Goal: Task Accomplishment & Management: Complete application form

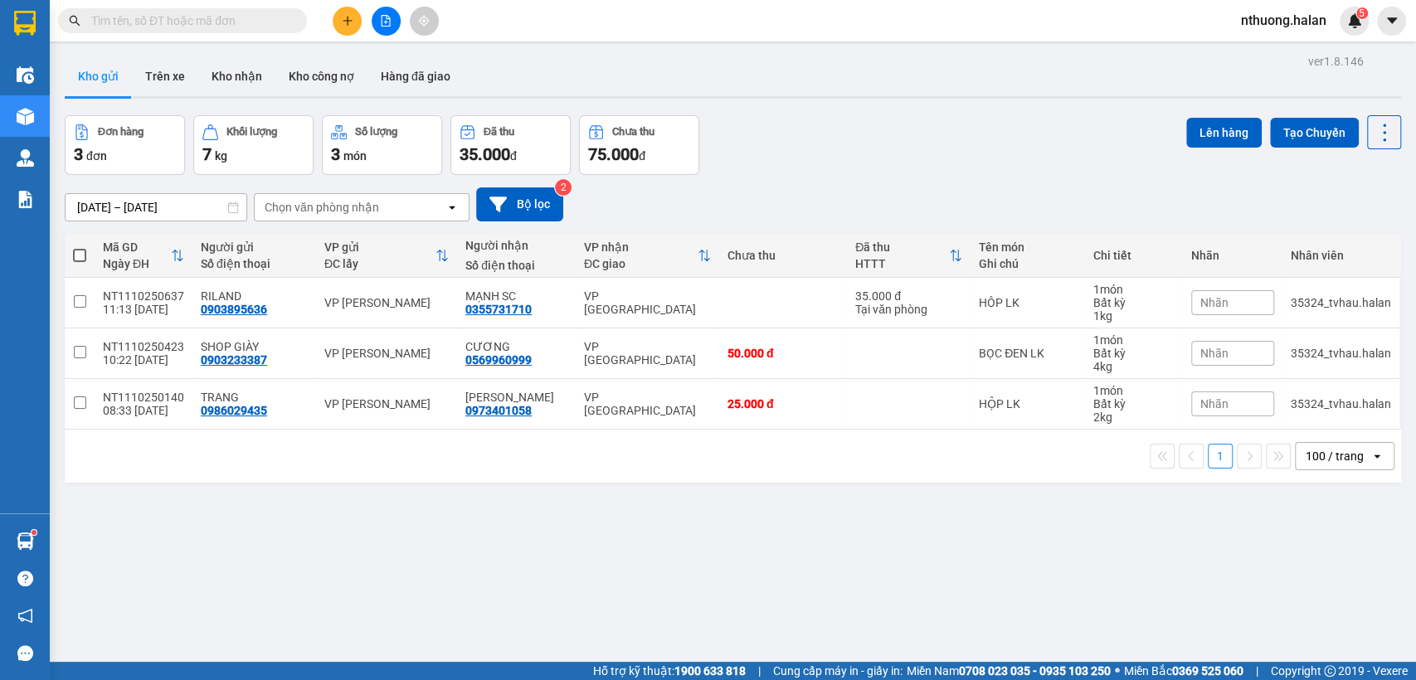
click at [385, 20] on icon "file-add" at bounding box center [386, 21] width 12 height 12
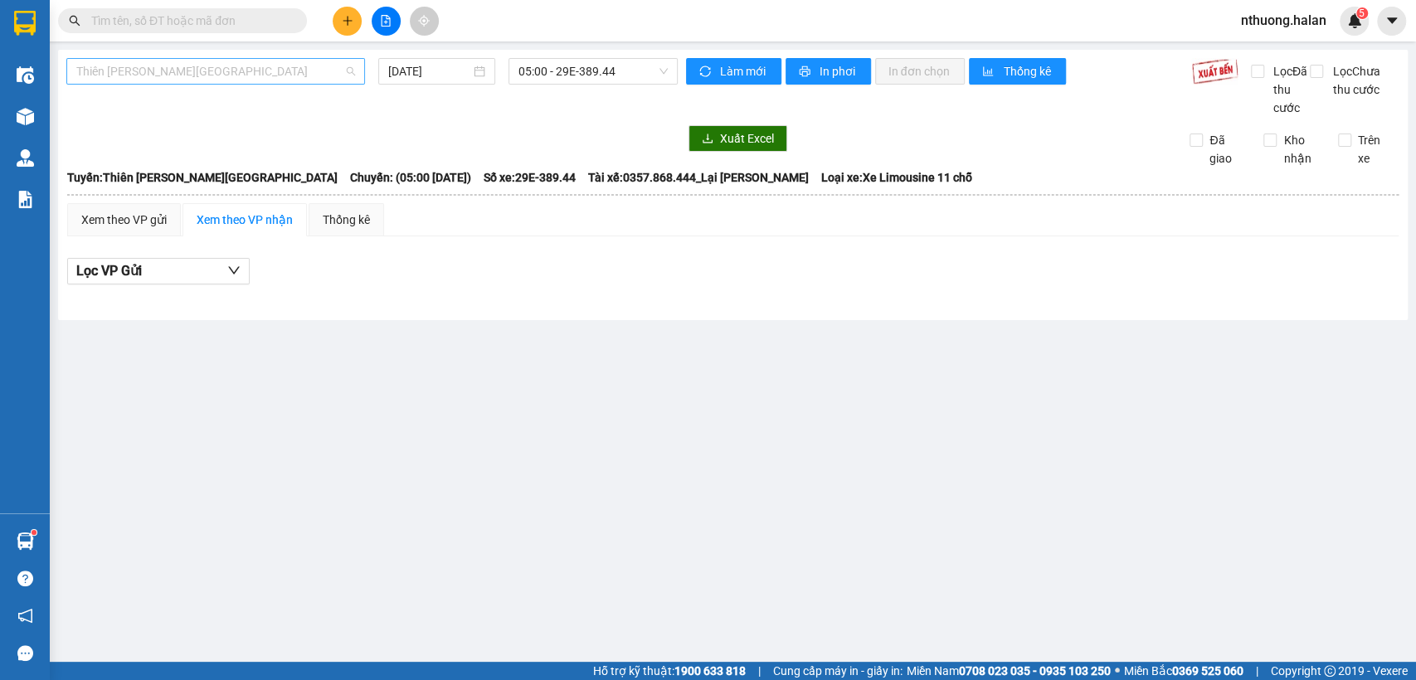
click at [176, 69] on span "Thiên [PERSON_NAME][GEOGRAPHIC_DATA]" at bounding box center [215, 71] width 279 height 25
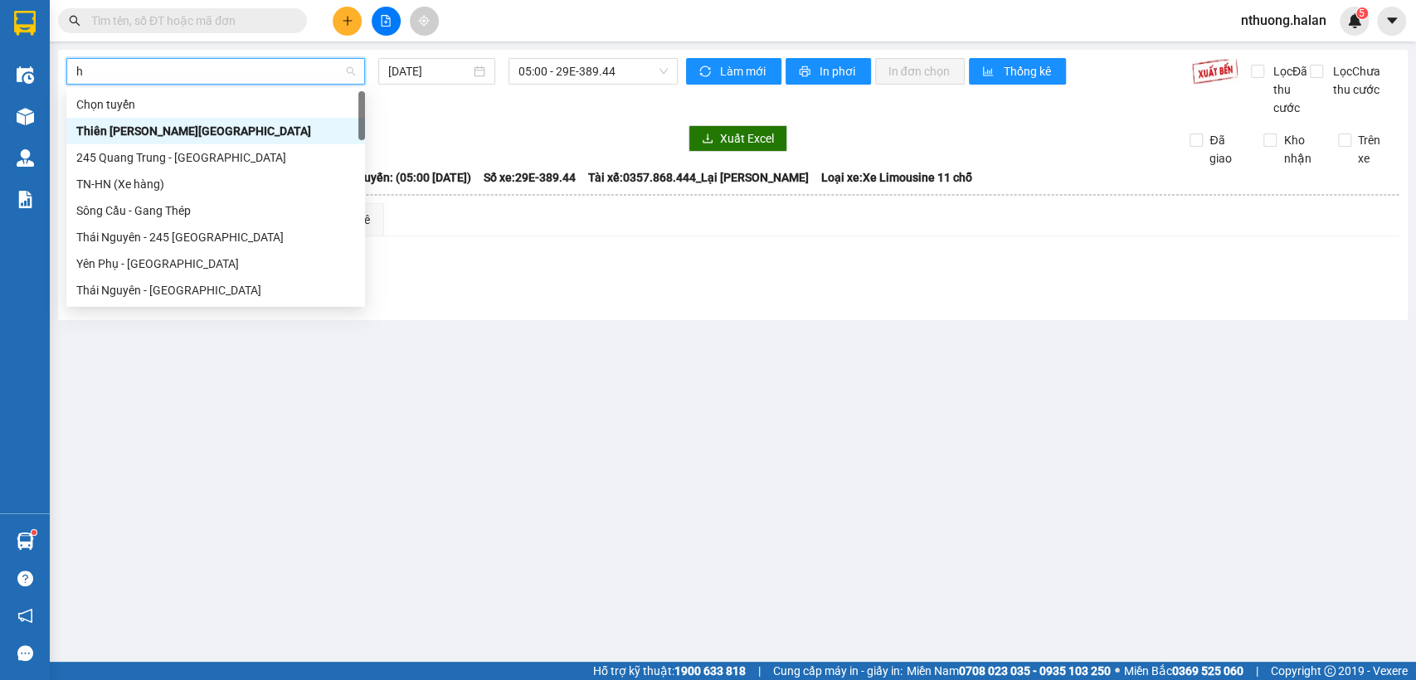
type input "hn"
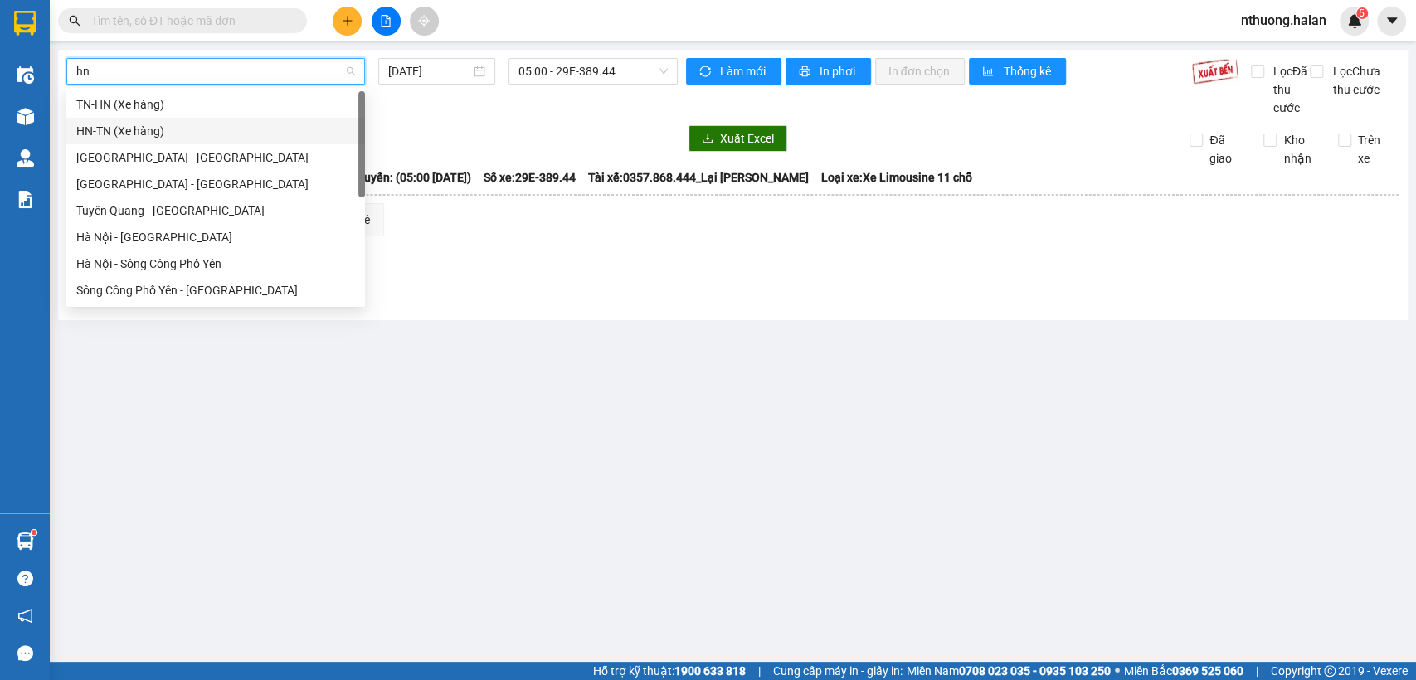
click at [105, 134] on div "HN-TN (Xe hàng)" at bounding box center [215, 131] width 279 height 18
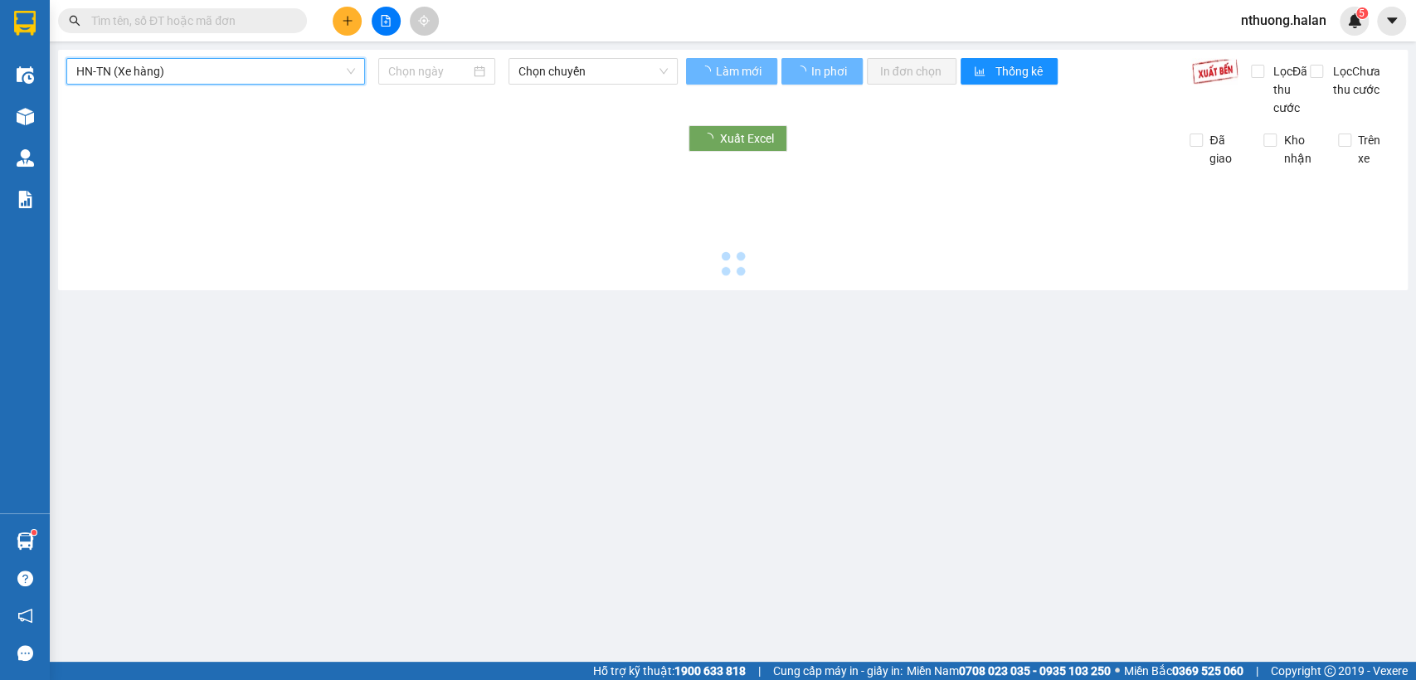
type input "[DATE]"
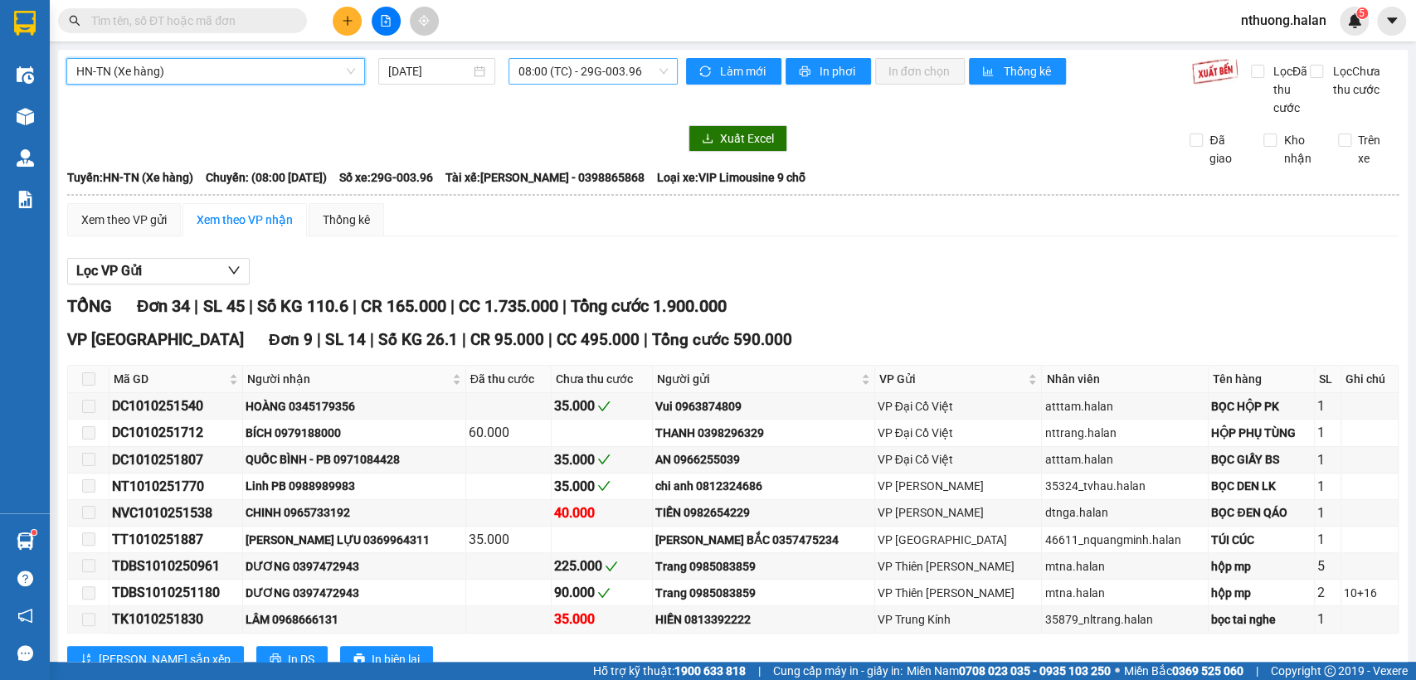
click at [556, 75] on span "08:00 (TC) - 29G-003.96" at bounding box center [592, 71] width 148 height 25
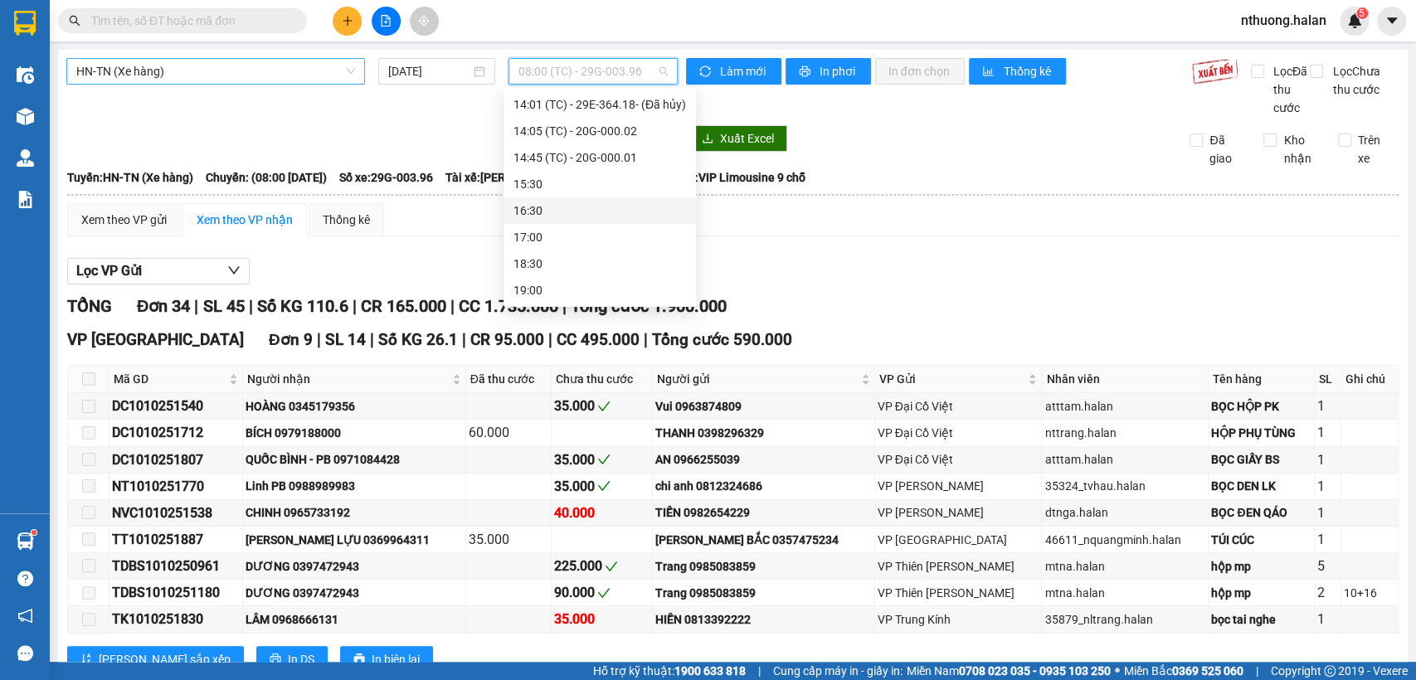
scroll to position [232, 0]
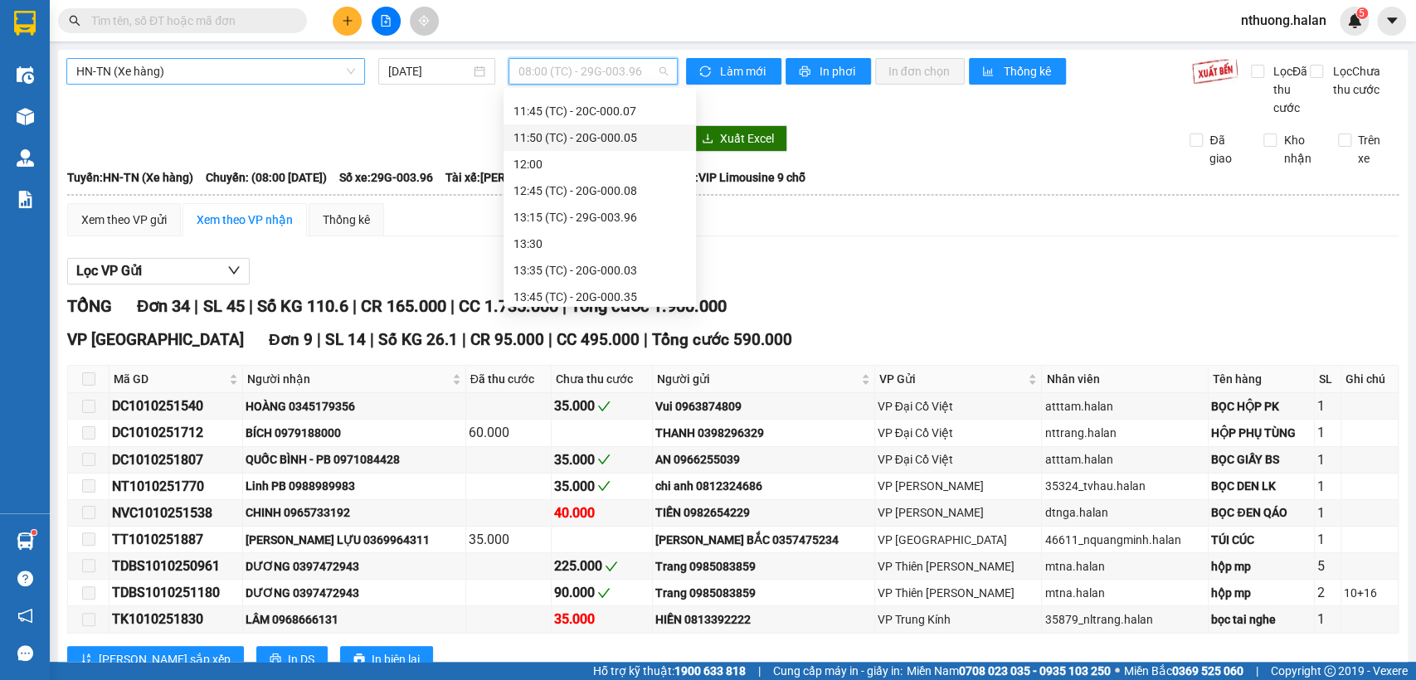
click at [618, 140] on div "11:50 (TC) - 20G-000.05" at bounding box center [599, 138] width 173 height 18
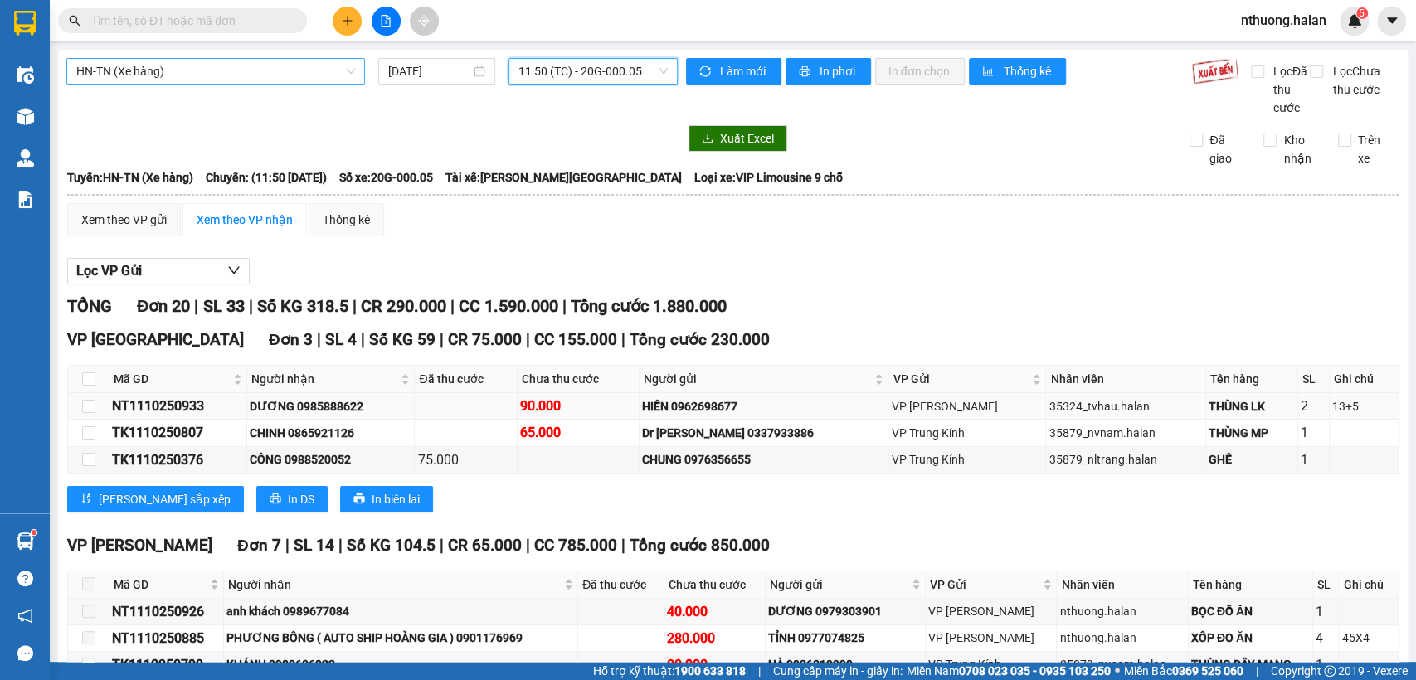
click at [176, 416] on div "NT1110250933" at bounding box center [178, 406] width 132 height 21
copy div "NT1110250933"
click at [139, 25] on input "text" at bounding box center [189, 21] width 196 height 18
paste input "NT1110250933"
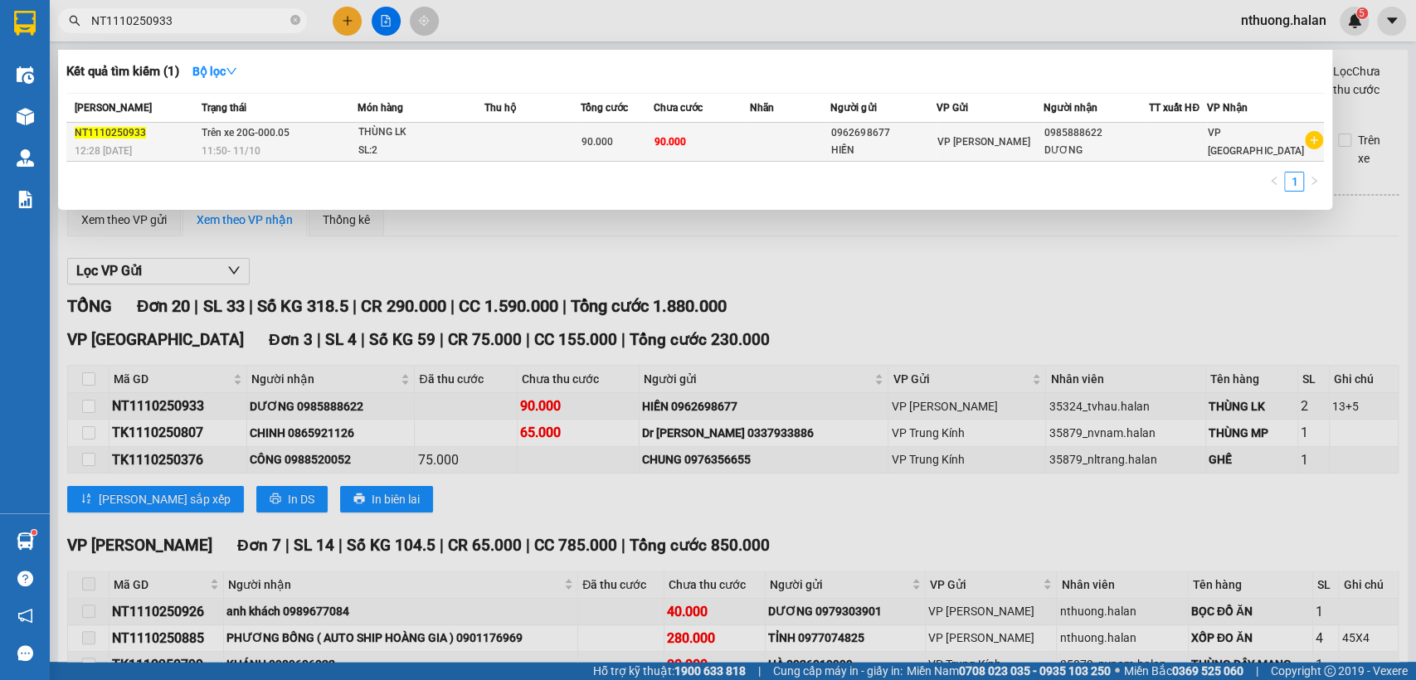
type input "NT1110250933"
click at [445, 140] on div "THÙNG LK" at bounding box center [420, 133] width 124 height 18
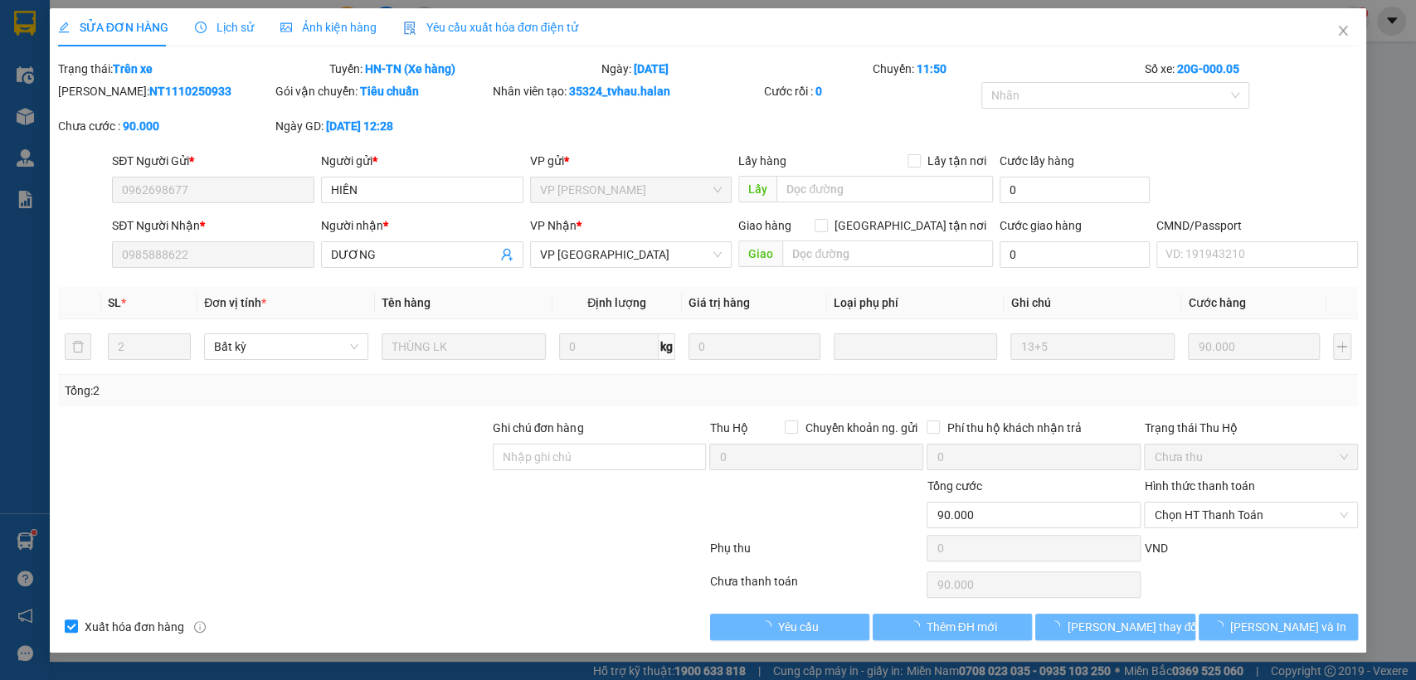
type input "0962698677"
type input "0985888622"
type input "0"
type input "90.000"
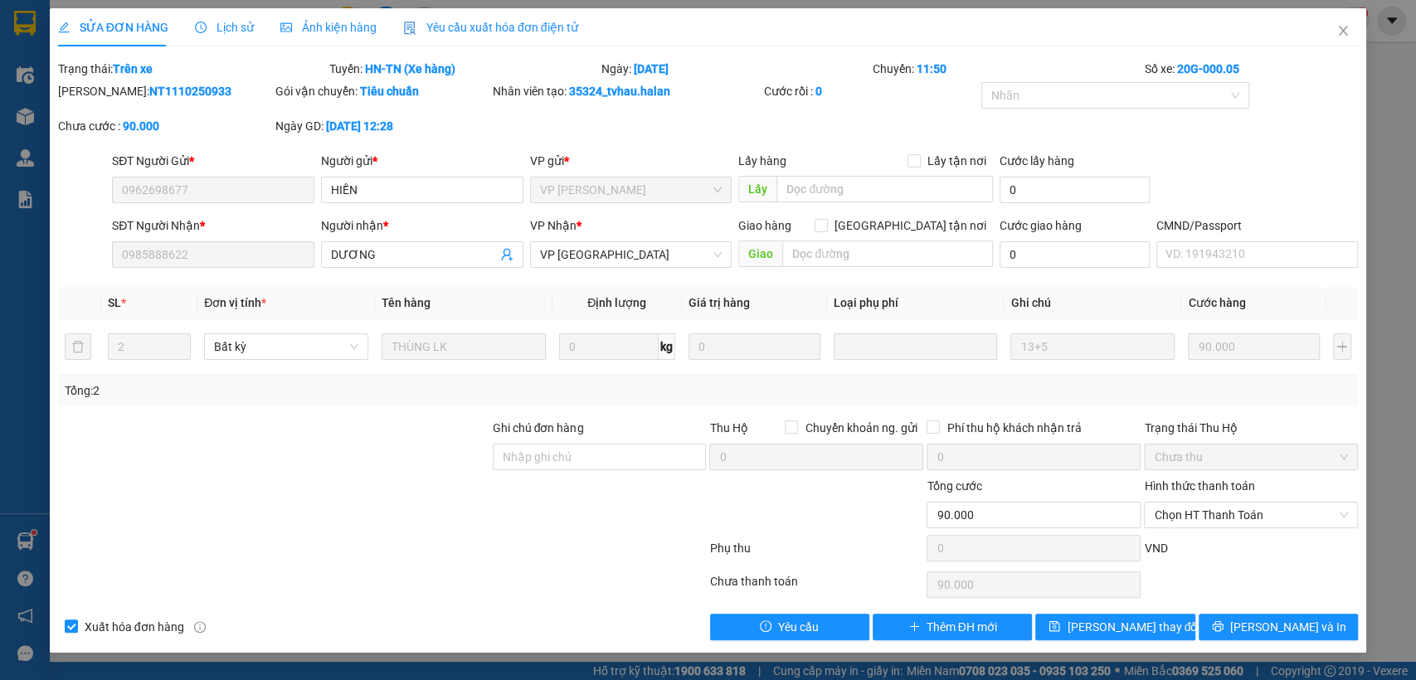
click at [222, 27] on span "Lịch sử" at bounding box center [224, 27] width 59 height 13
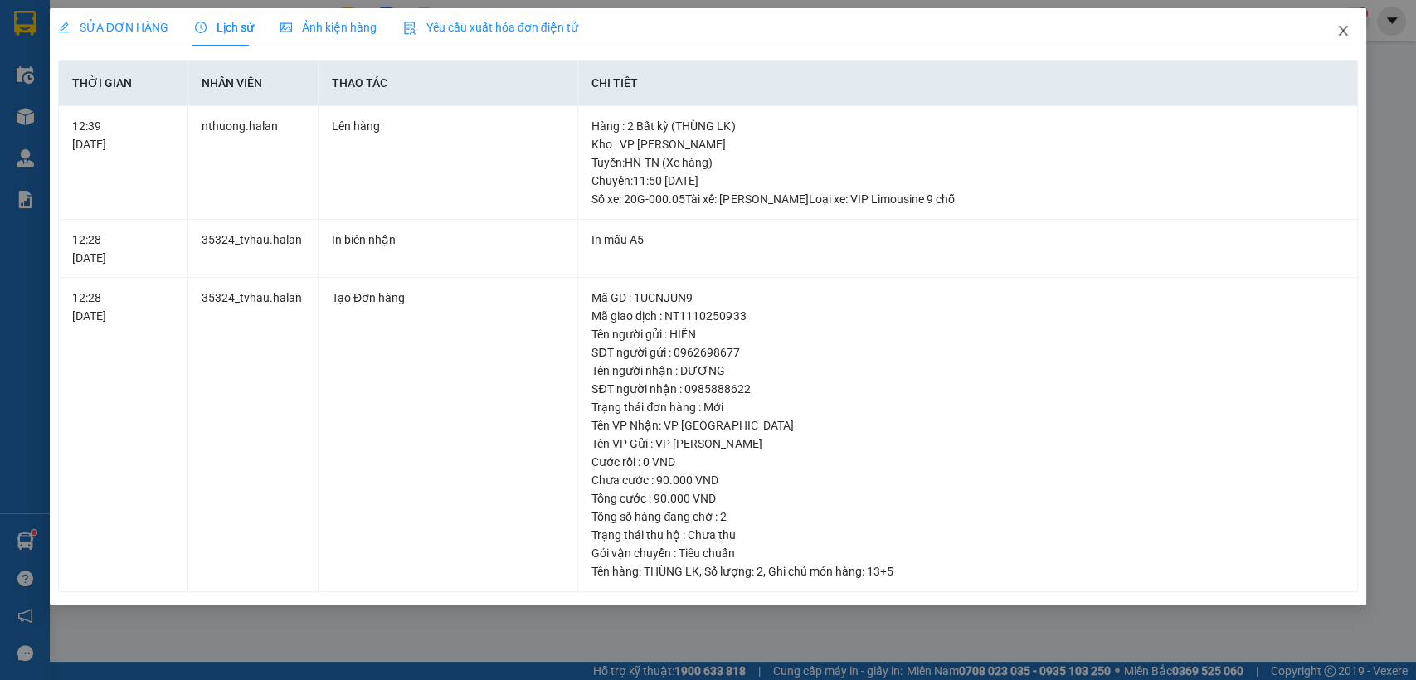
click at [1341, 32] on icon "close" at bounding box center [1343, 31] width 9 height 10
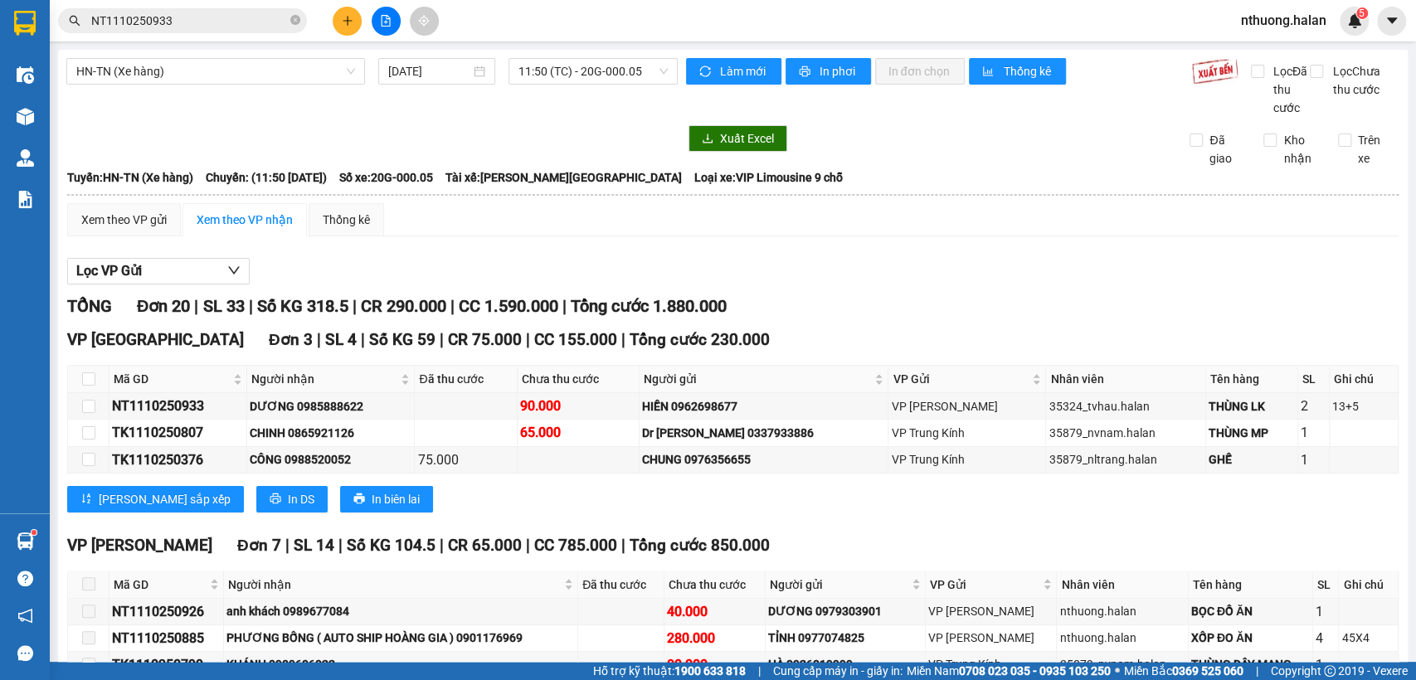
click at [192, 24] on input "NT1110250933" at bounding box center [189, 21] width 196 height 18
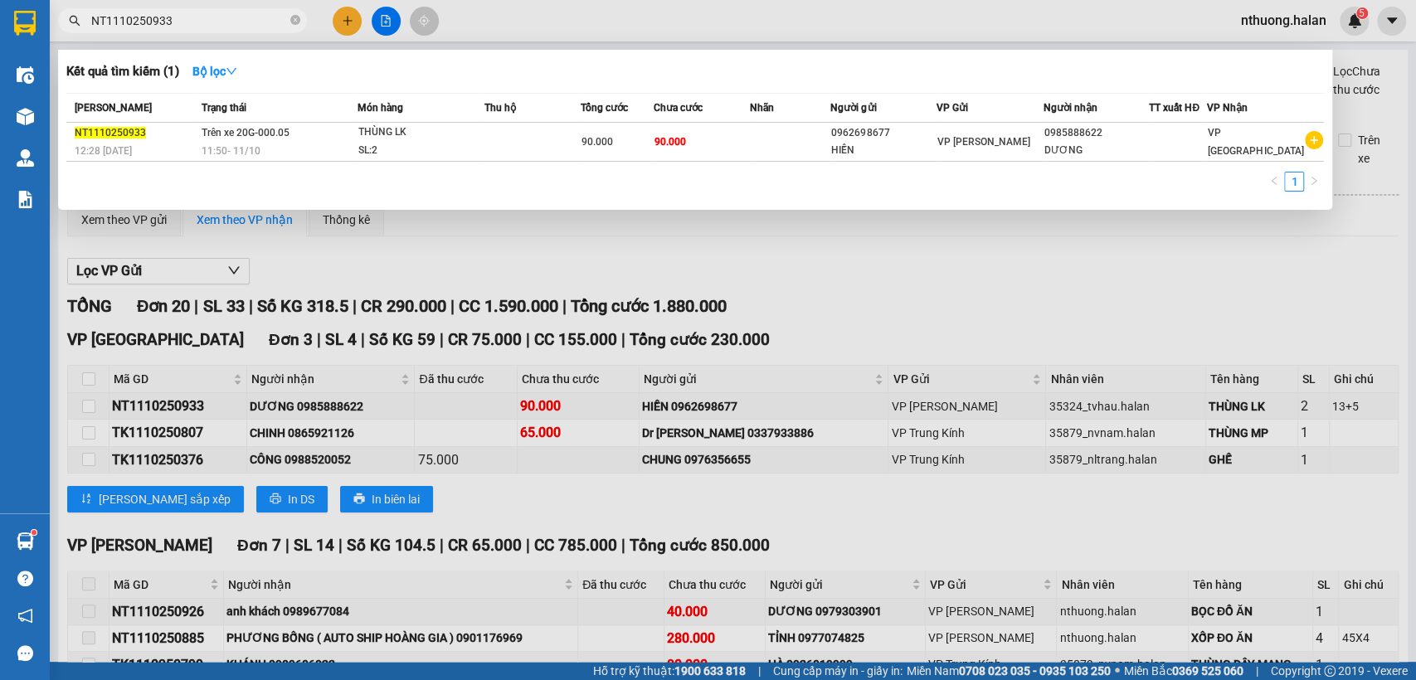
click at [216, 8] on span "NT1110250933" at bounding box center [182, 20] width 249 height 25
click at [192, 15] on input "NT1110250933" at bounding box center [189, 21] width 196 height 18
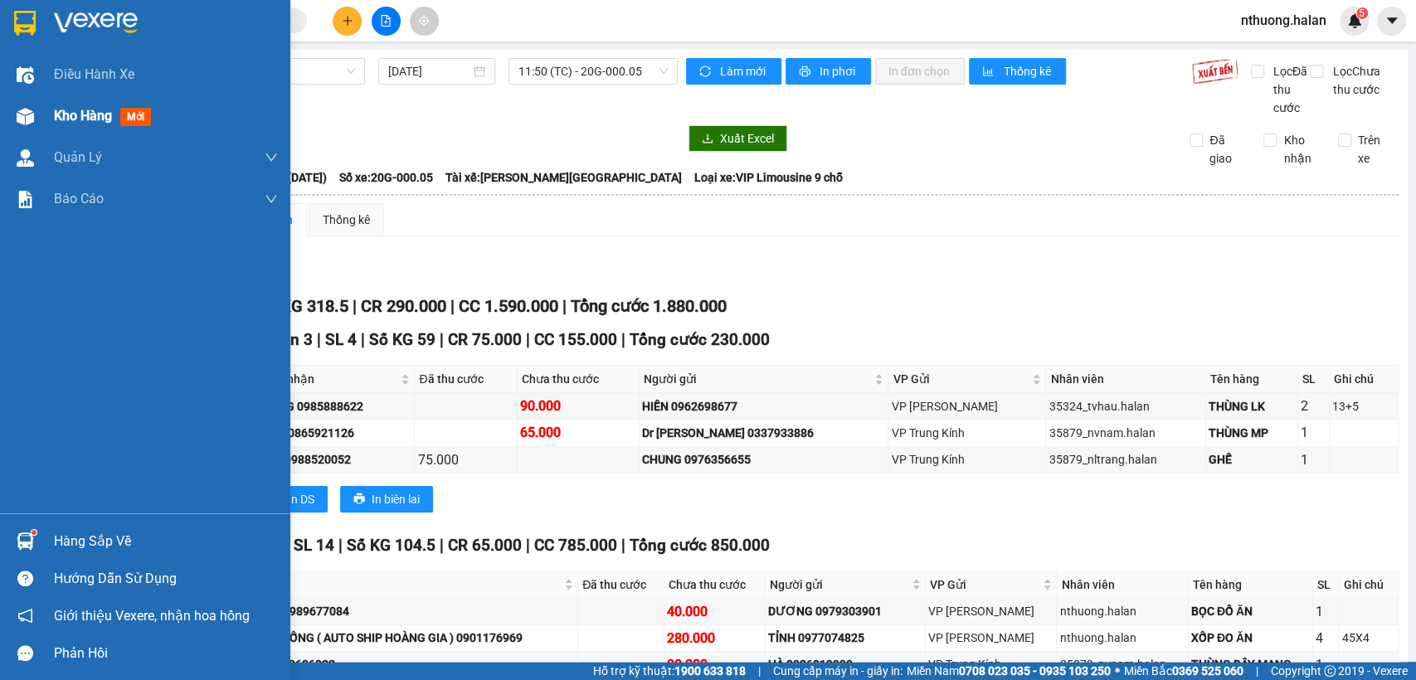
click at [86, 118] on span "Kho hàng" at bounding box center [83, 116] width 58 height 16
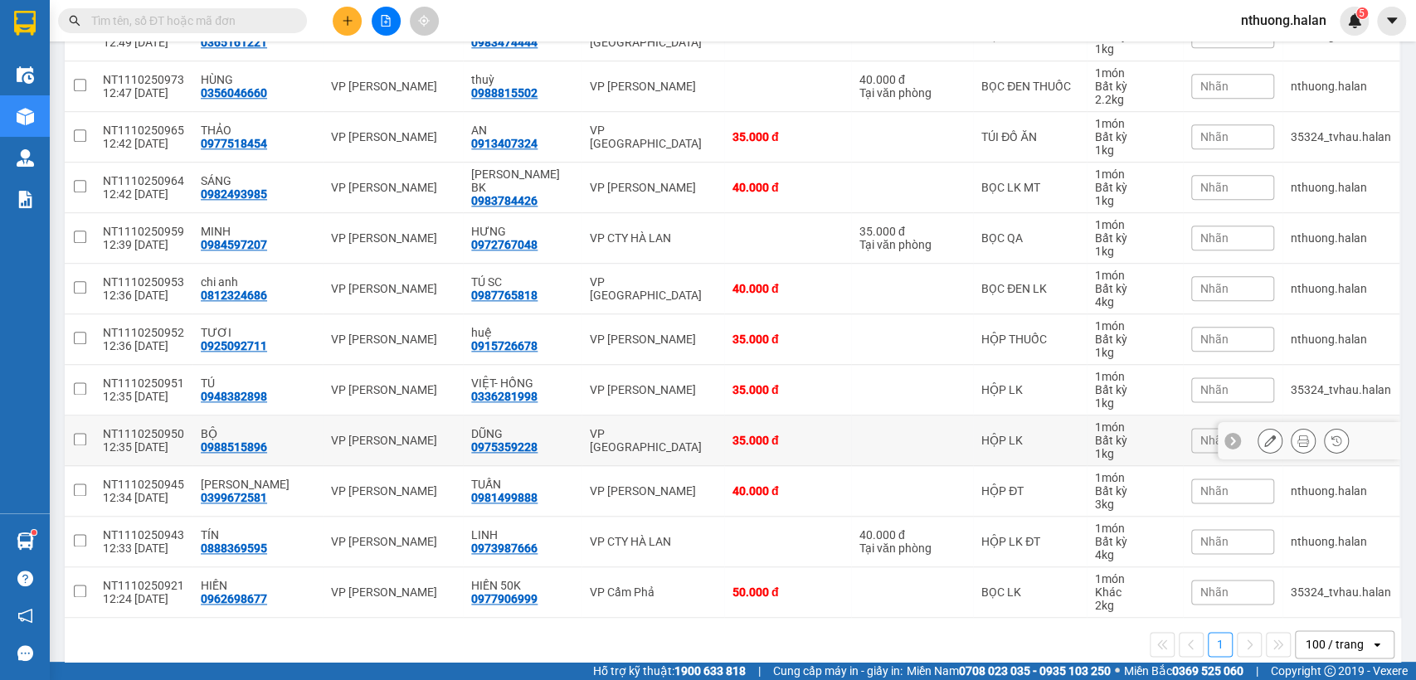
scroll to position [1249, 0]
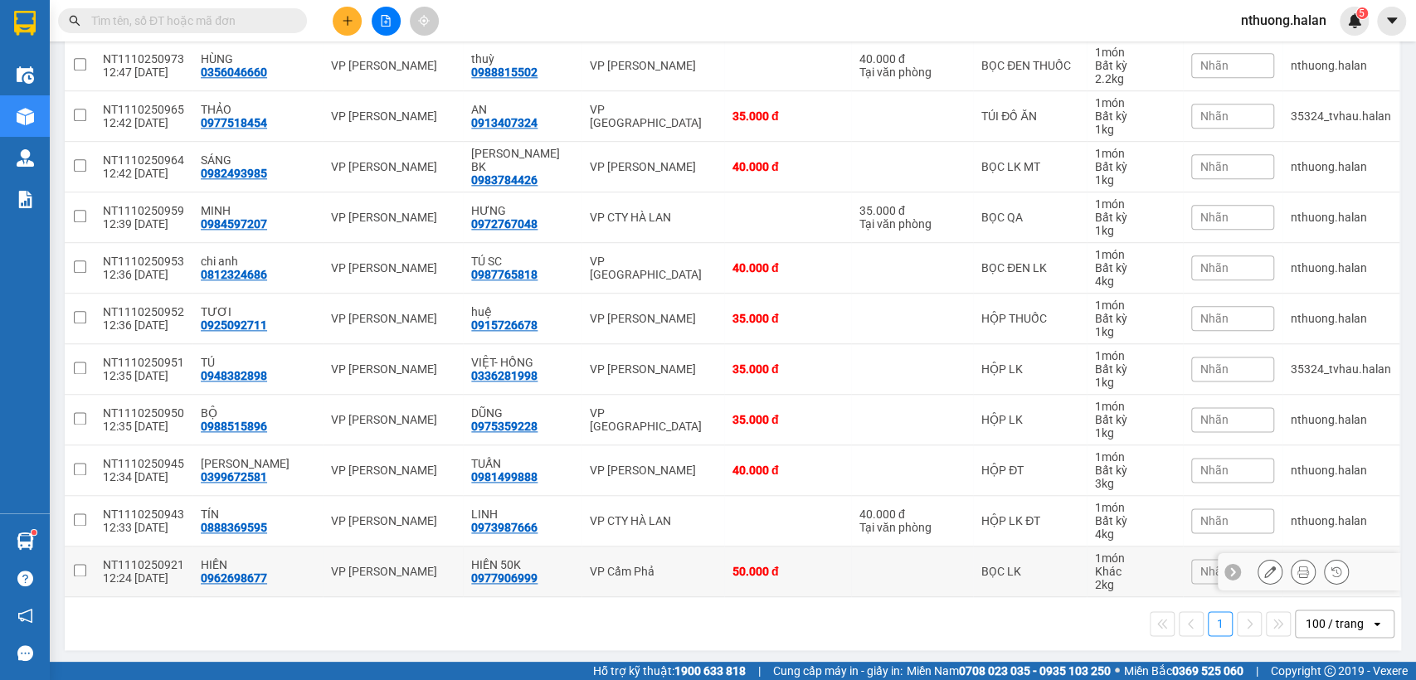
click at [825, 566] on div "50.000 đ" at bounding box center [787, 571] width 110 height 13
checkbox input "true"
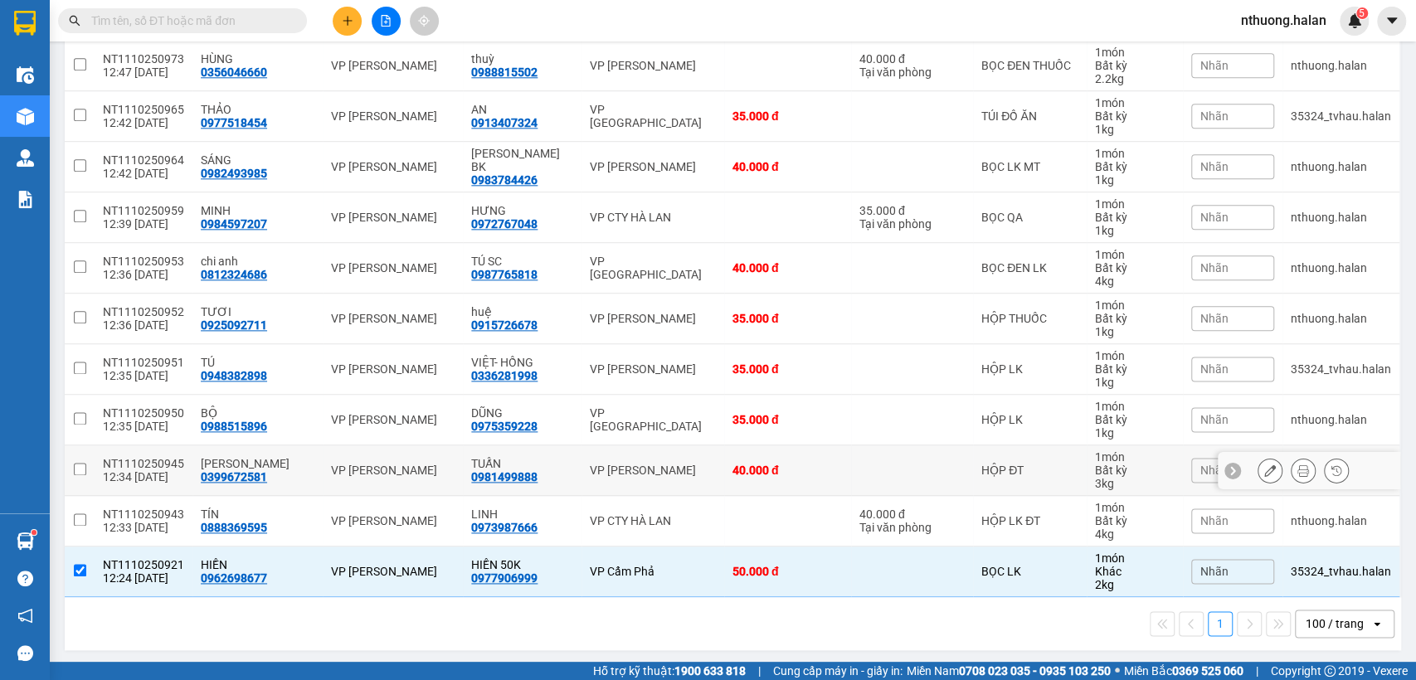
scroll to position [0, 0]
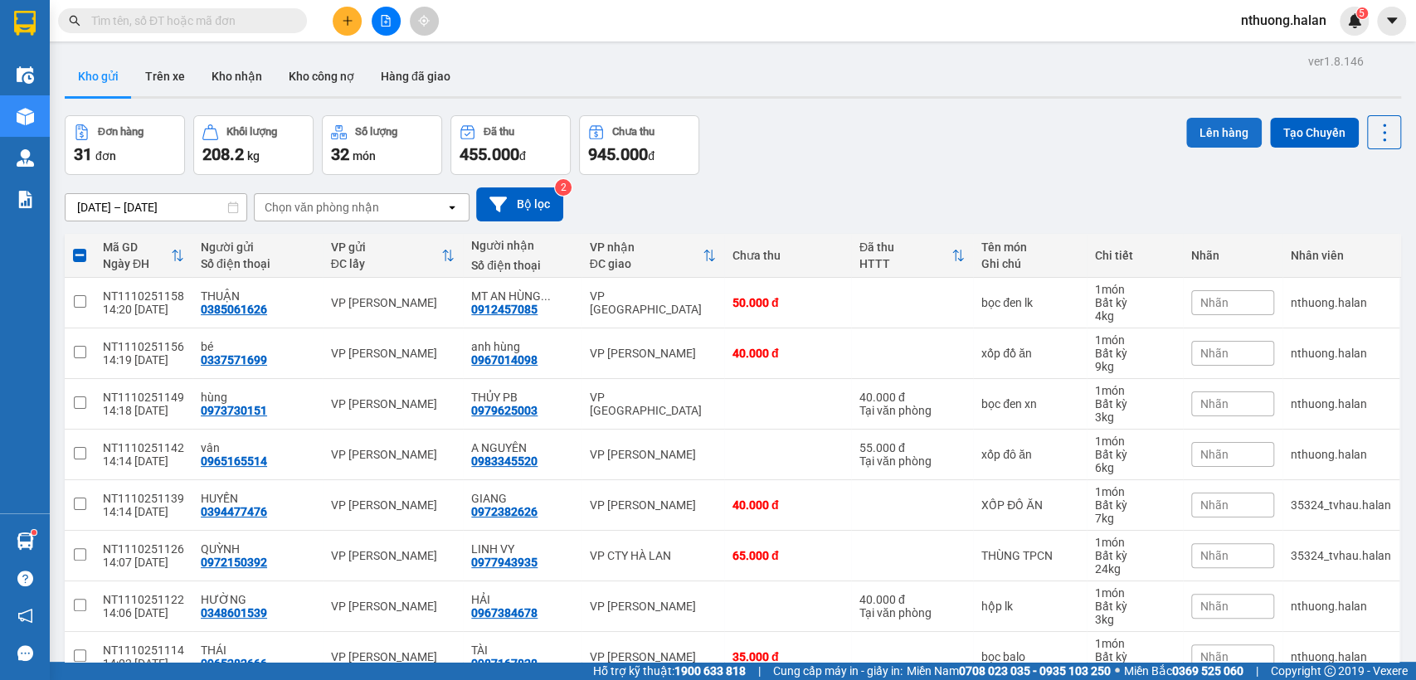
click at [1201, 126] on button "Lên hàng" at bounding box center [1223, 133] width 75 height 30
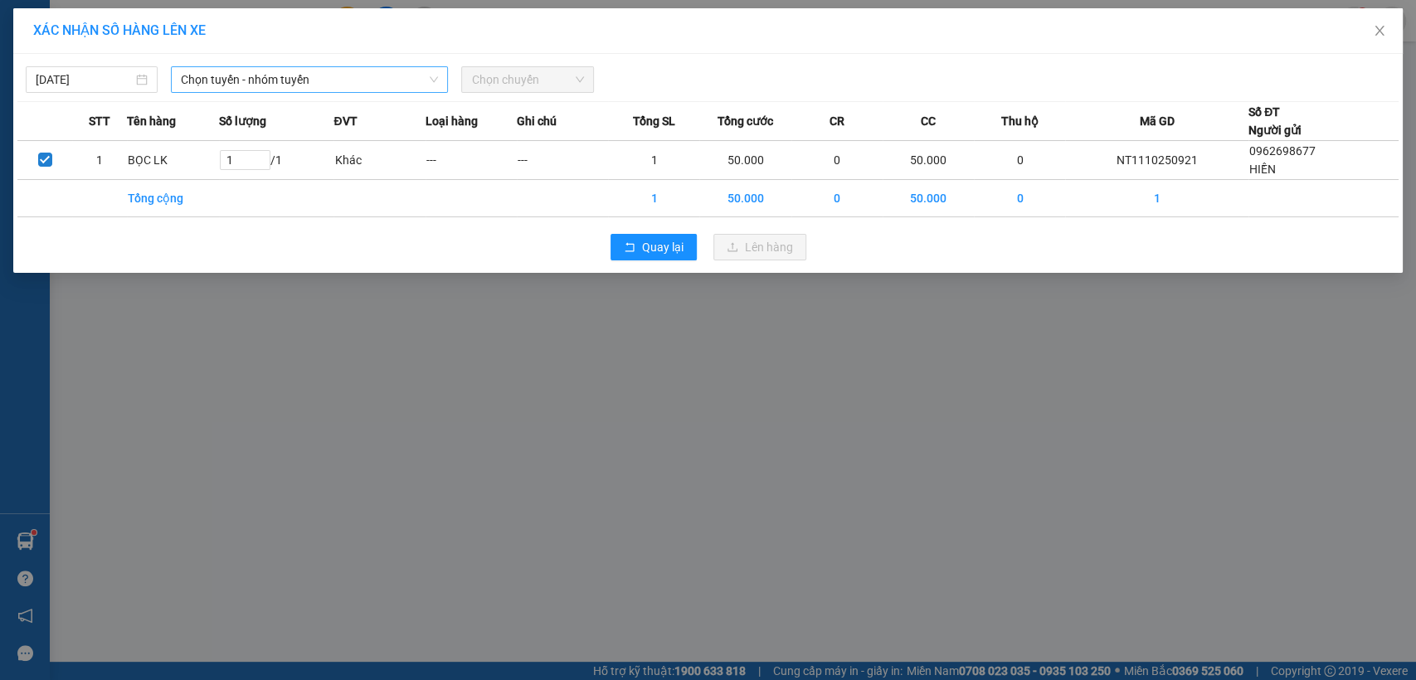
click at [274, 77] on span "Chọn tuyến - nhóm tuyến" at bounding box center [309, 79] width 257 height 25
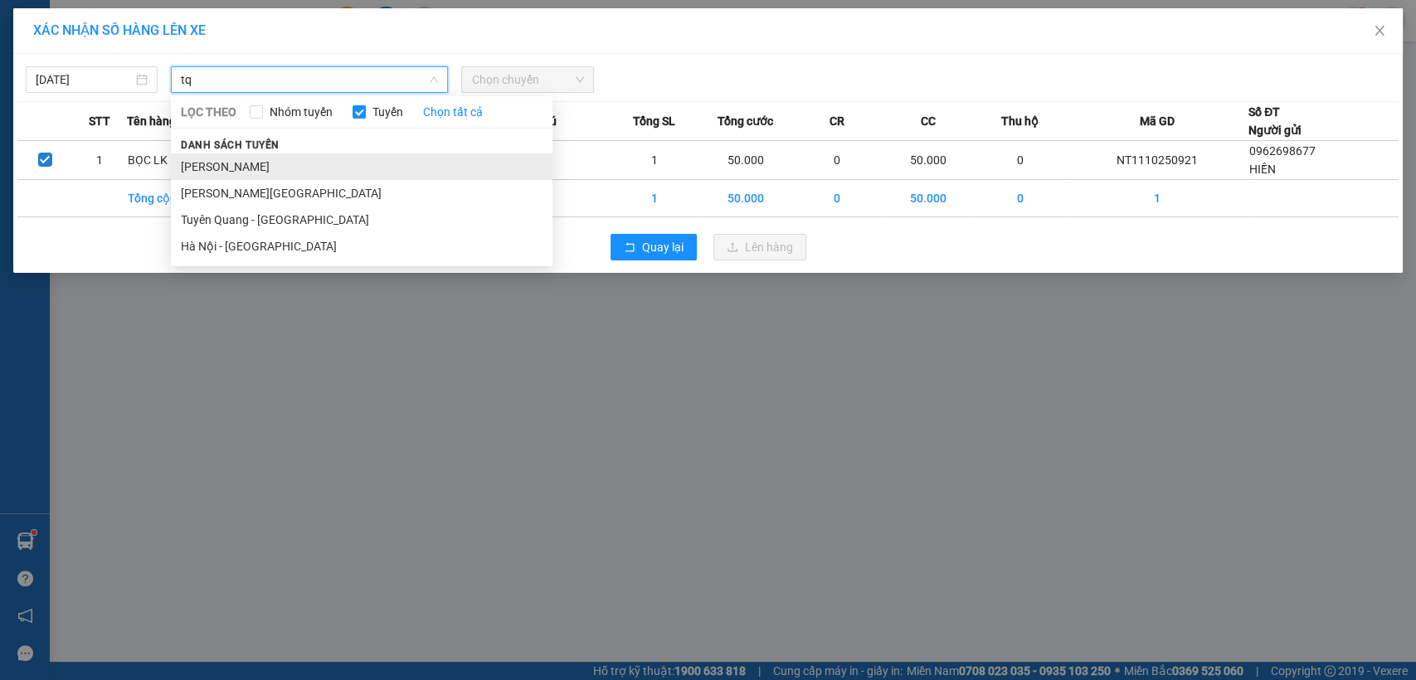
type input "t"
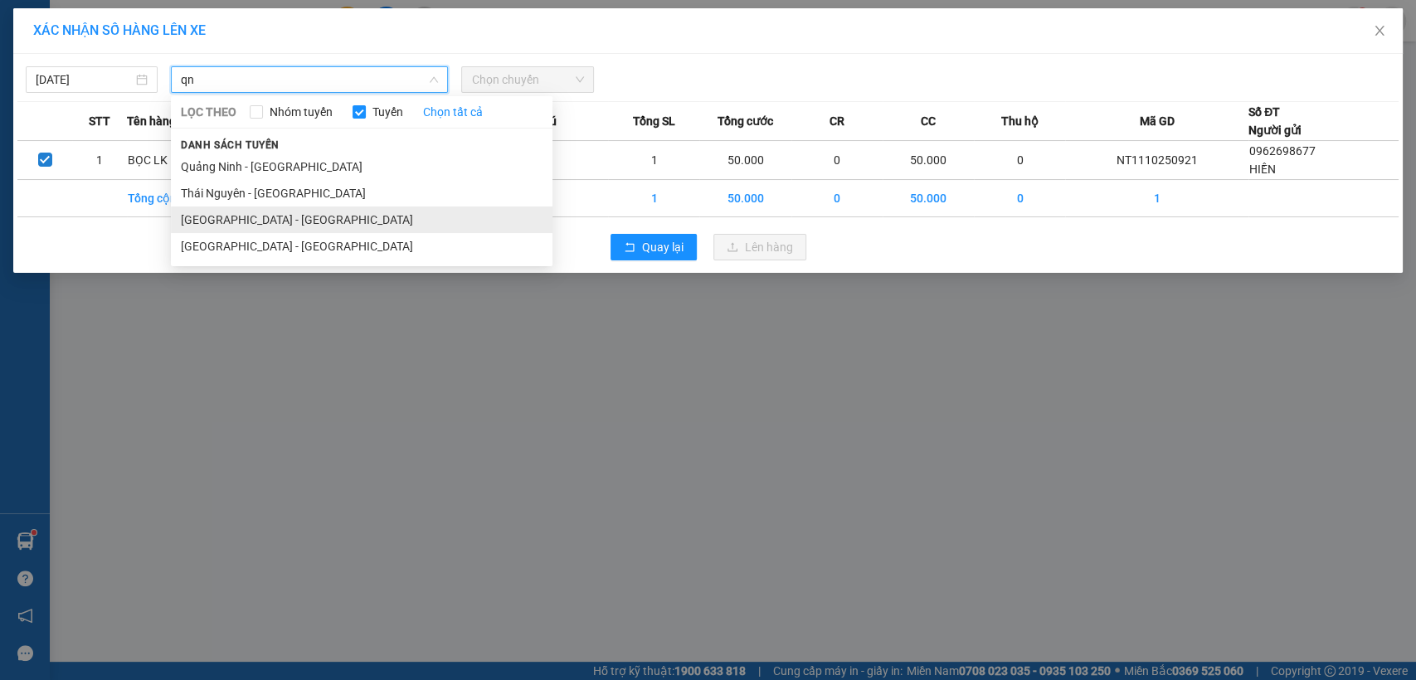
type input "qn"
click at [228, 219] on li "[GEOGRAPHIC_DATA] - [GEOGRAPHIC_DATA]" at bounding box center [362, 220] width 382 height 27
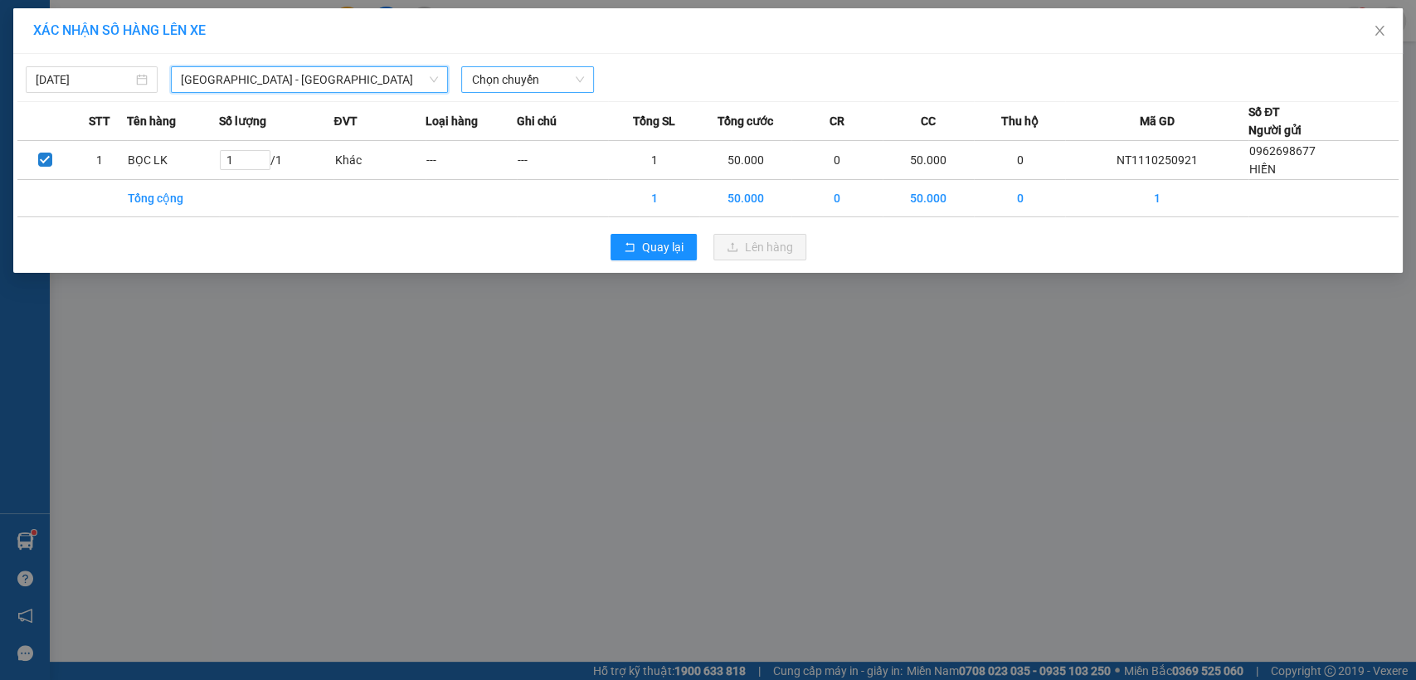
click at [508, 79] on span "Chọn chuyến" at bounding box center [527, 79] width 112 height 25
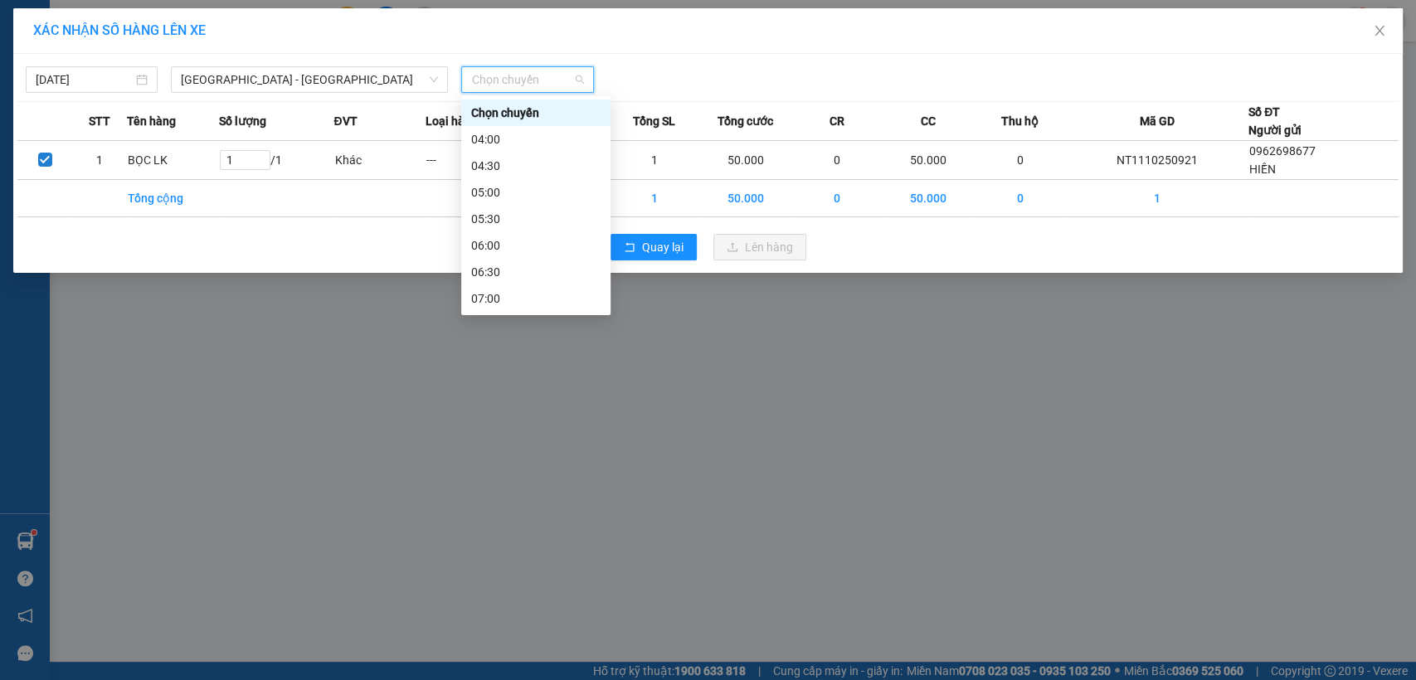
scroll to position [491, 0]
click at [561, 207] on div "13:30 - 20B-026.20" at bounding box center [535, 206] width 129 height 18
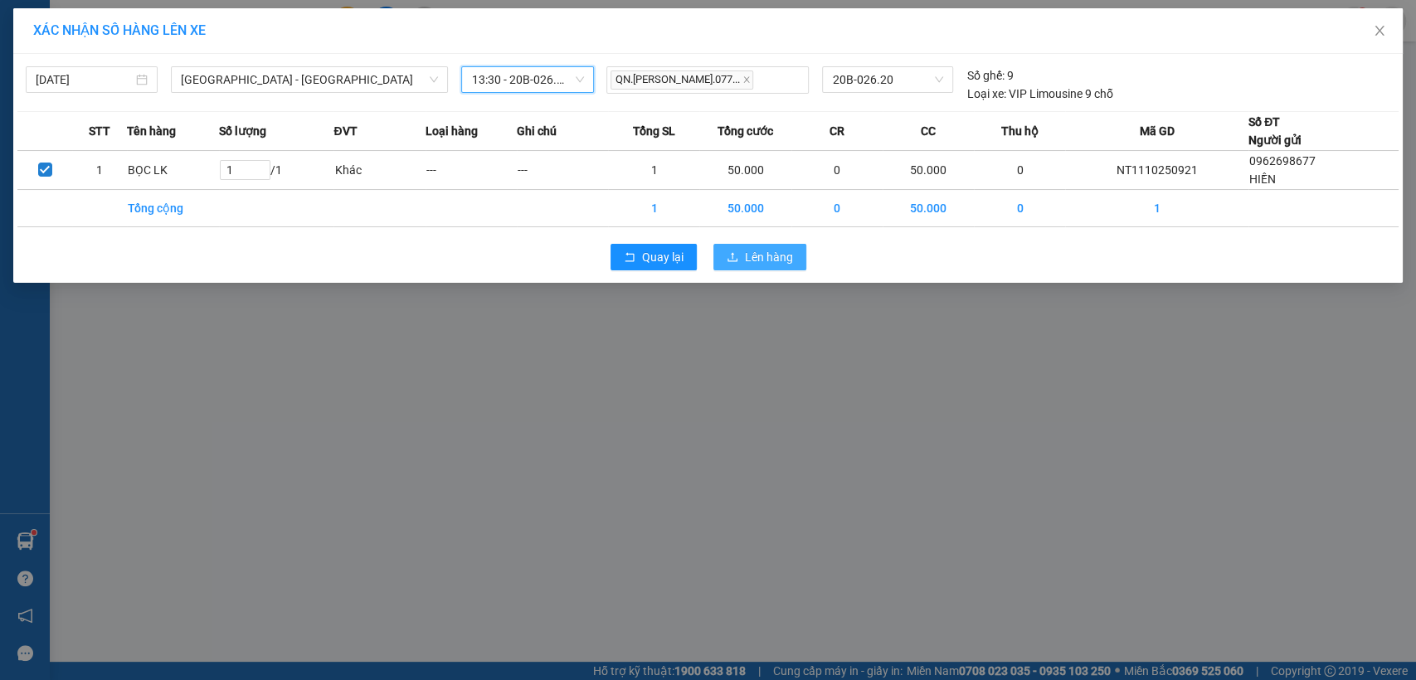
click at [763, 254] on span "Lên hàng" at bounding box center [769, 257] width 48 height 18
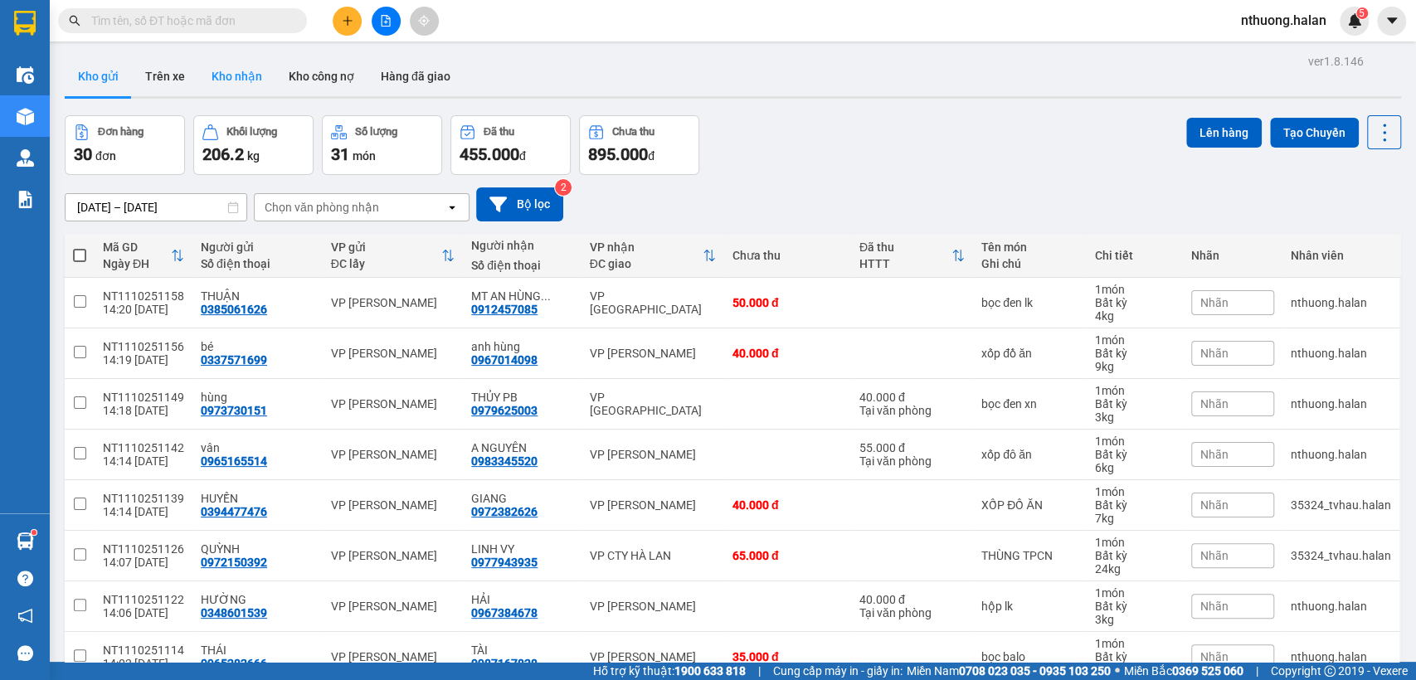
click at [242, 76] on button "Kho nhận" at bounding box center [236, 76] width 77 height 40
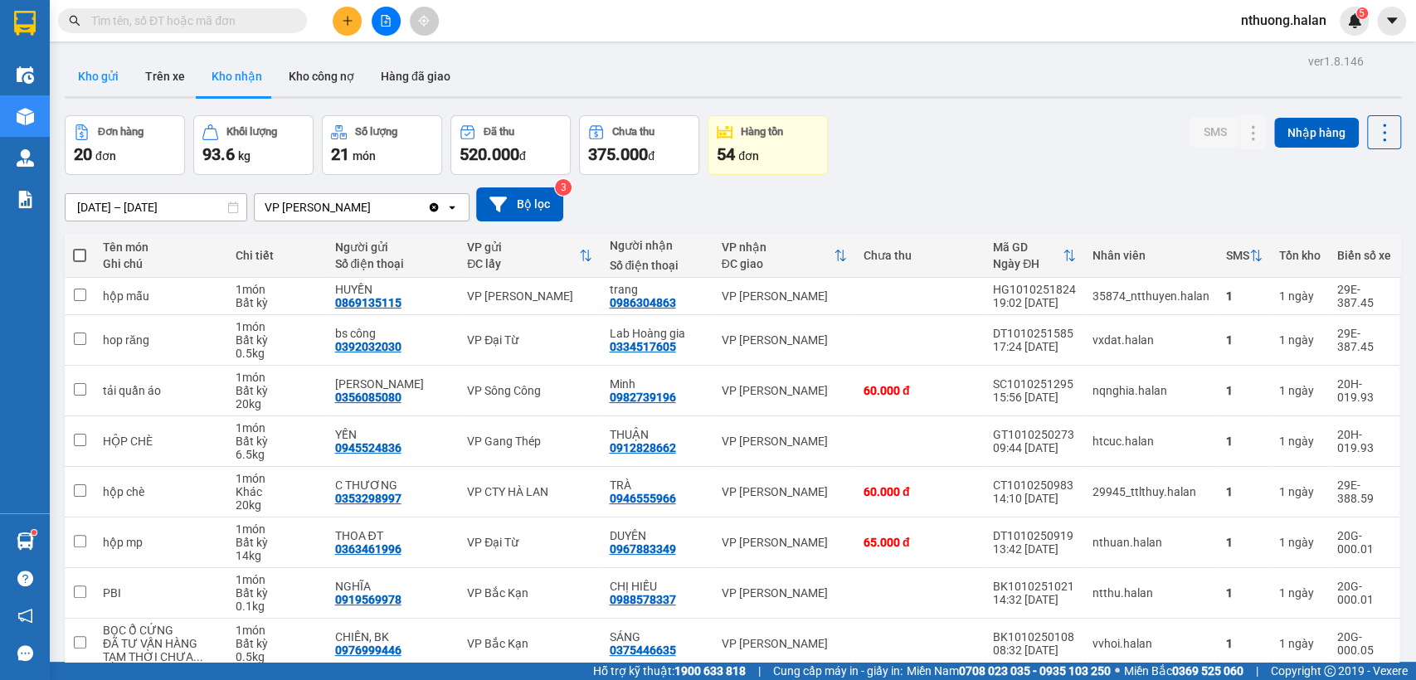
click at [108, 80] on button "Kho gửi" at bounding box center [98, 76] width 67 height 40
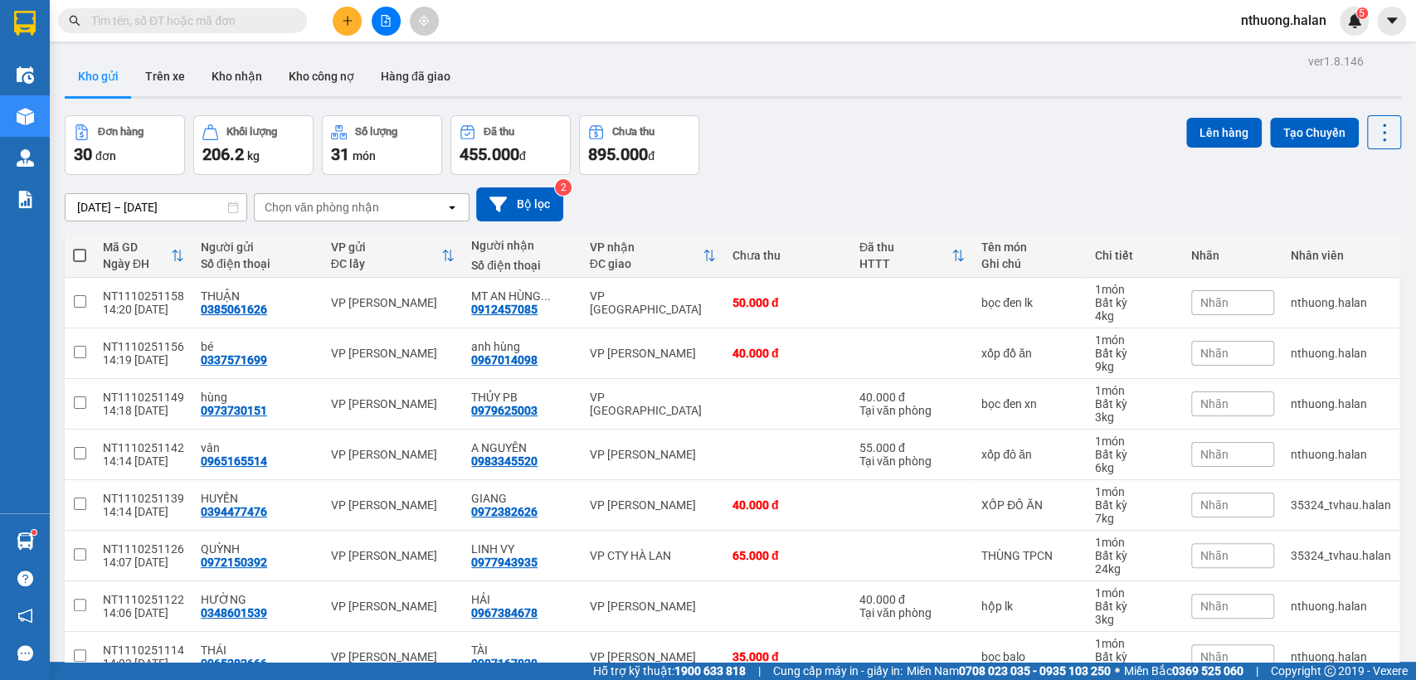
click at [82, 253] on span at bounding box center [79, 255] width 13 height 13
click at [80, 247] on input "checkbox" at bounding box center [80, 247] width 0 height 0
checkbox input "true"
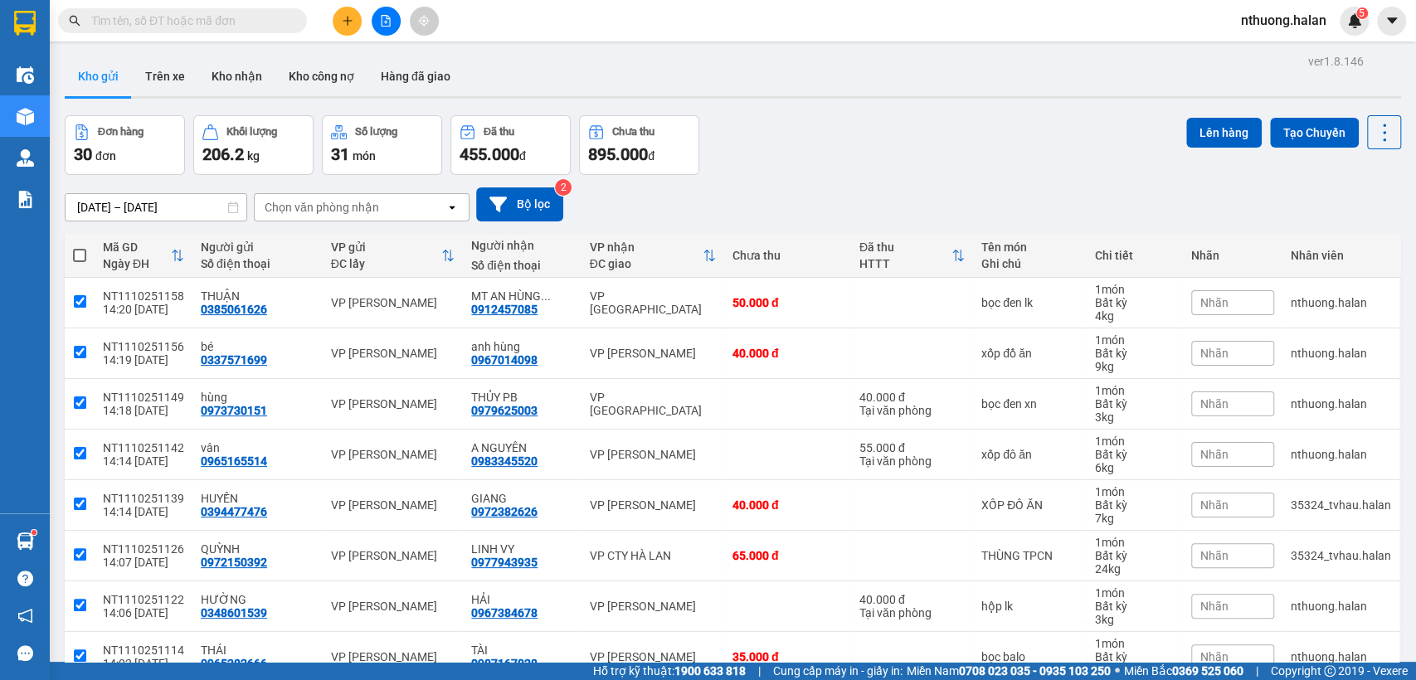
checkbox input "true"
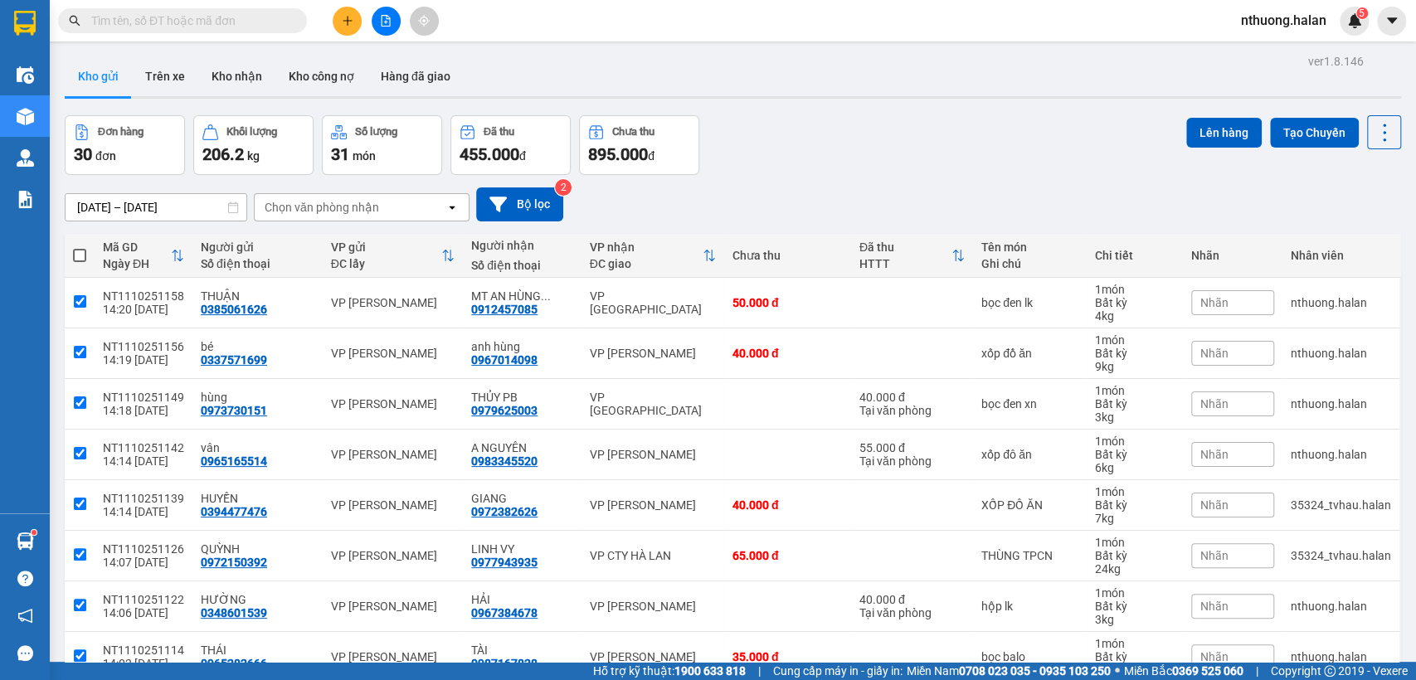
checkbox input "true"
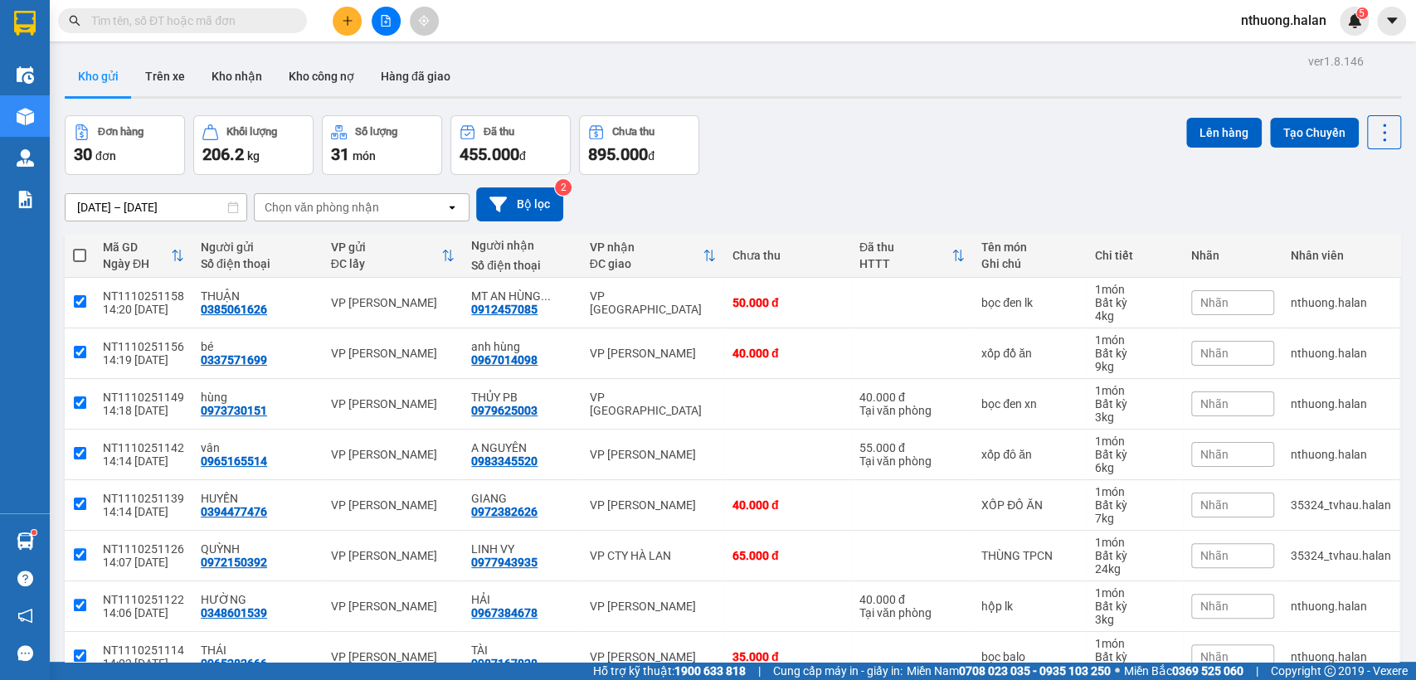
checkbox input "true"
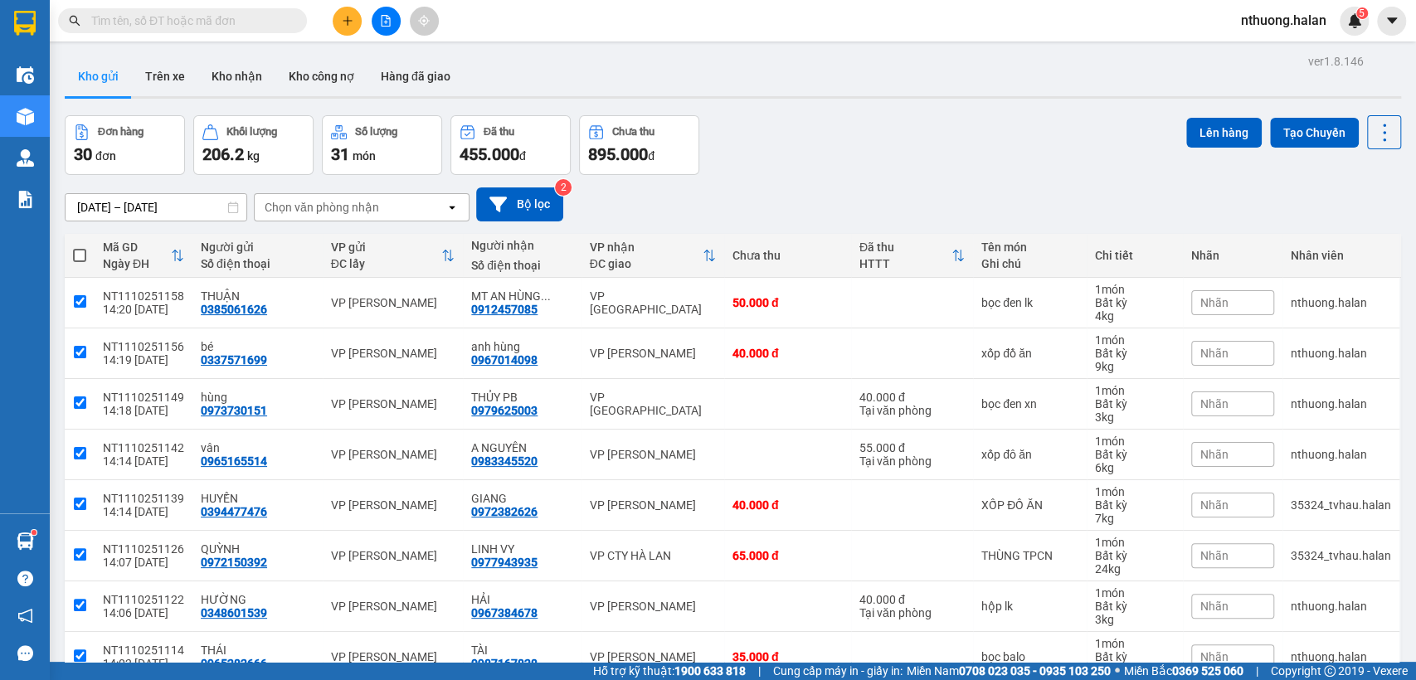
checkbox input "true"
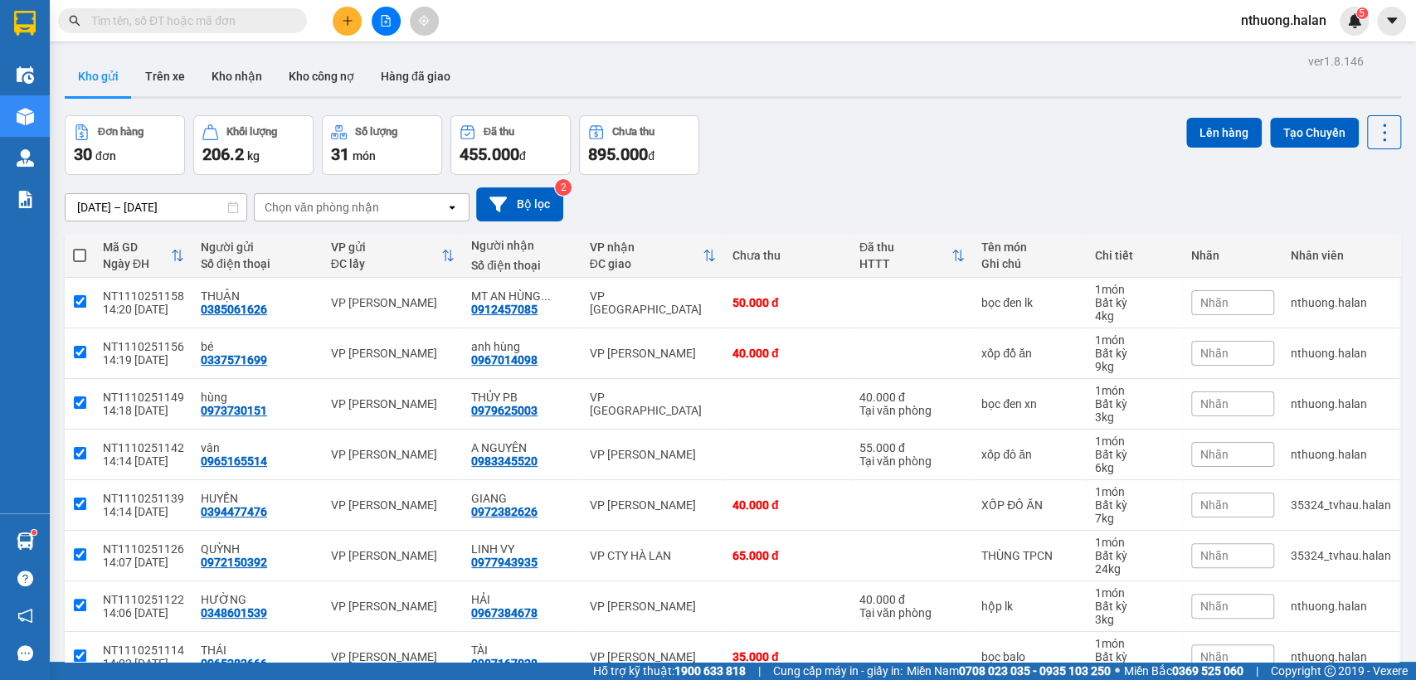
checkbox input "true"
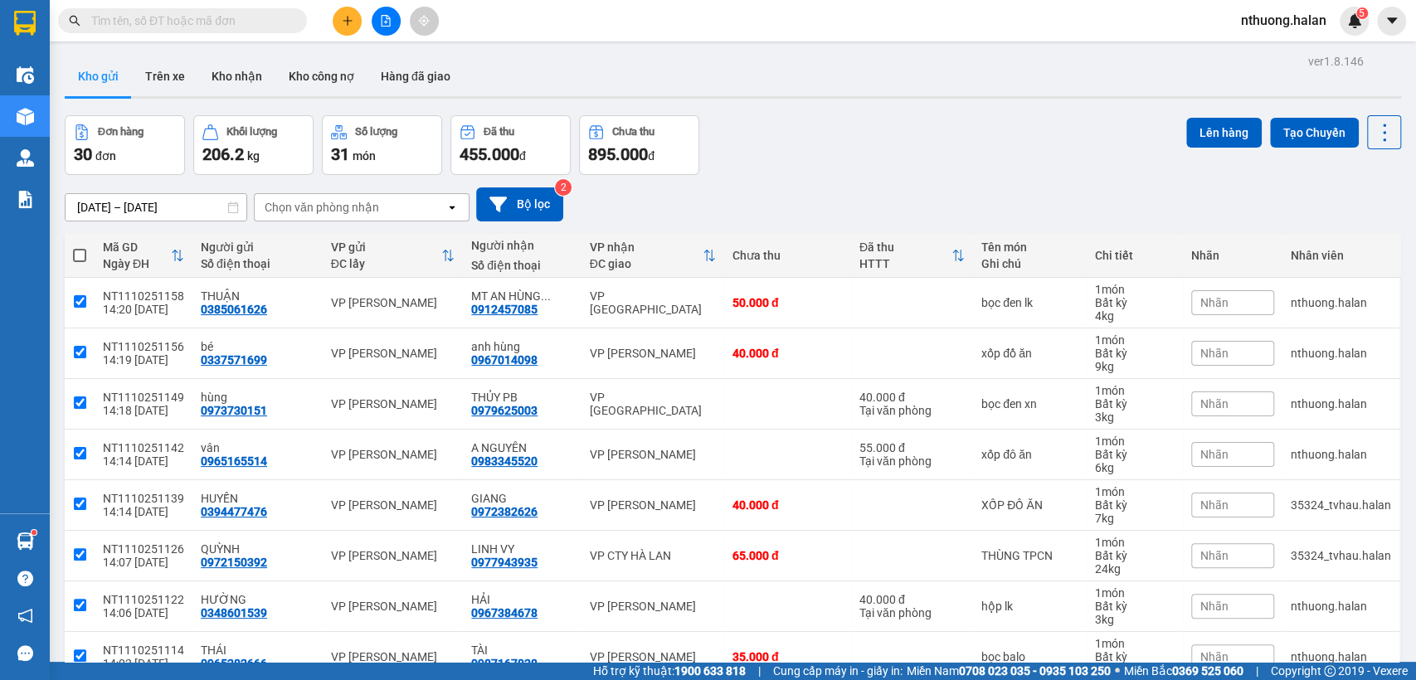
checkbox input "true"
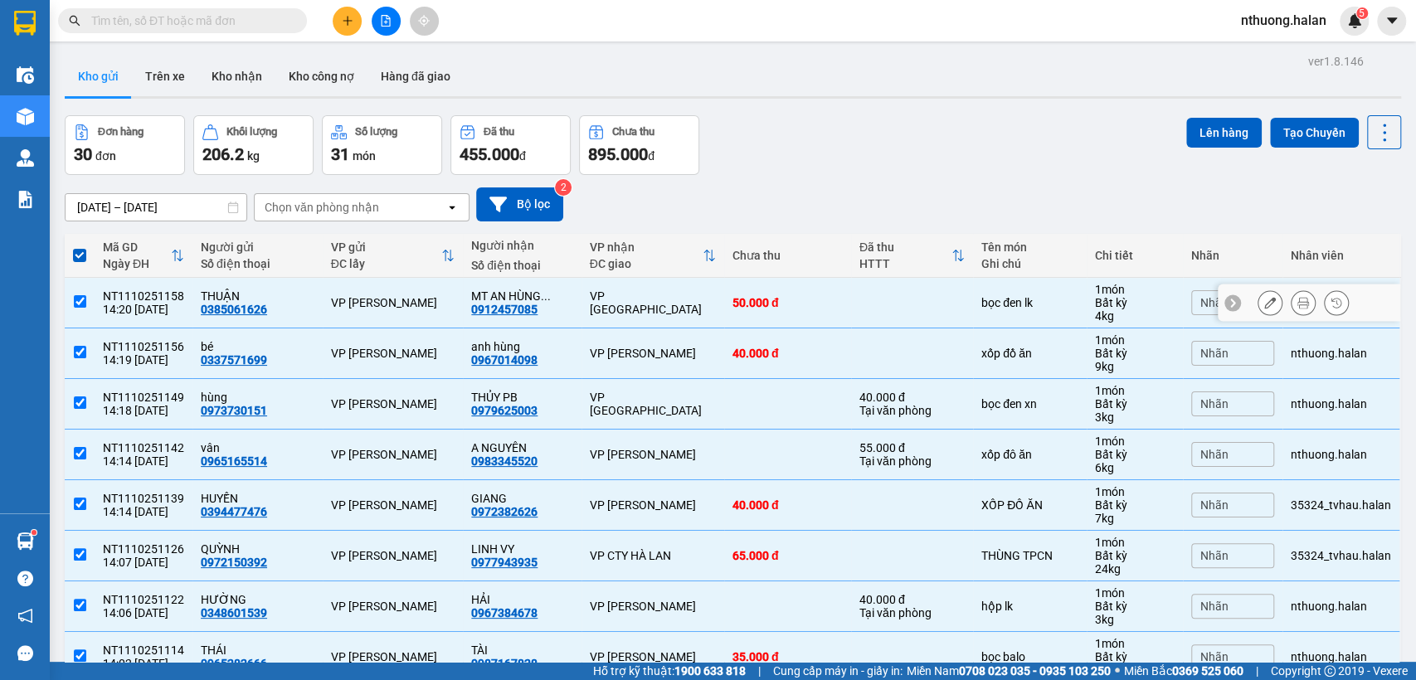
click at [668, 299] on div "VP [GEOGRAPHIC_DATA]" at bounding box center [653, 302] width 126 height 27
checkbox input "false"
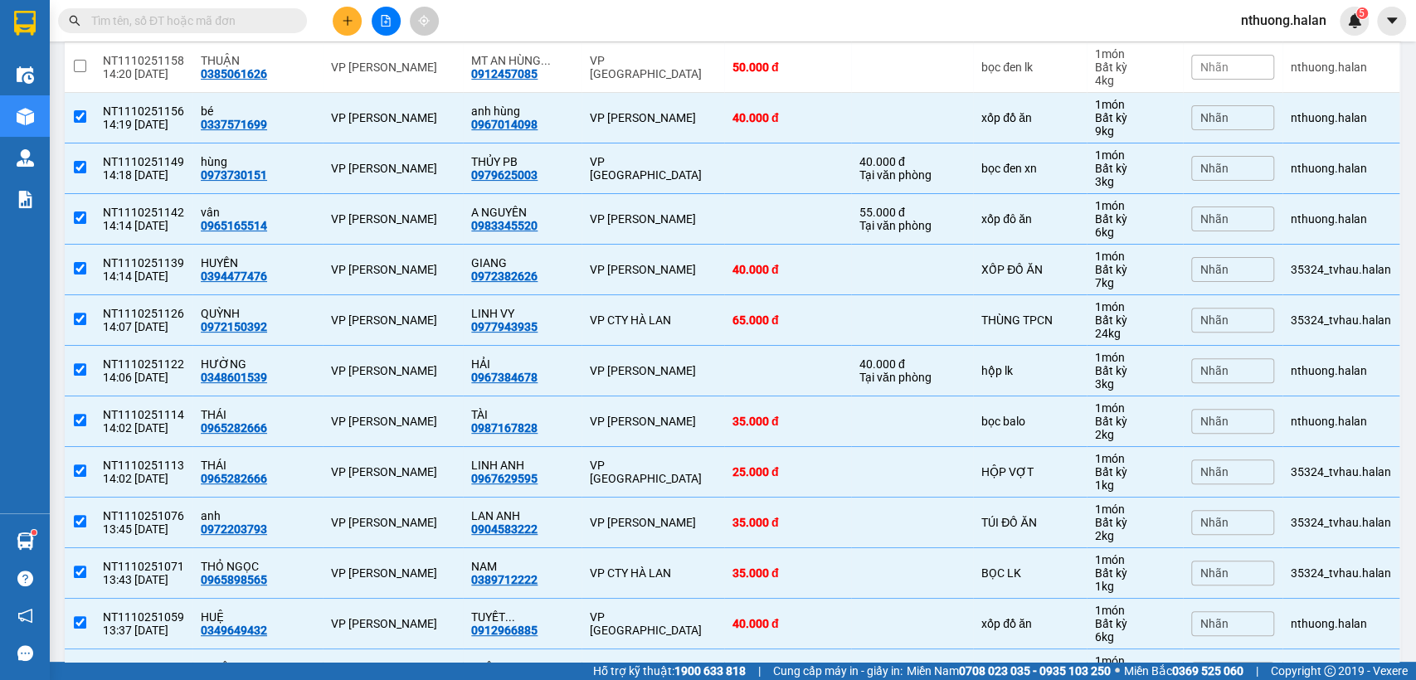
scroll to position [246, 0]
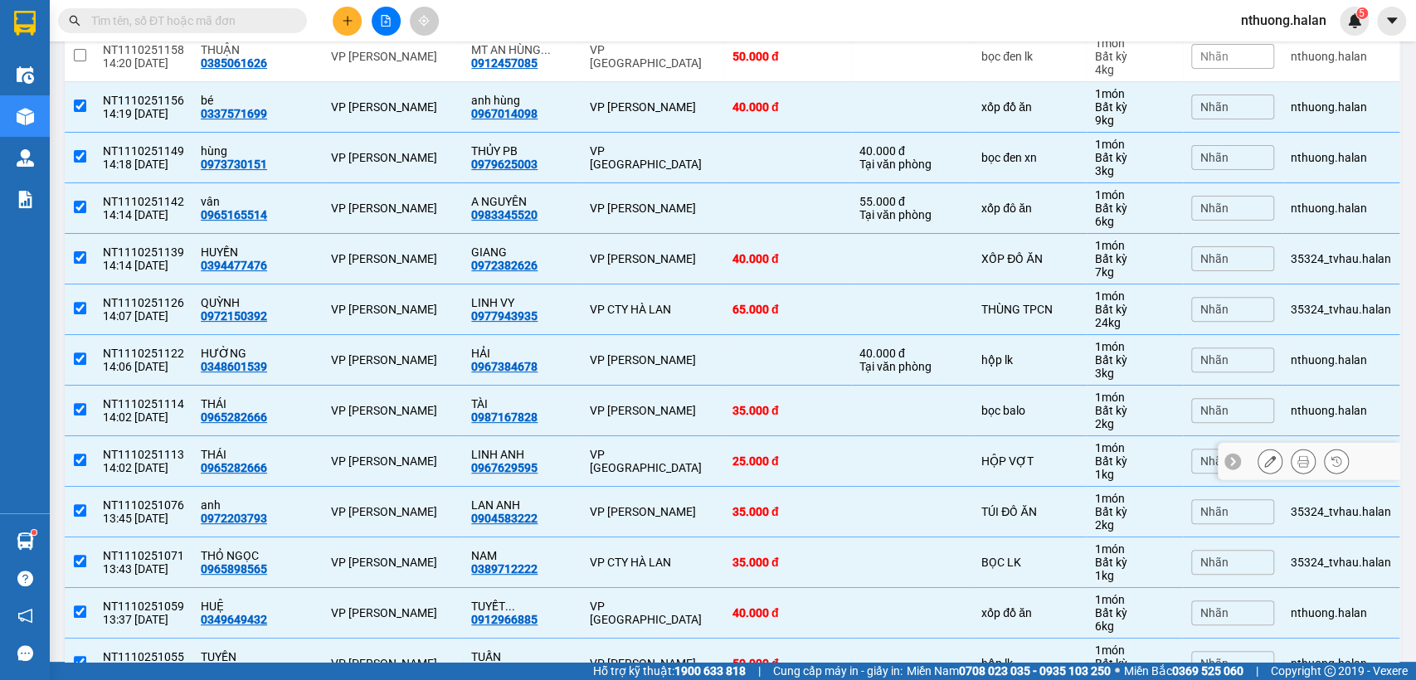
click at [703, 453] on td "VP [GEOGRAPHIC_DATA]" at bounding box center [652, 461] width 143 height 51
checkbox input "false"
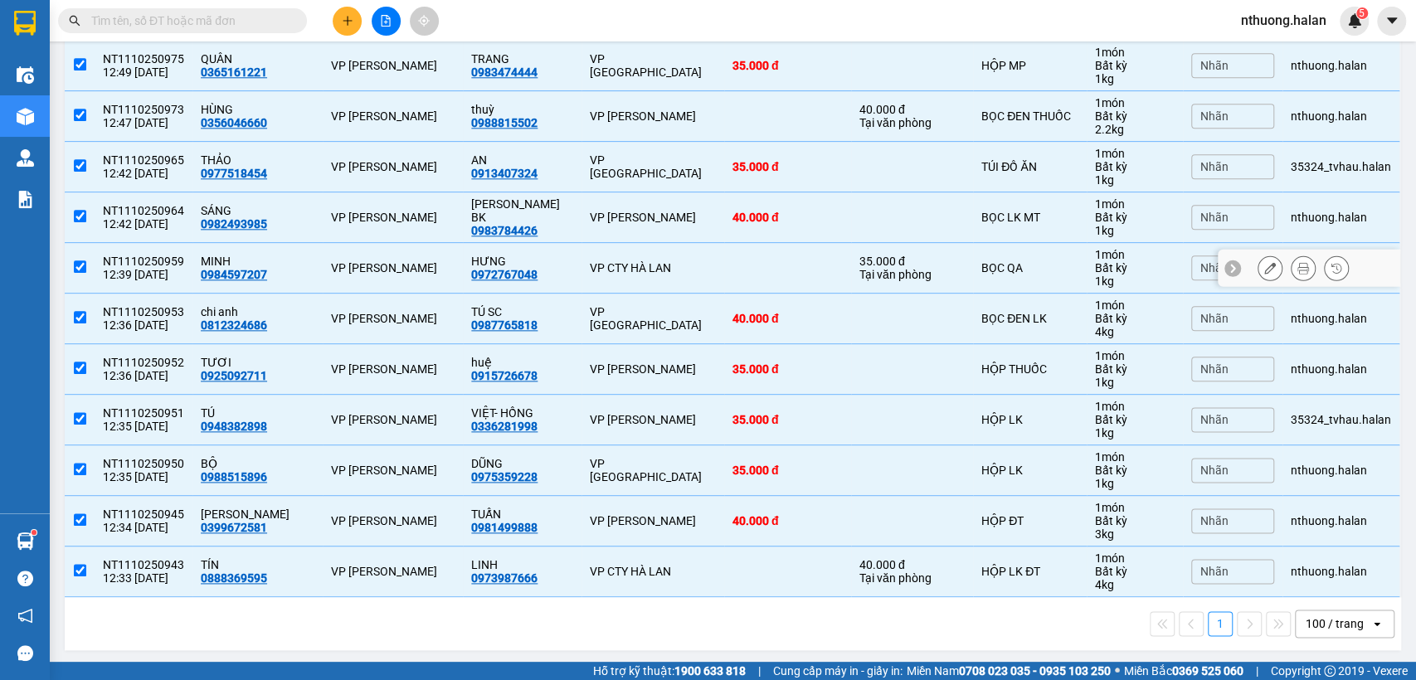
scroll to position [0, 0]
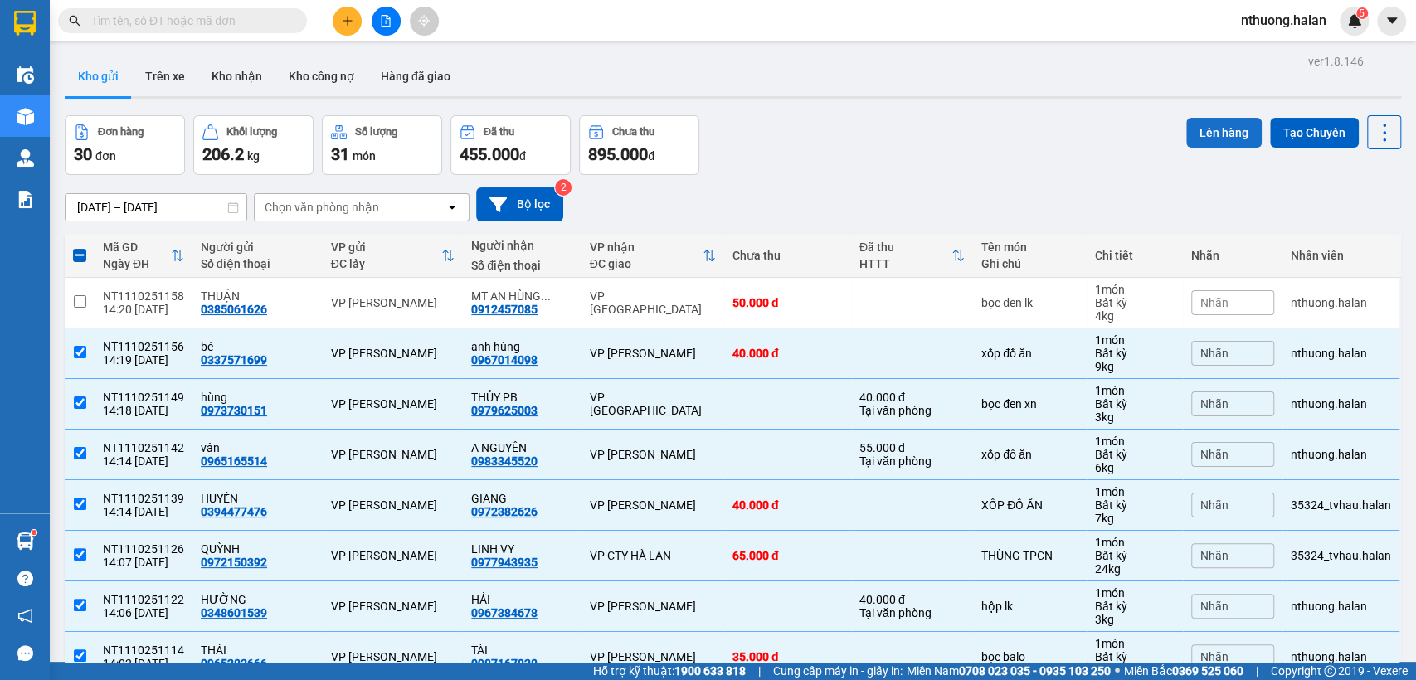
click at [1203, 138] on button "Lên hàng" at bounding box center [1223, 133] width 75 height 30
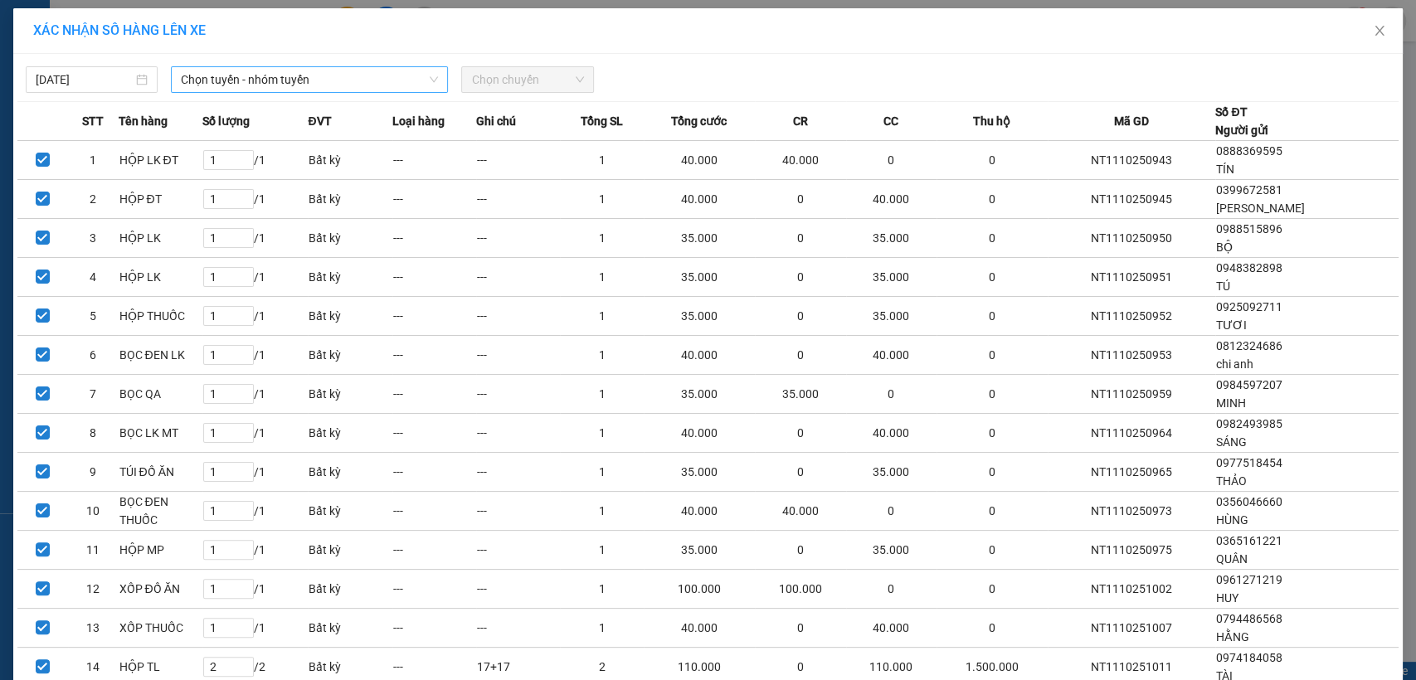
click at [233, 81] on span "Chọn tuyến - nhóm tuyến" at bounding box center [309, 79] width 257 height 25
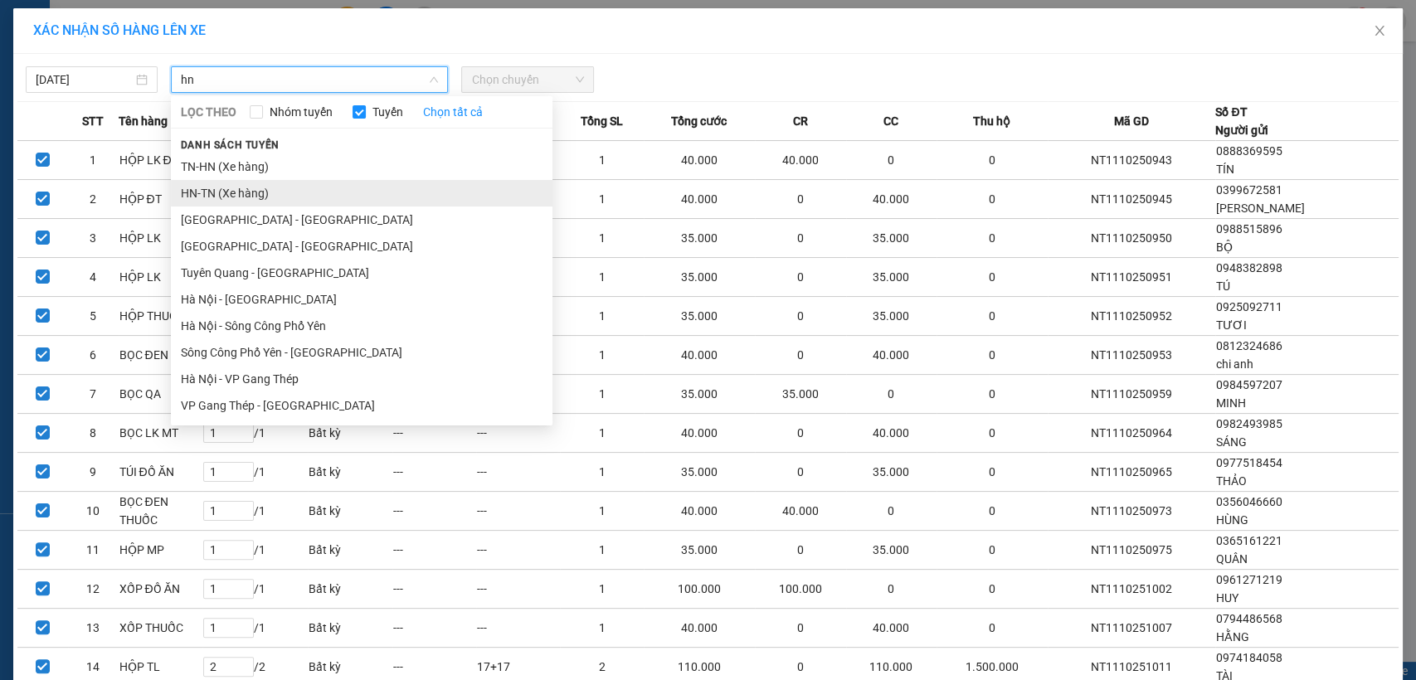
type input "hn"
click at [211, 189] on li "HN-TN (Xe hàng)" at bounding box center [362, 193] width 382 height 27
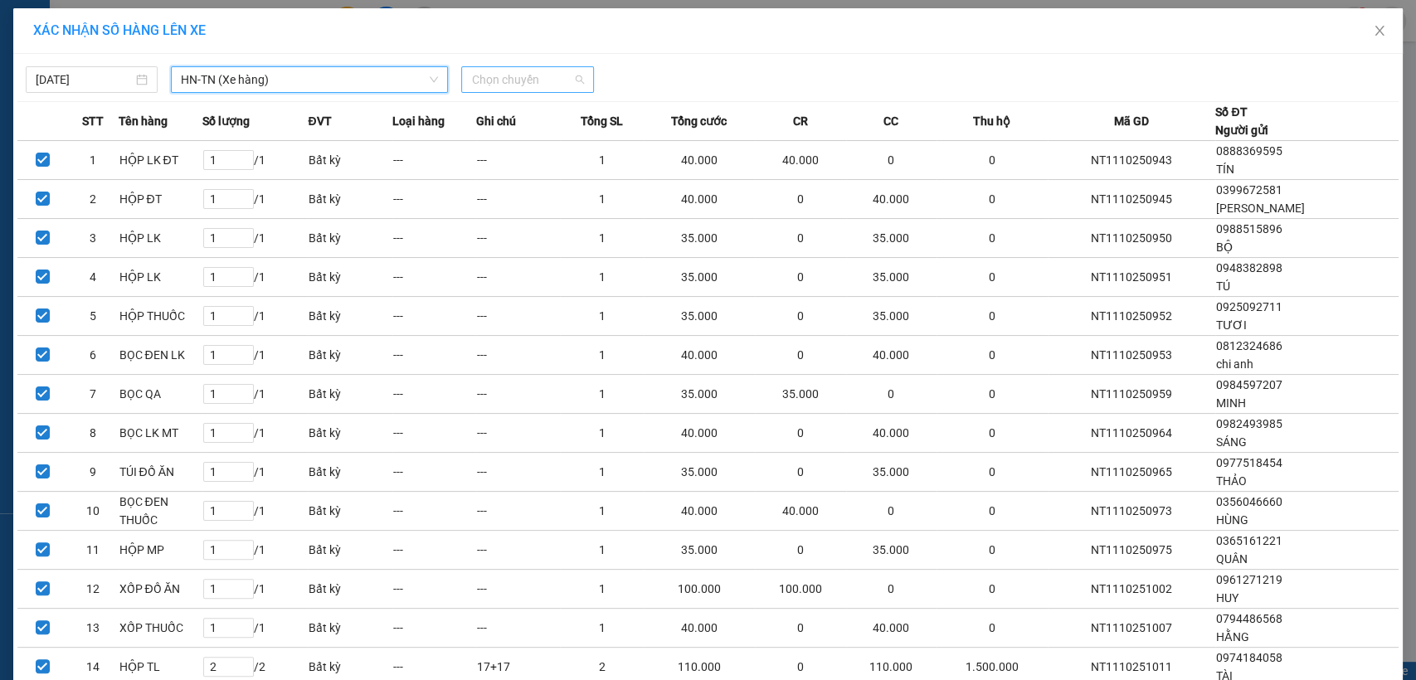
click at [554, 79] on span "Chọn chuyến" at bounding box center [527, 79] width 112 height 25
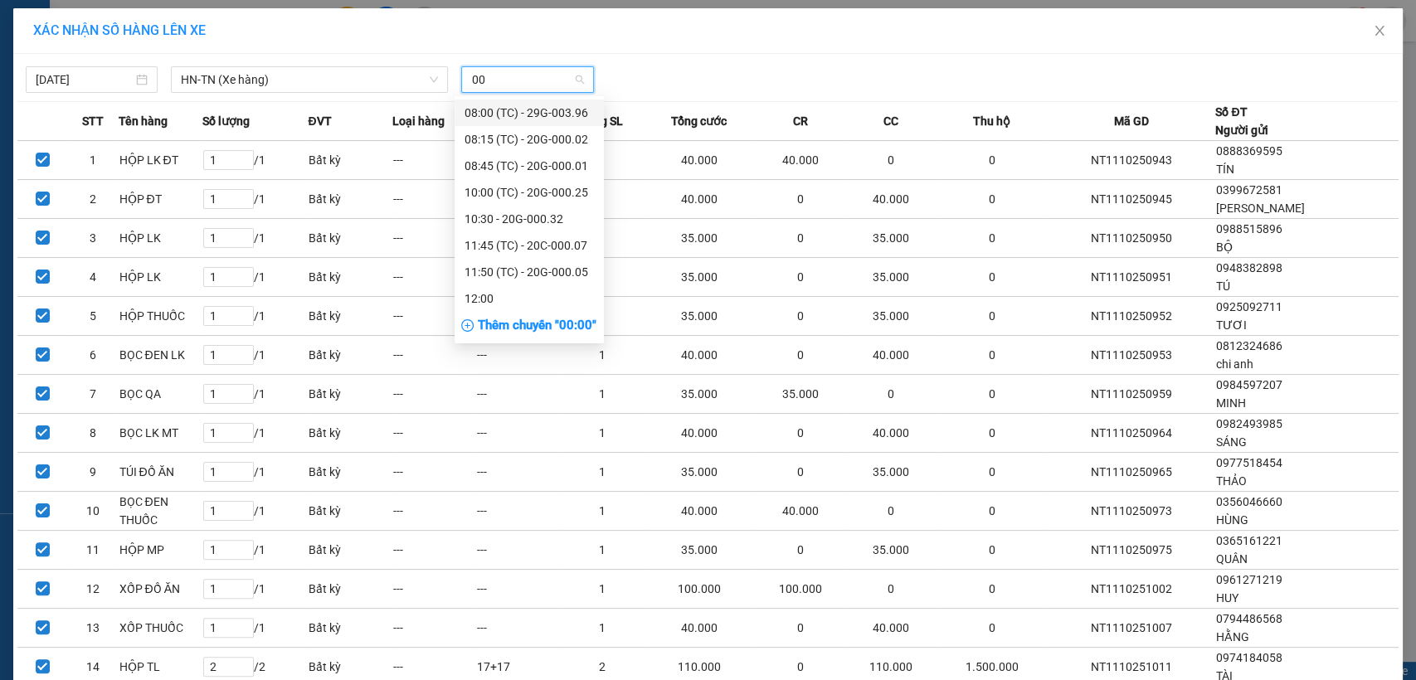
type input "003"
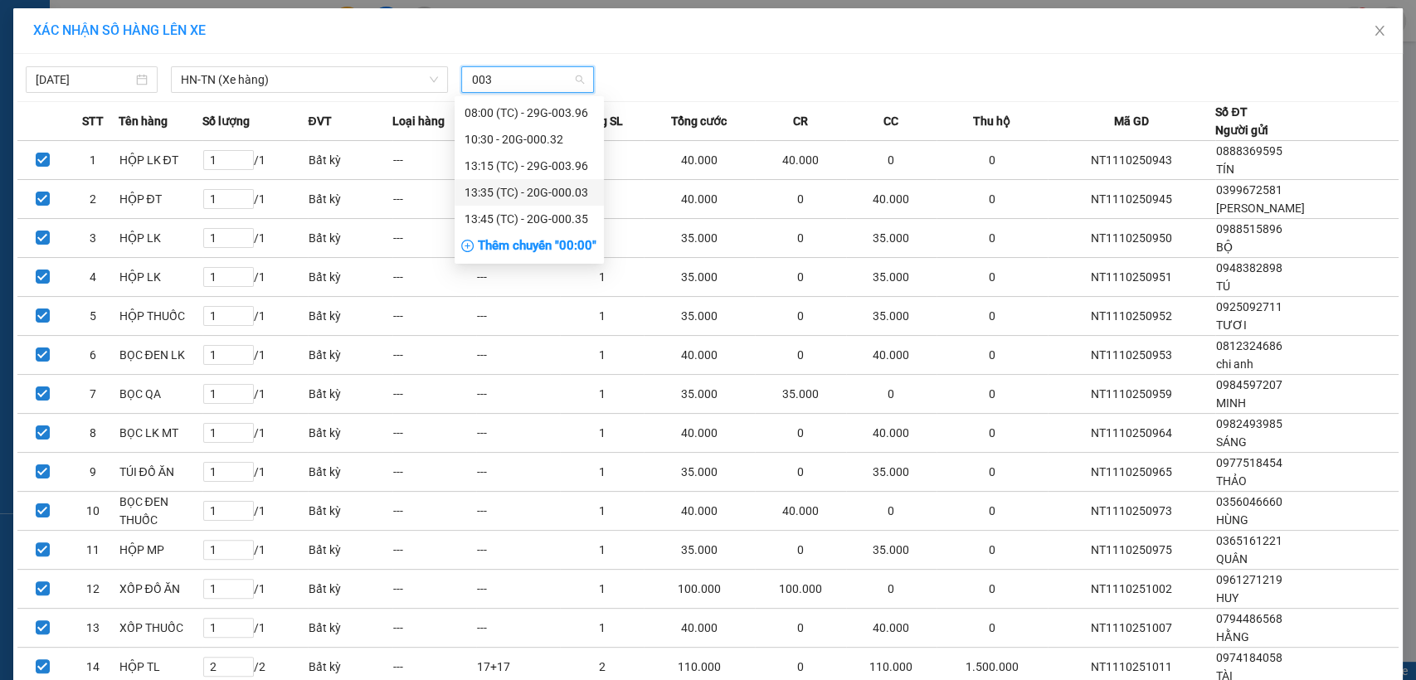
click at [558, 191] on div "13:35 (TC) - 20G-000.03" at bounding box center [528, 192] width 129 height 18
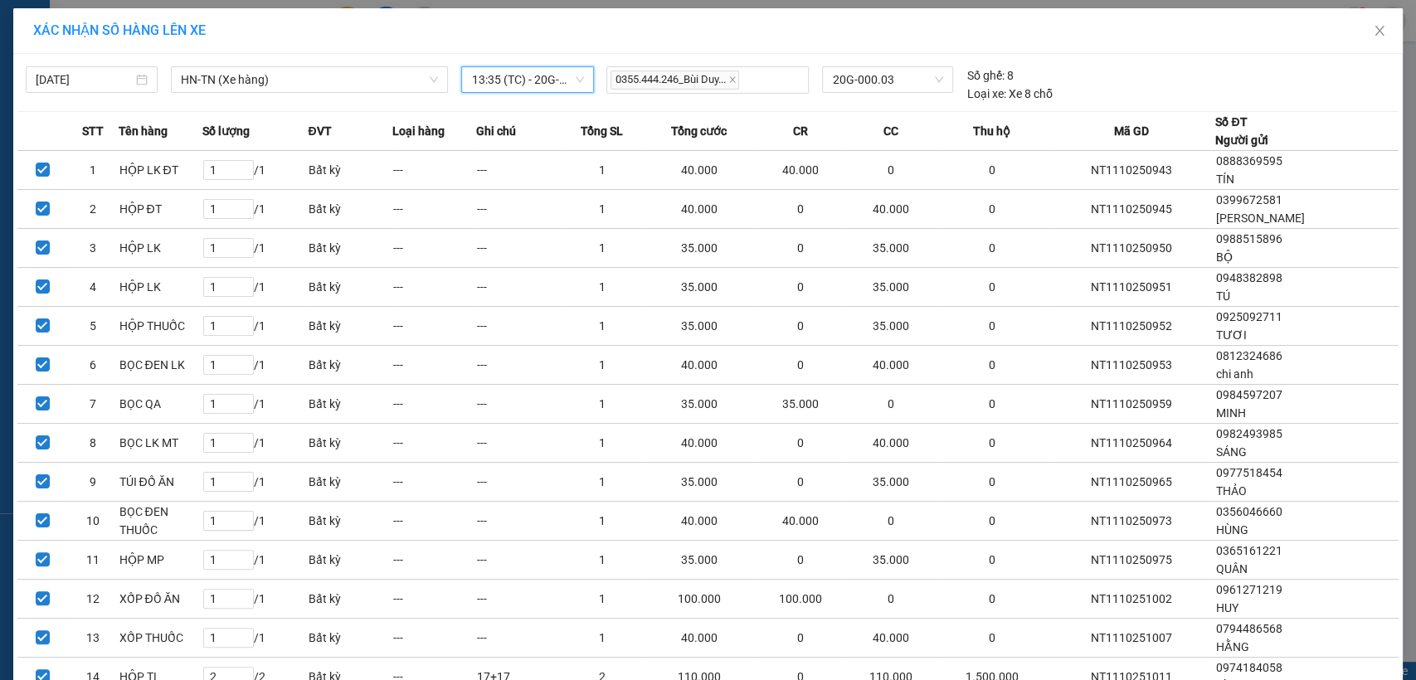
scroll to position [672, 0]
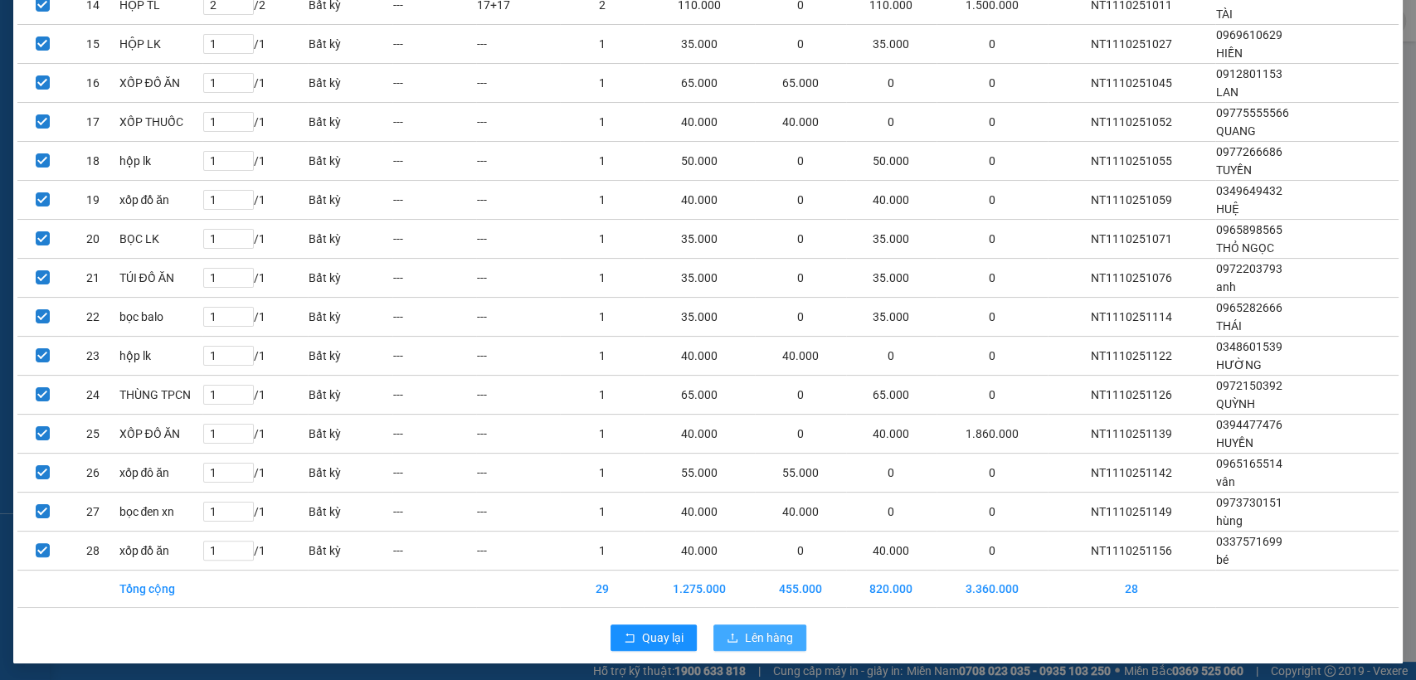
click at [761, 632] on span "Lên hàng" at bounding box center [769, 638] width 48 height 18
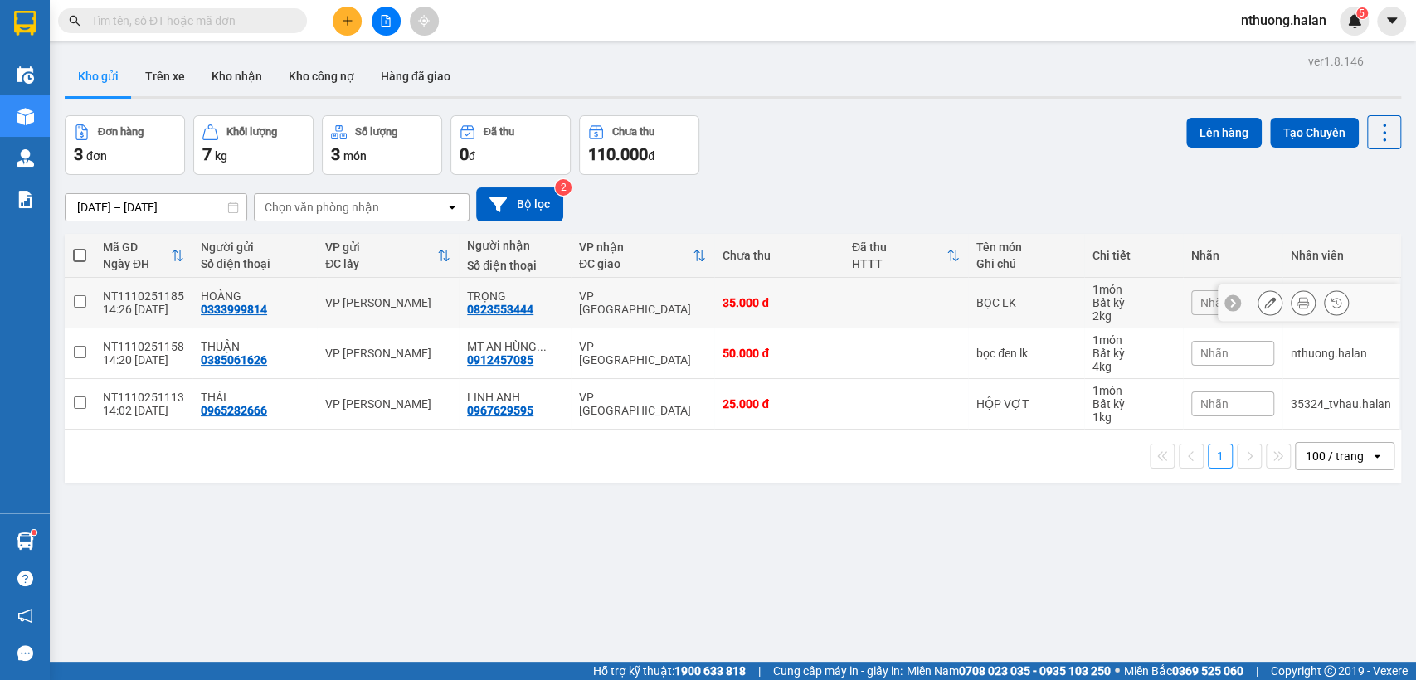
click at [788, 301] on div "35.000 đ" at bounding box center [778, 302] width 112 height 13
checkbox input "true"
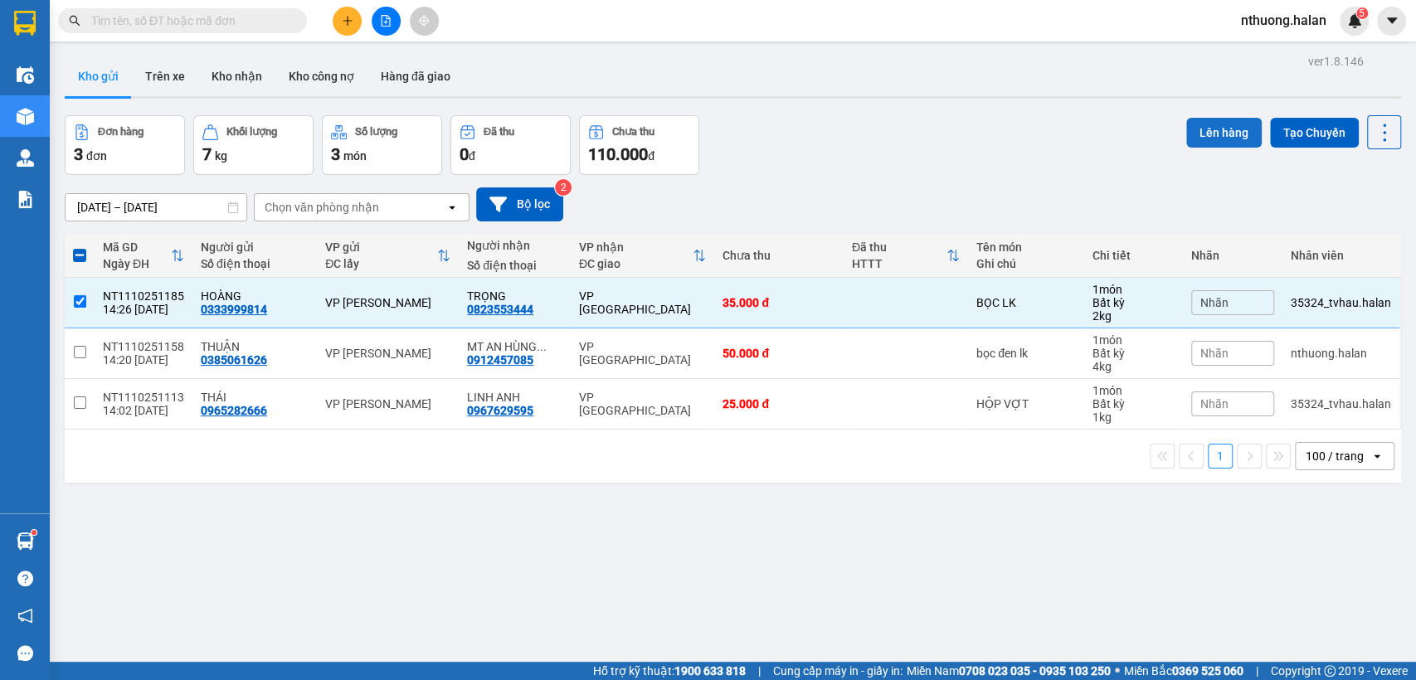
click at [1211, 128] on button "Lên hàng" at bounding box center [1223, 133] width 75 height 30
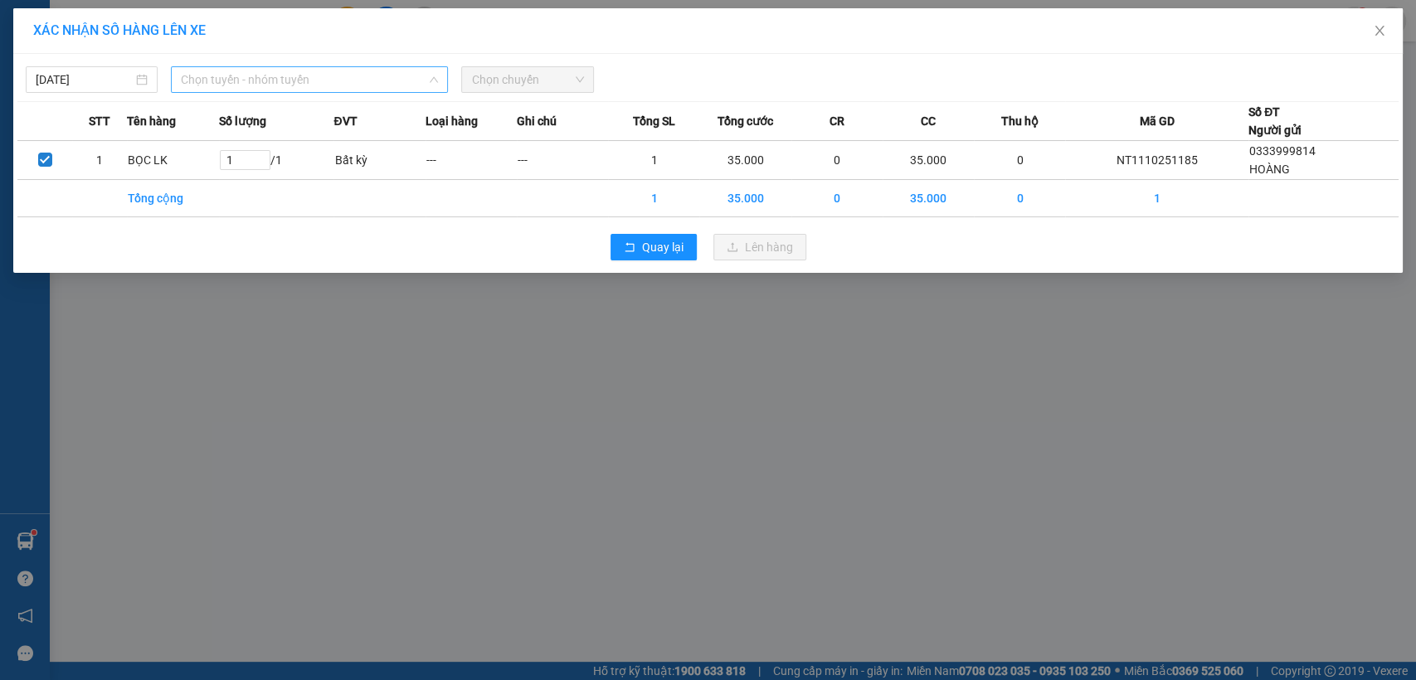
click at [297, 75] on span "Chọn tuyến - nhóm tuyến" at bounding box center [309, 79] width 257 height 25
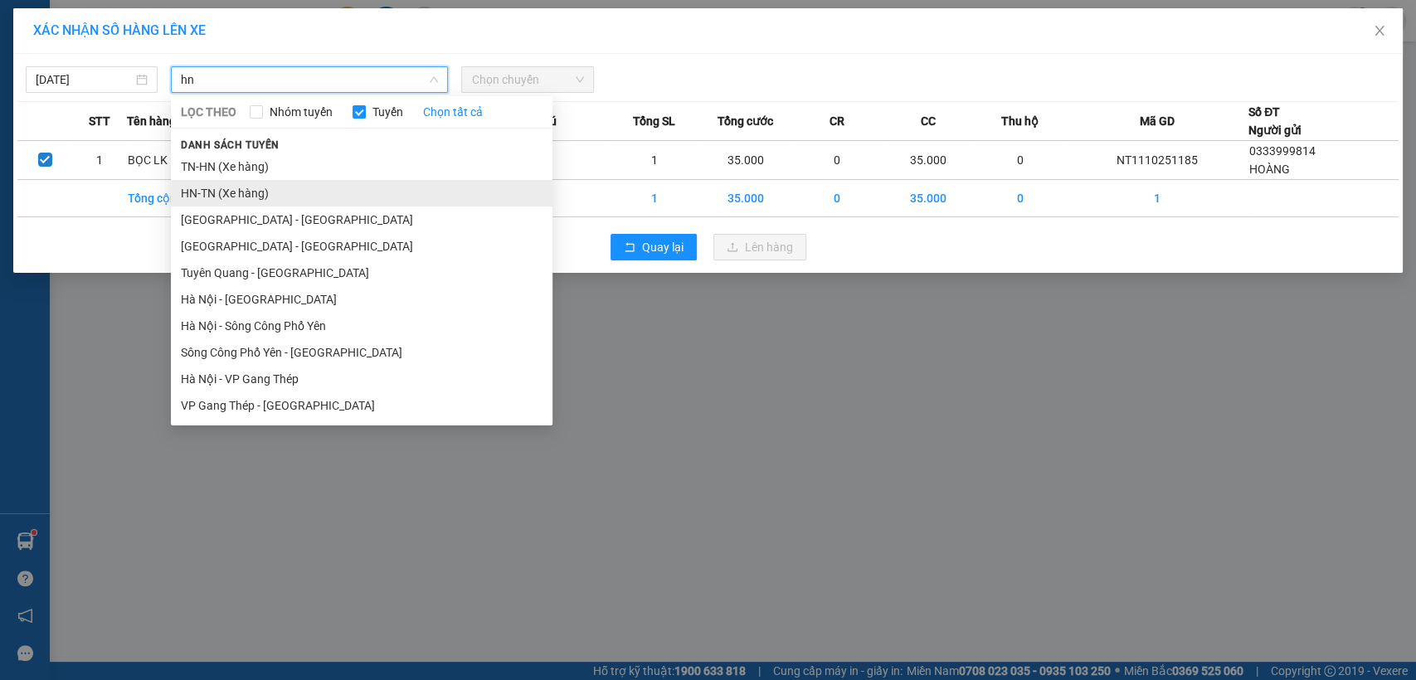
type input "hn"
click at [264, 190] on li "HN-TN (Xe hàng)" at bounding box center [362, 193] width 382 height 27
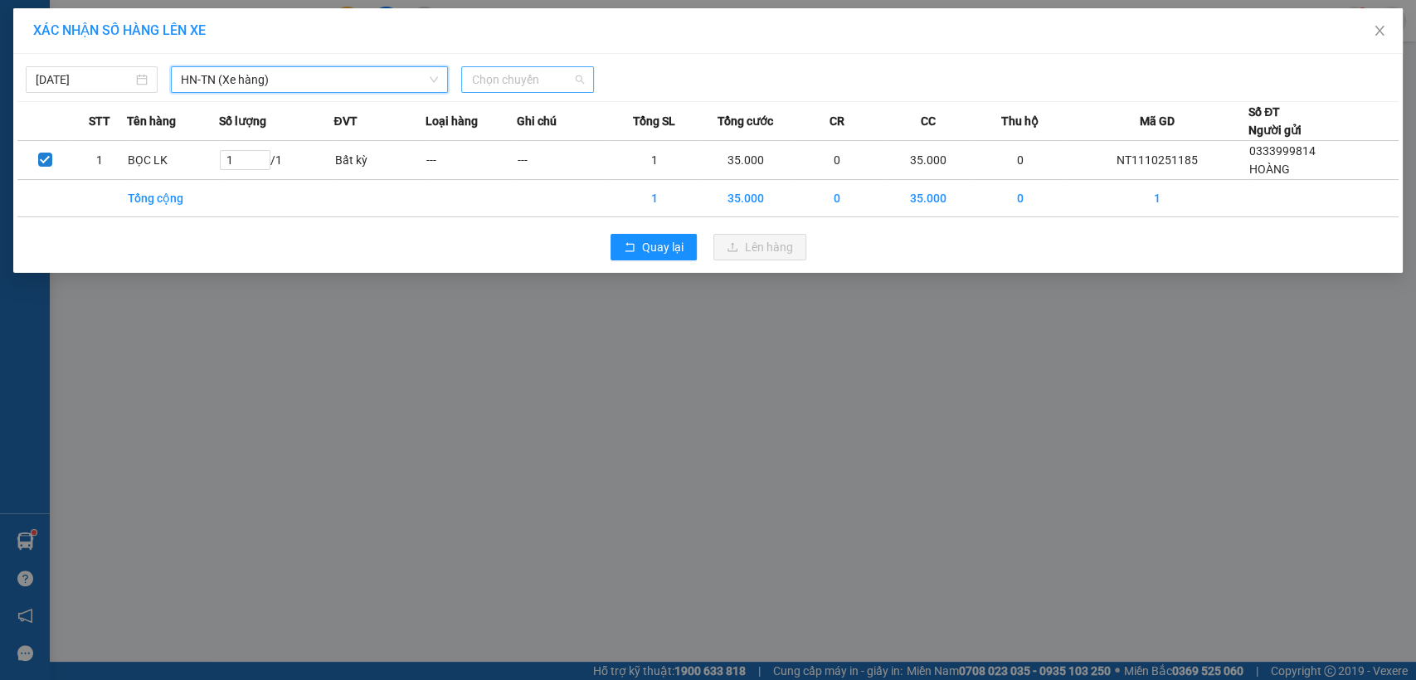
click at [533, 80] on span "Chọn chuyến" at bounding box center [527, 79] width 112 height 25
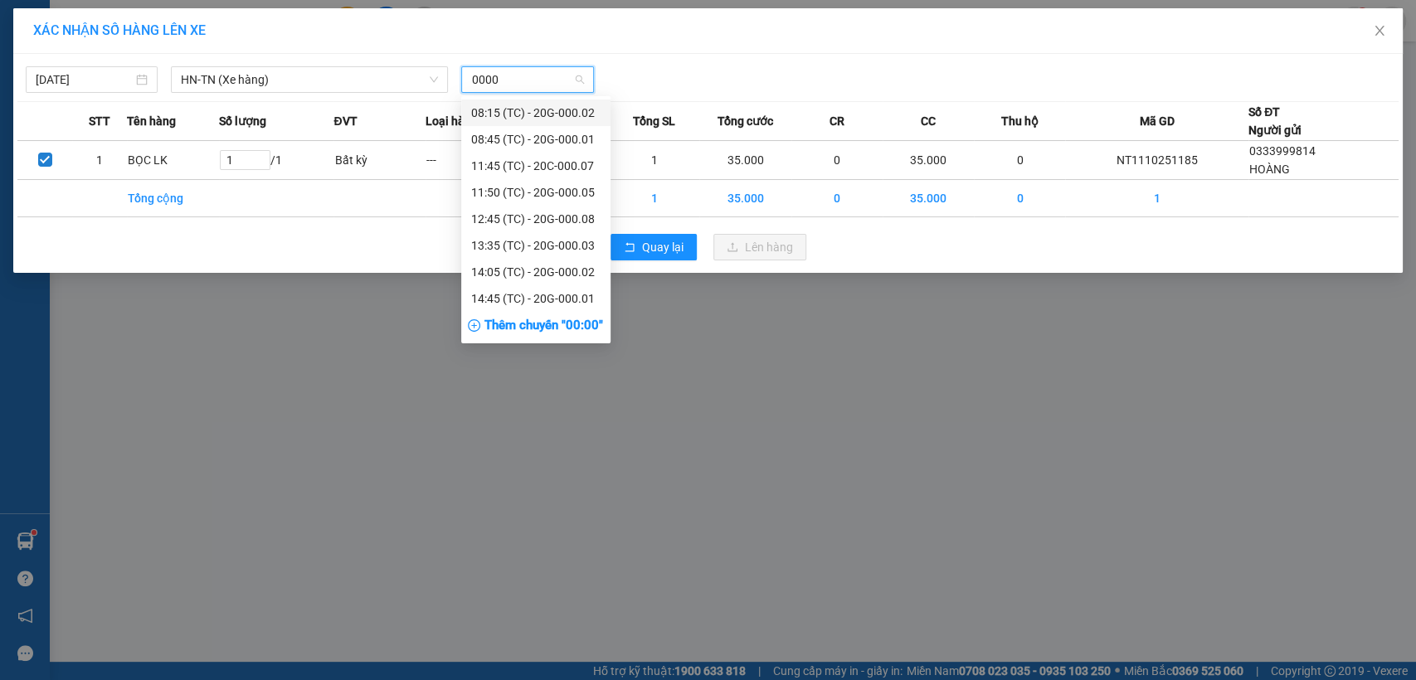
type input "00003"
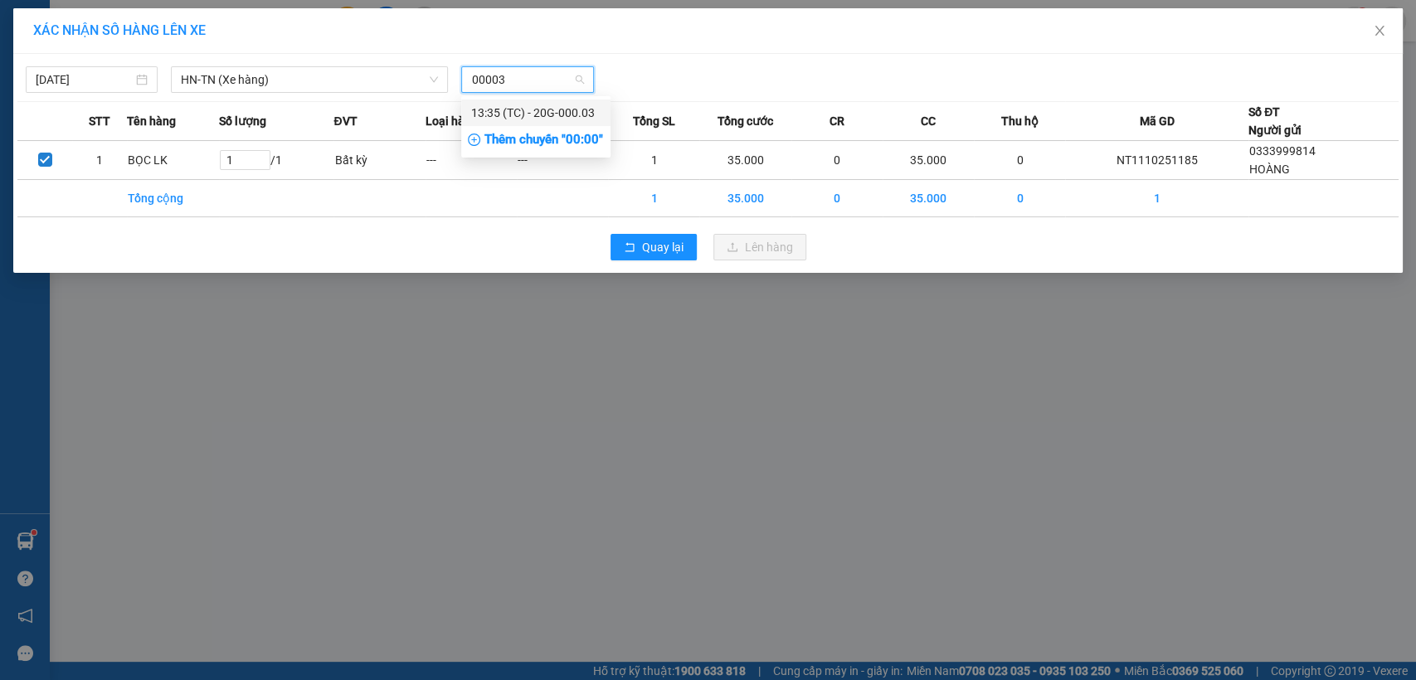
click at [575, 109] on div "13:35 (TC) - 20G-000.03" at bounding box center [535, 113] width 129 height 18
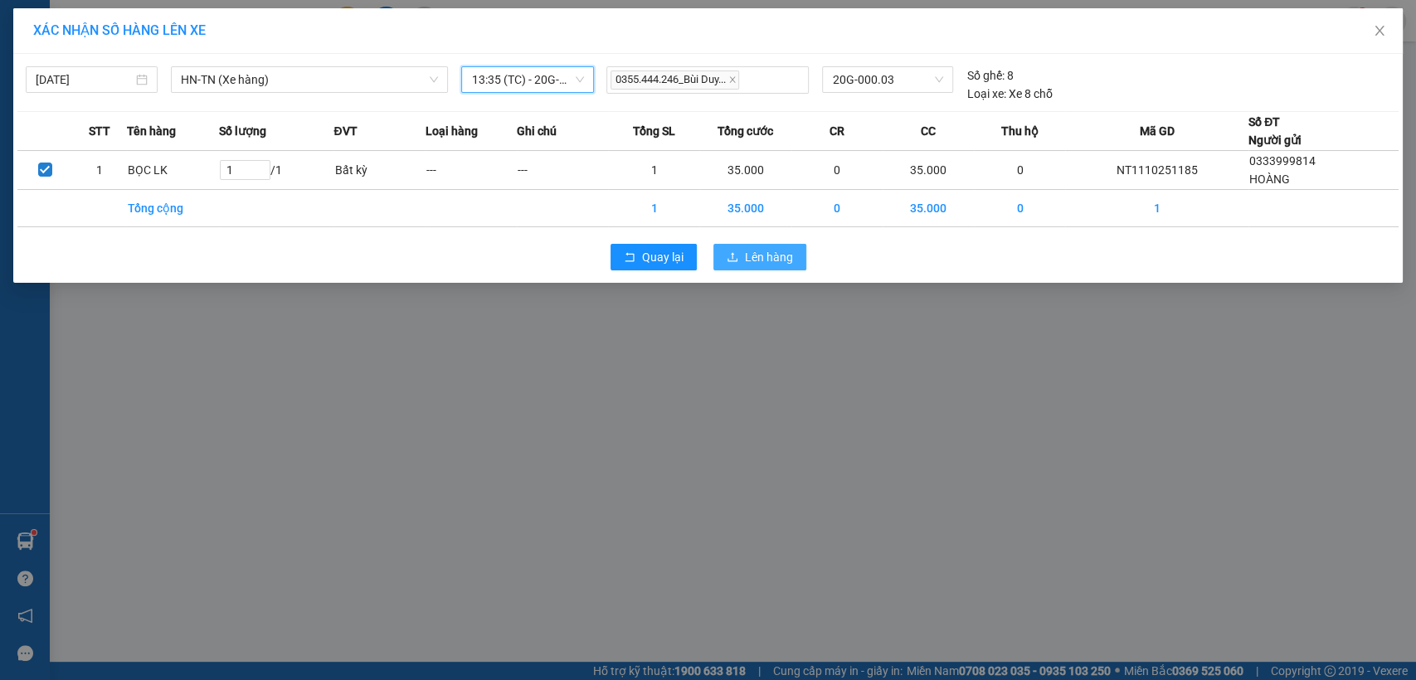
click at [746, 260] on span "Lên hàng" at bounding box center [769, 257] width 48 height 18
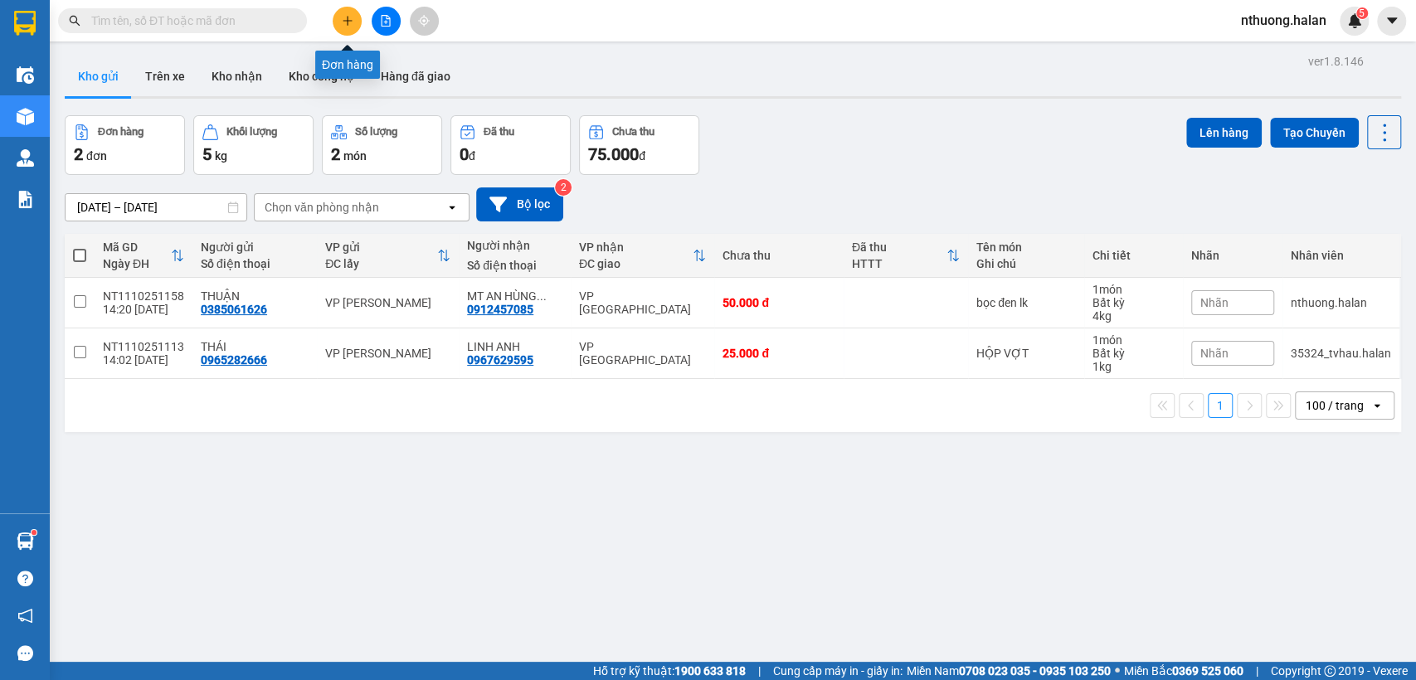
click at [345, 22] on icon "plus" at bounding box center [348, 21] width 12 height 12
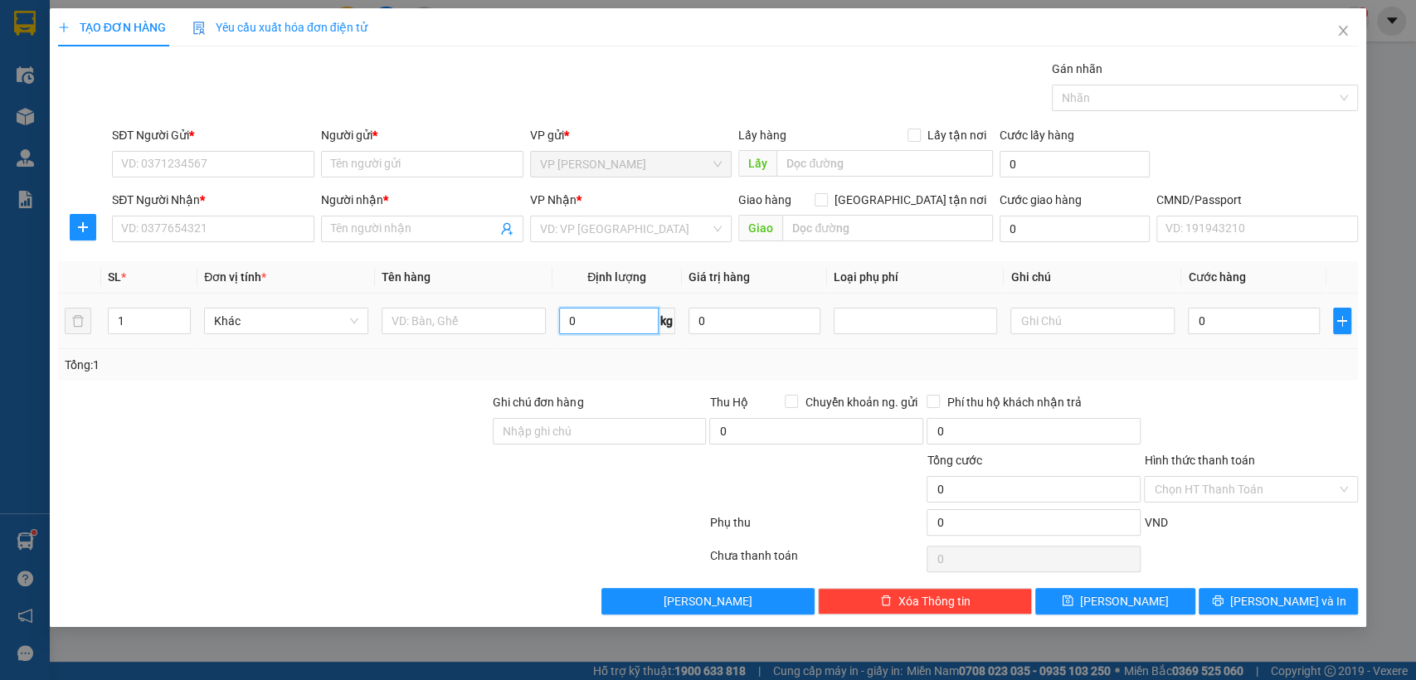
click at [597, 323] on input "0" at bounding box center [609, 321] width 100 height 27
type input "26"
click at [408, 325] on input "text" at bounding box center [464, 321] width 164 height 27
type input "bọc máy"
click at [191, 168] on input "SĐT Người Gửi *" at bounding box center [213, 164] width 202 height 27
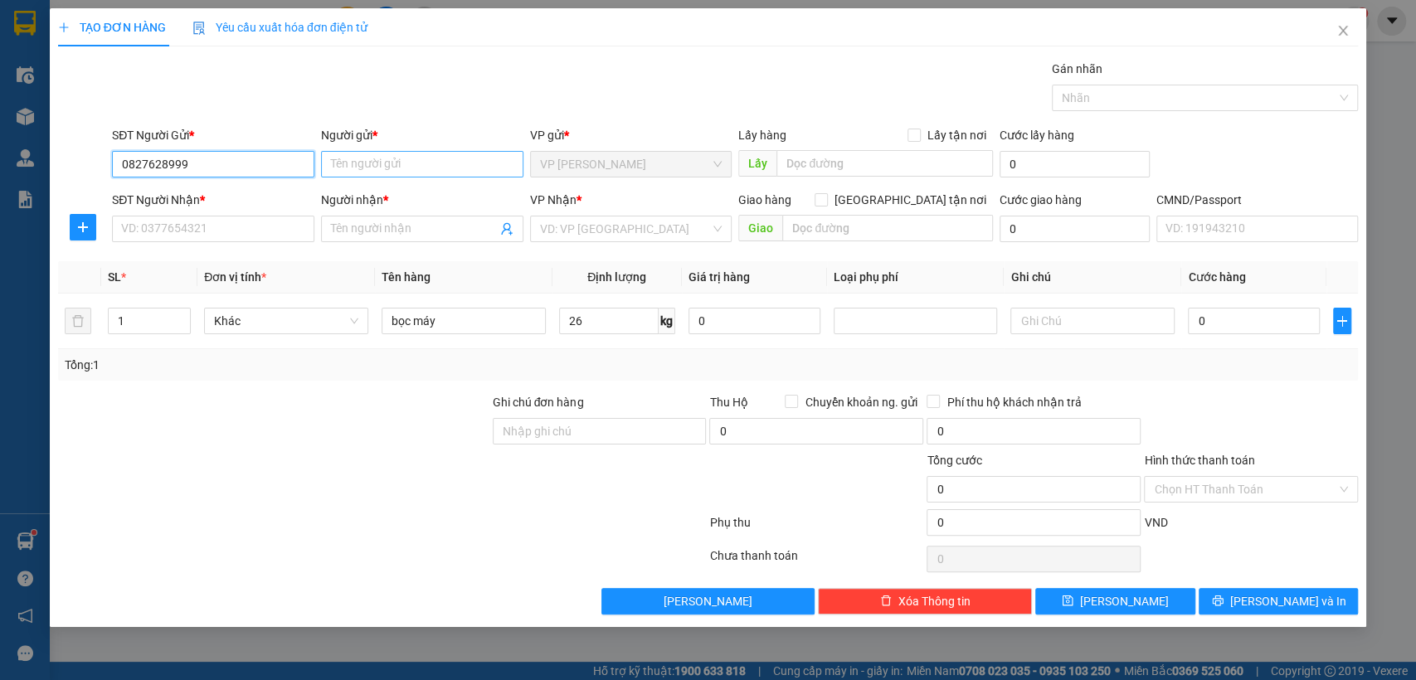
type input "0827628999"
click at [351, 163] on input "Người gửi *" at bounding box center [422, 164] width 202 height 27
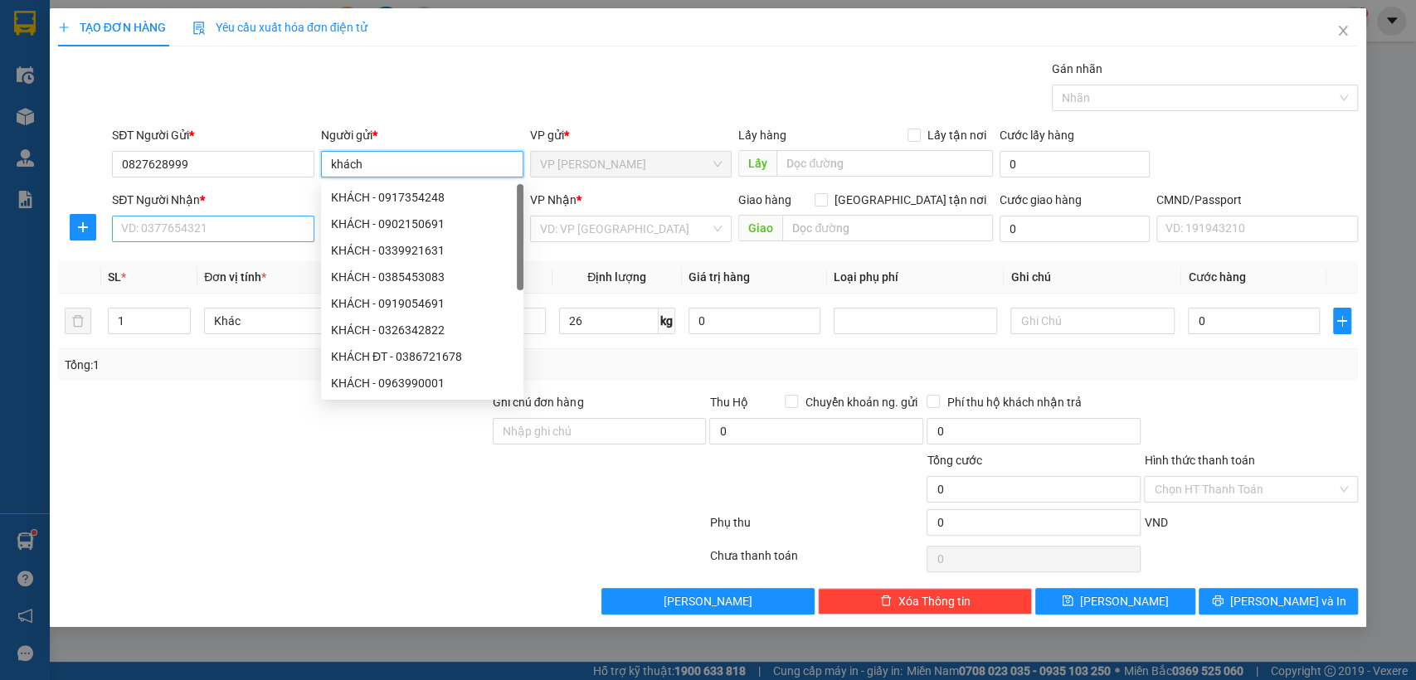
type input "khách"
click at [139, 231] on input "SĐT Người Nhận *" at bounding box center [213, 229] width 202 height 27
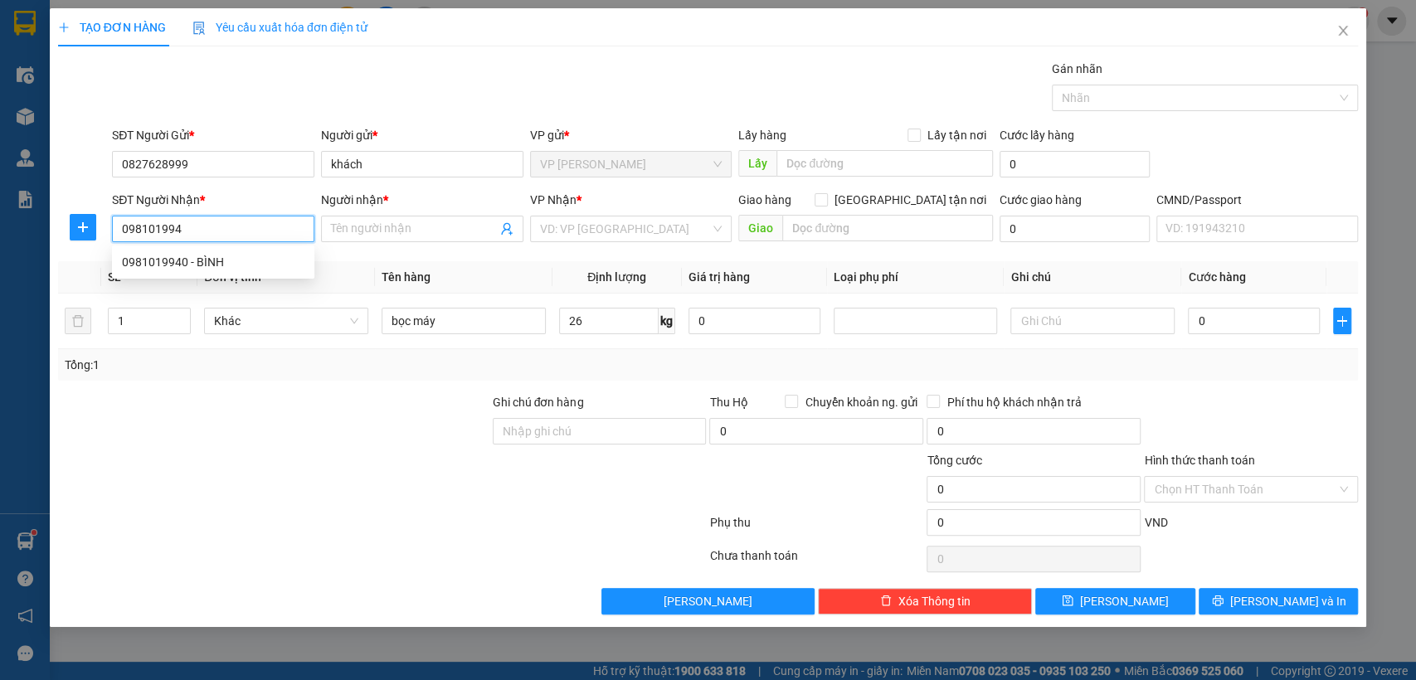
type input "0981019940"
click at [207, 259] on div "0981019940 - BÌNH" at bounding box center [213, 262] width 182 height 18
type input "BÌNH"
type input "0981019940"
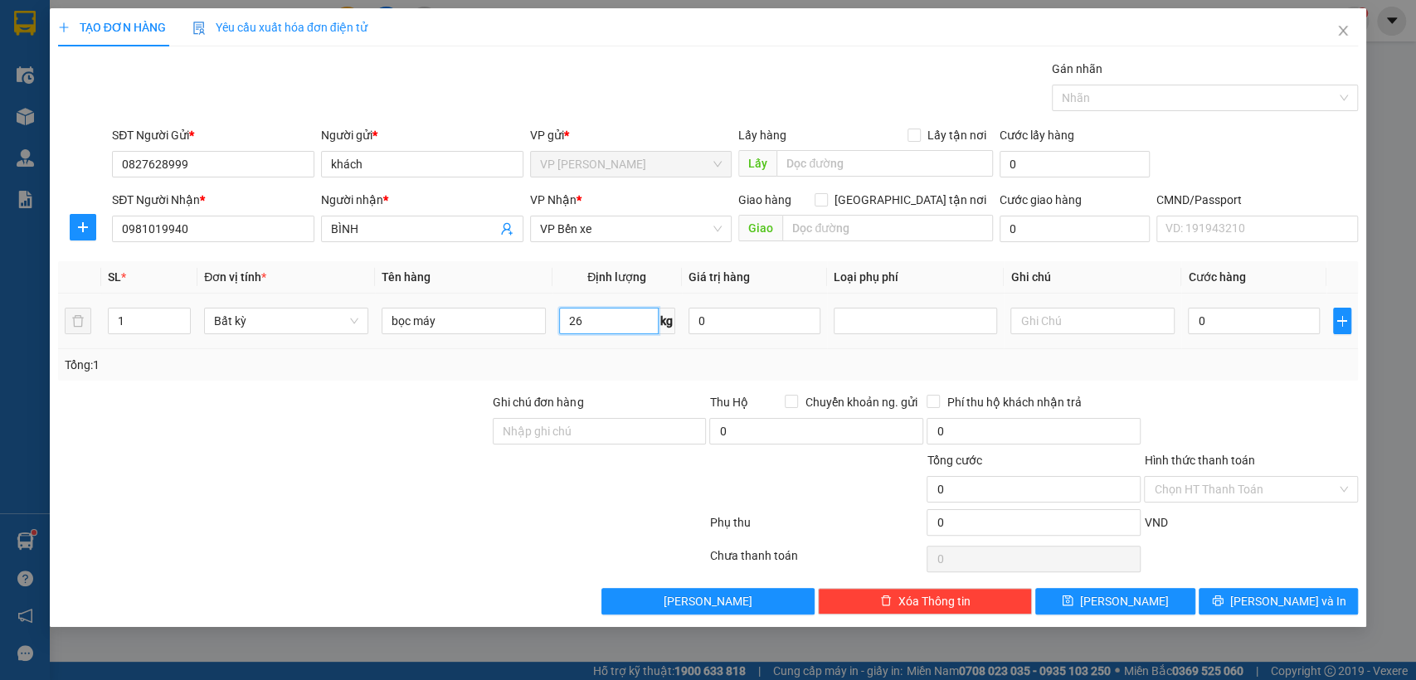
click at [608, 319] on input "26" at bounding box center [609, 321] width 100 height 27
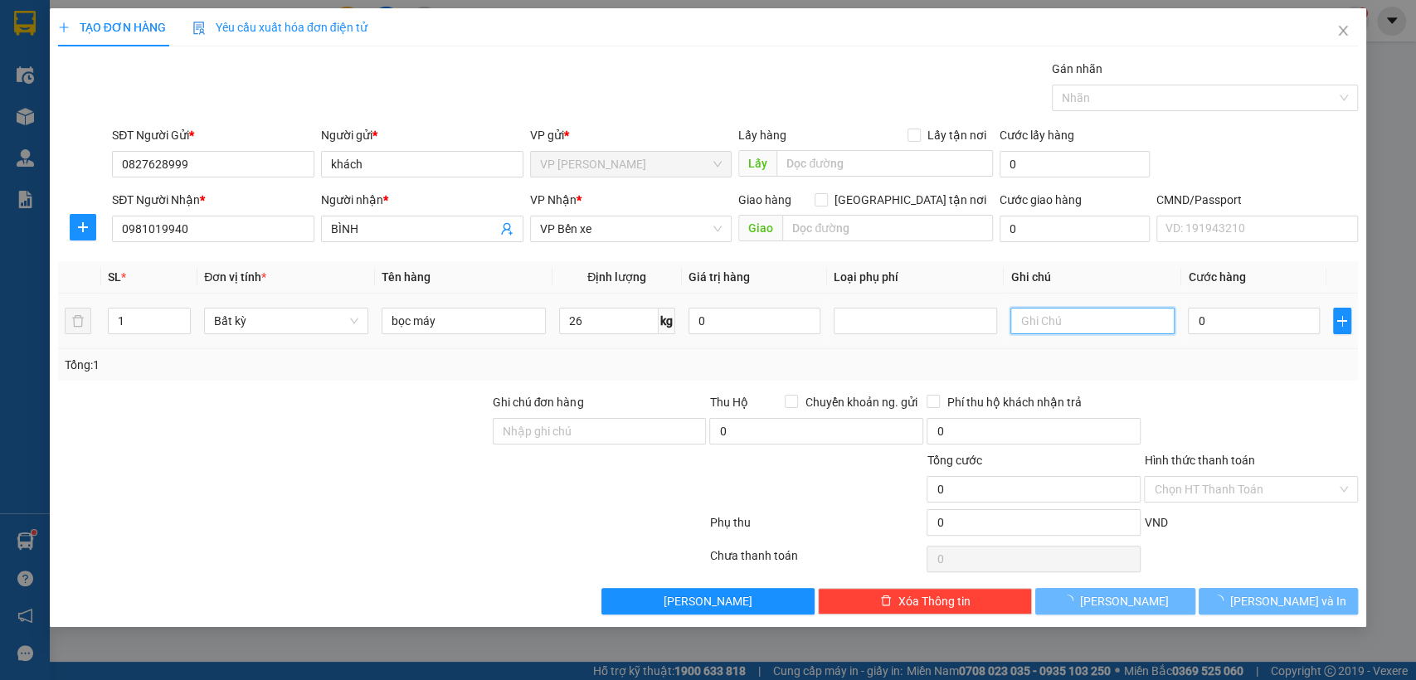
type input "65.000"
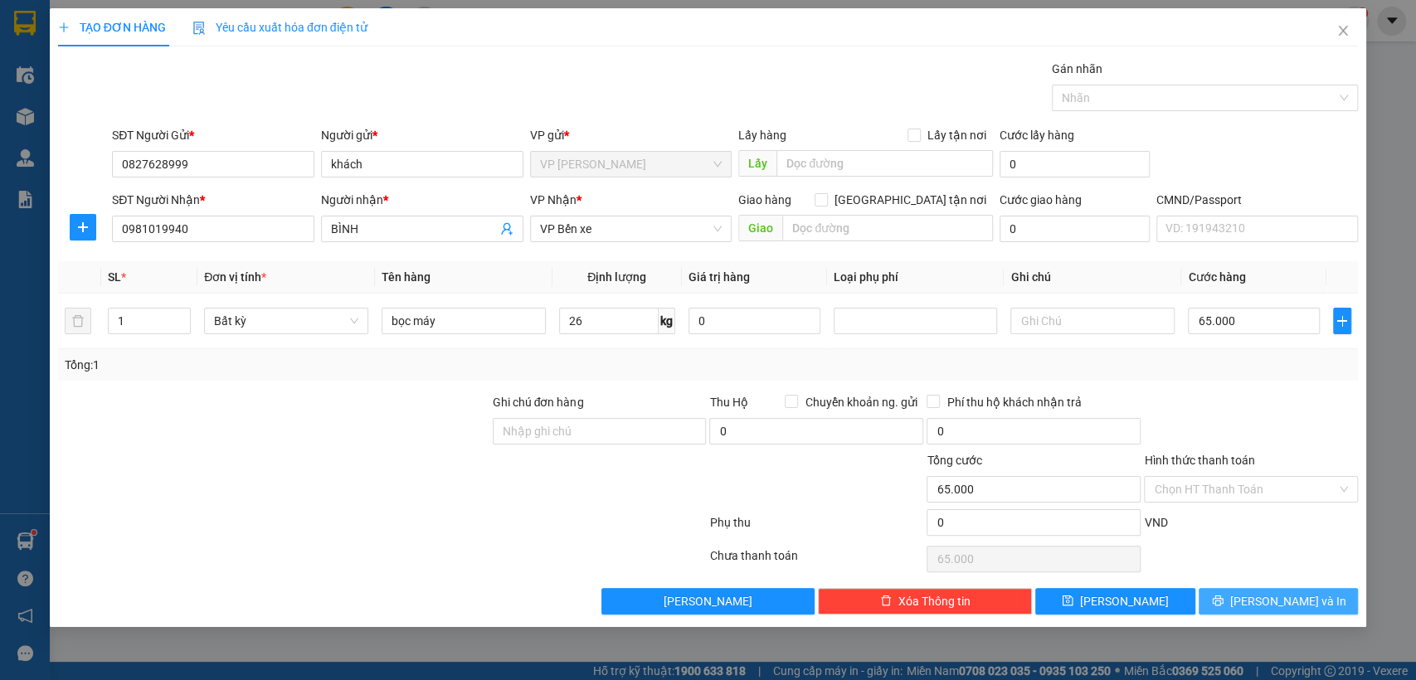
click at [1247, 588] on button "[PERSON_NAME] và In" at bounding box center [1277, 601] width 159 height 27
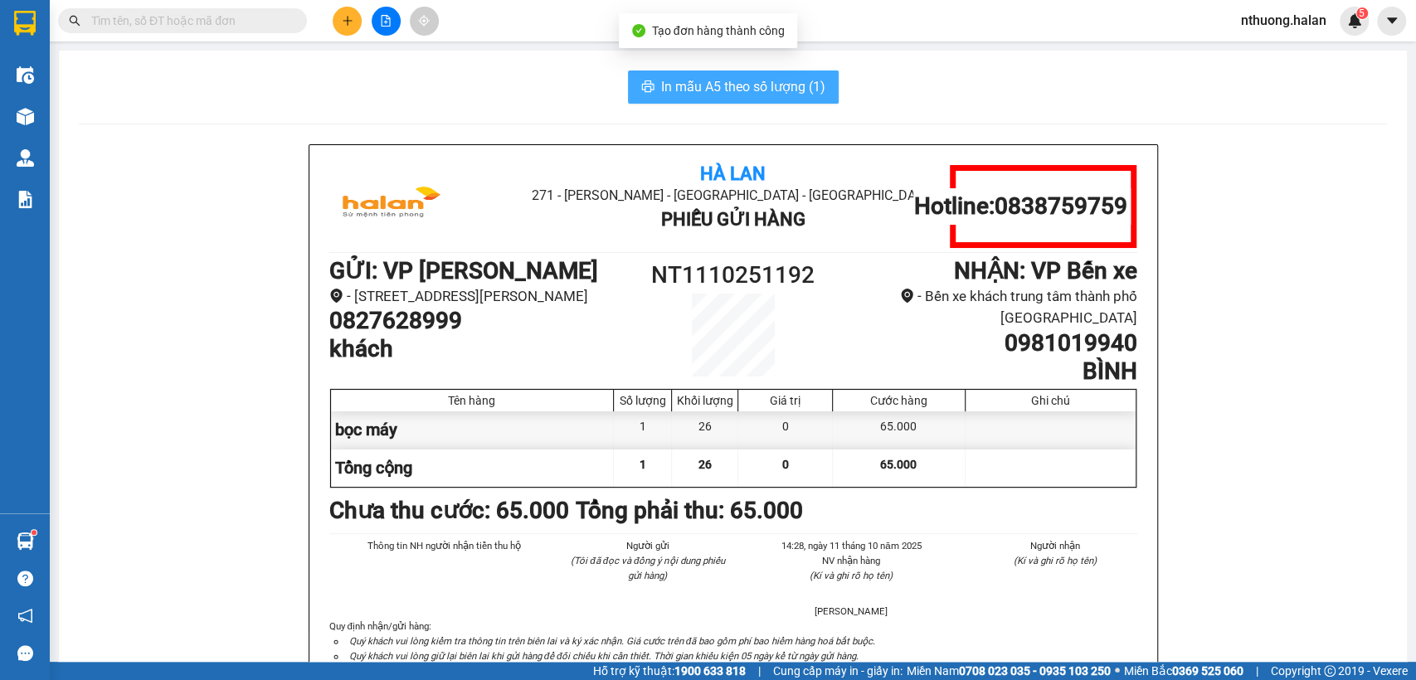
click at [777, 82] on span "In mẫu A5 theo số lượng (1)" at bounding box center [743, 86] width 164 height 21
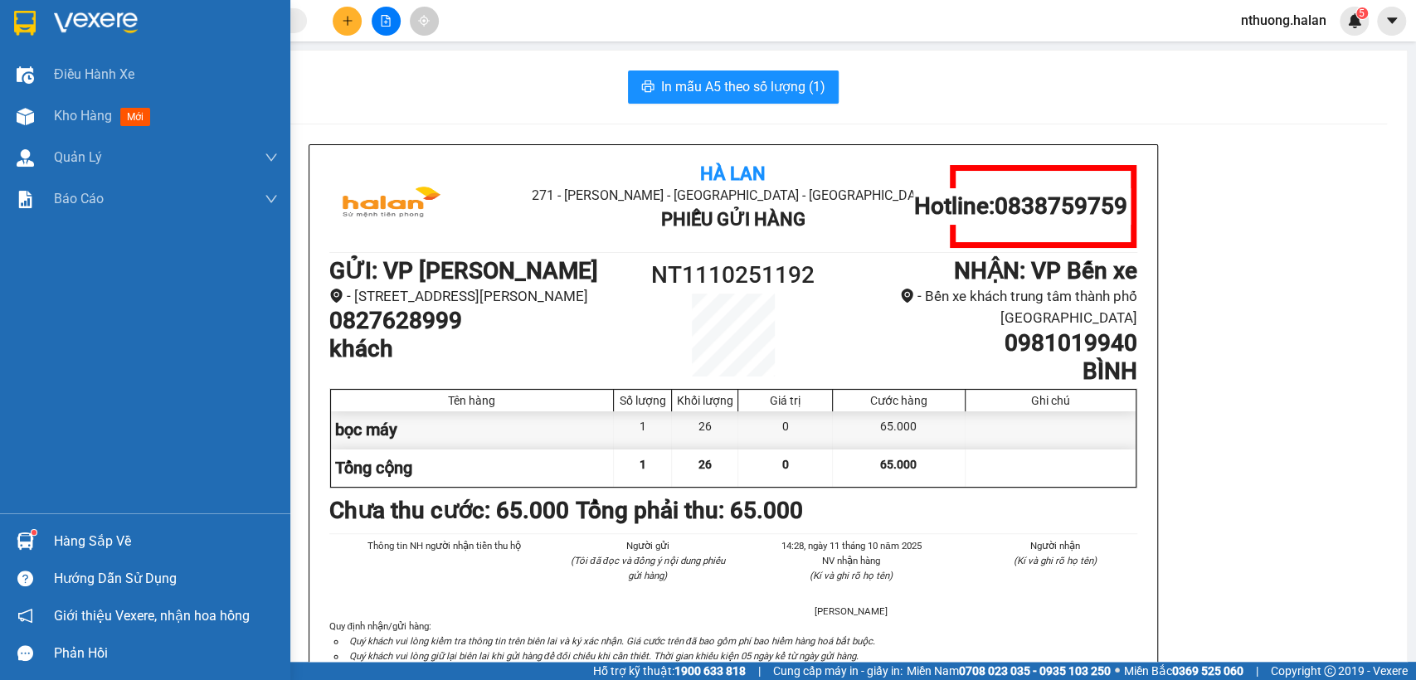
click at [77, 529] on div "Hàng sắp về" at bounding box center [166, 541] width 224 height 25
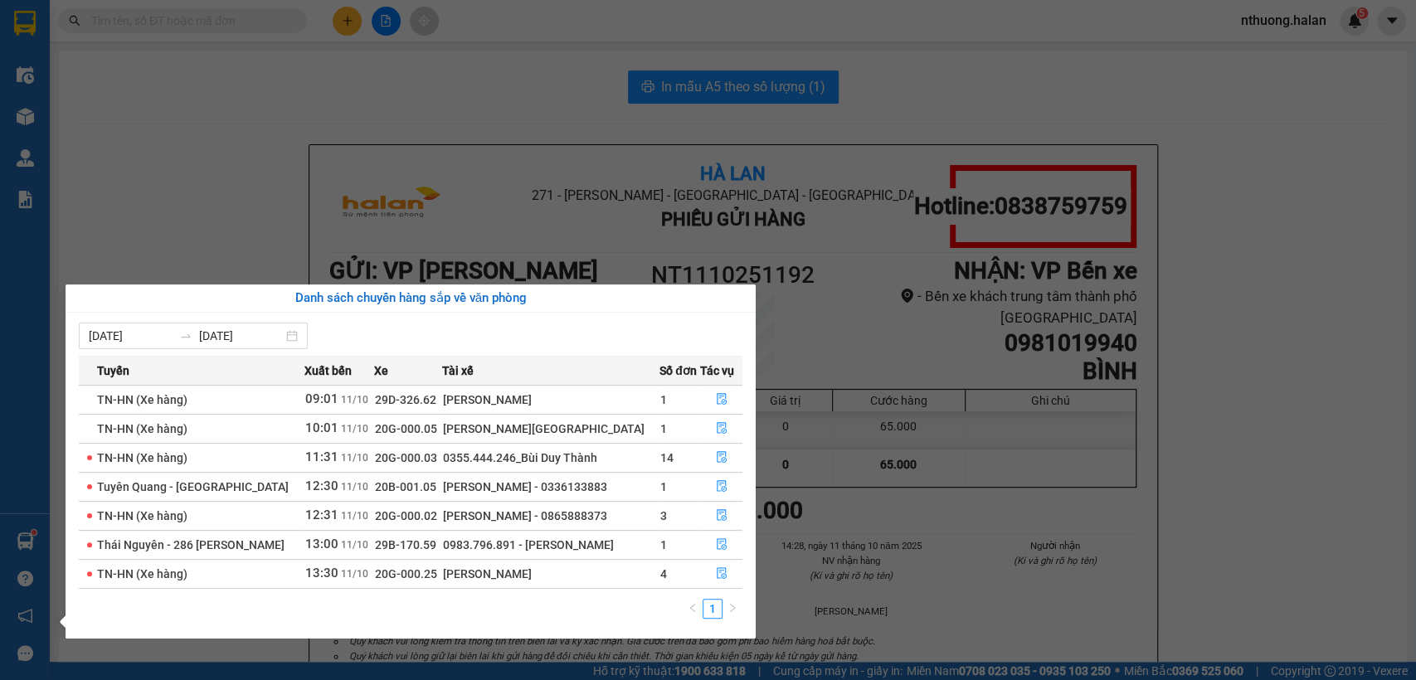
click at [237, 216] on section "Kết quả tìm kiếm ( 1 ) Bộ lọc Mã ĐH Trạng thái Món hàng Thu hộ Tổng cước Chưa c…" at bounding box center [708, 340] width 1416 height 680
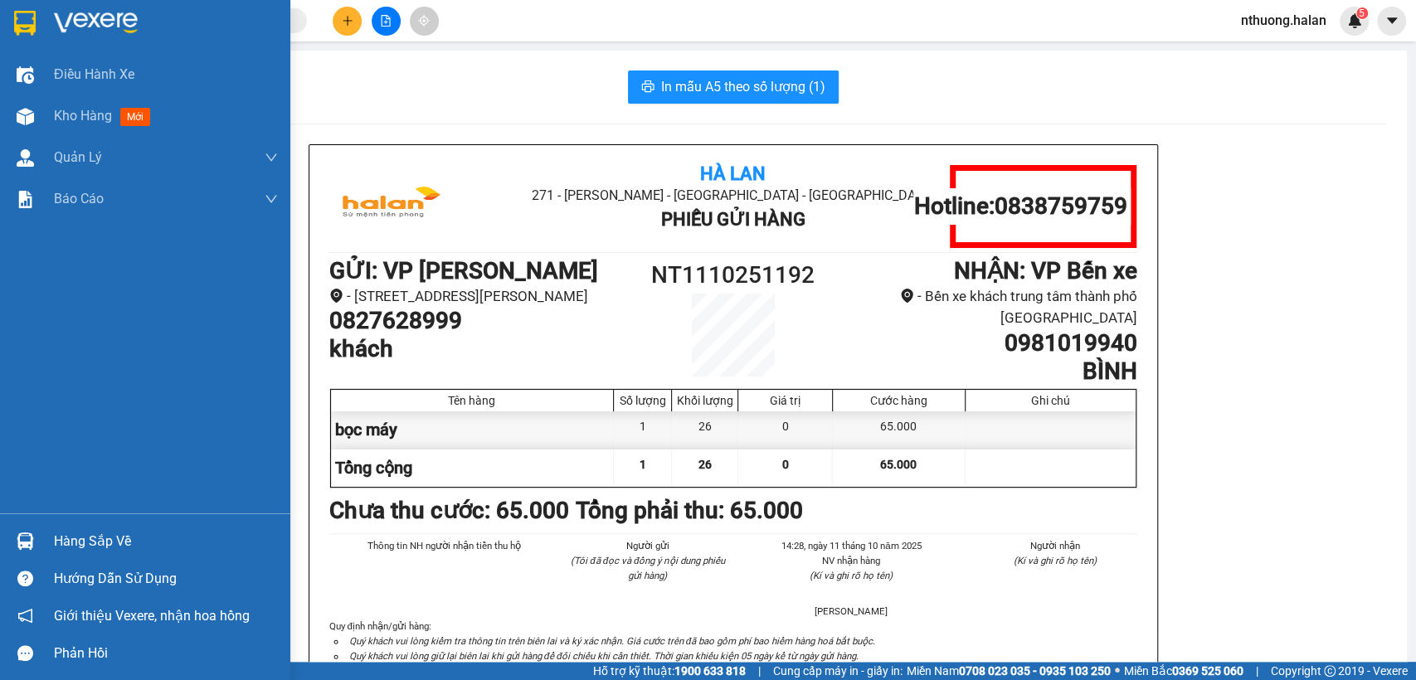
click at [61, 541] on div "Hàng sắp về" at bounding box center [166, 541] width 224 height 25
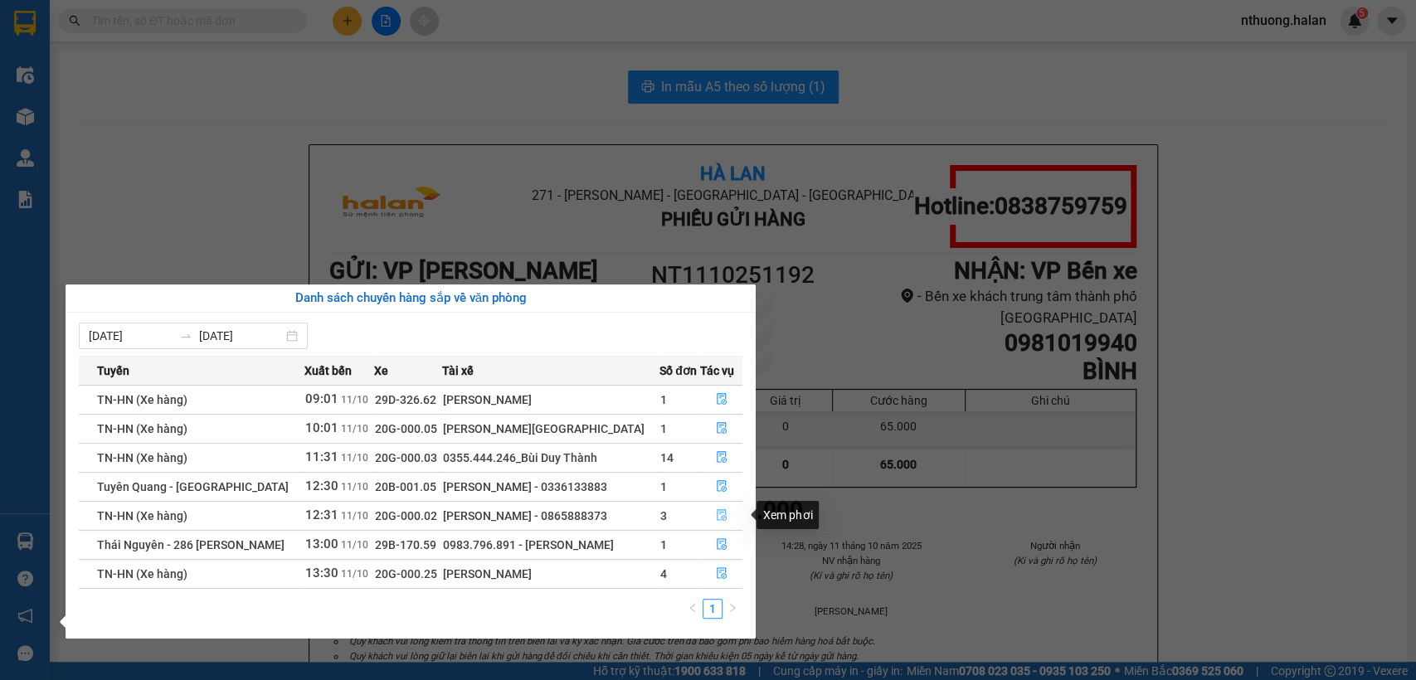
click at [712, 513] on button "button" at bounding box center [721, 516] width 41 height 27
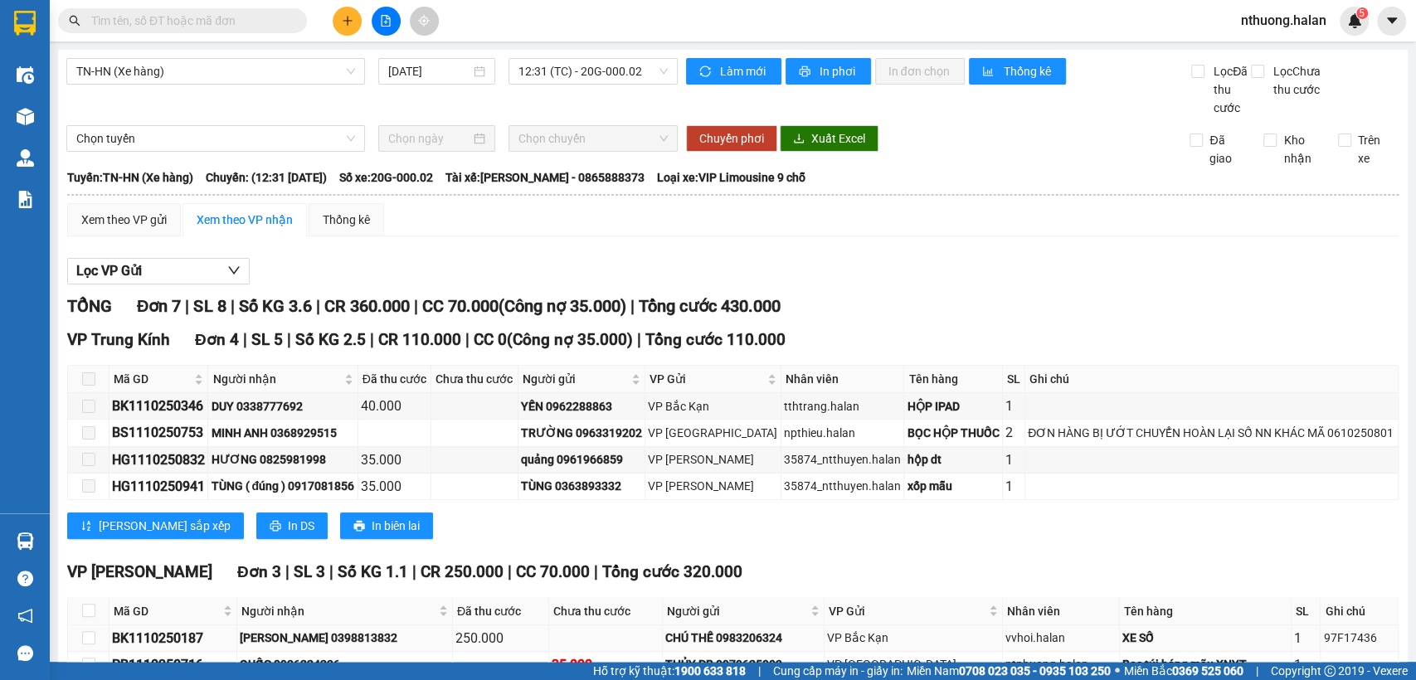
scroll to position [146, 0]
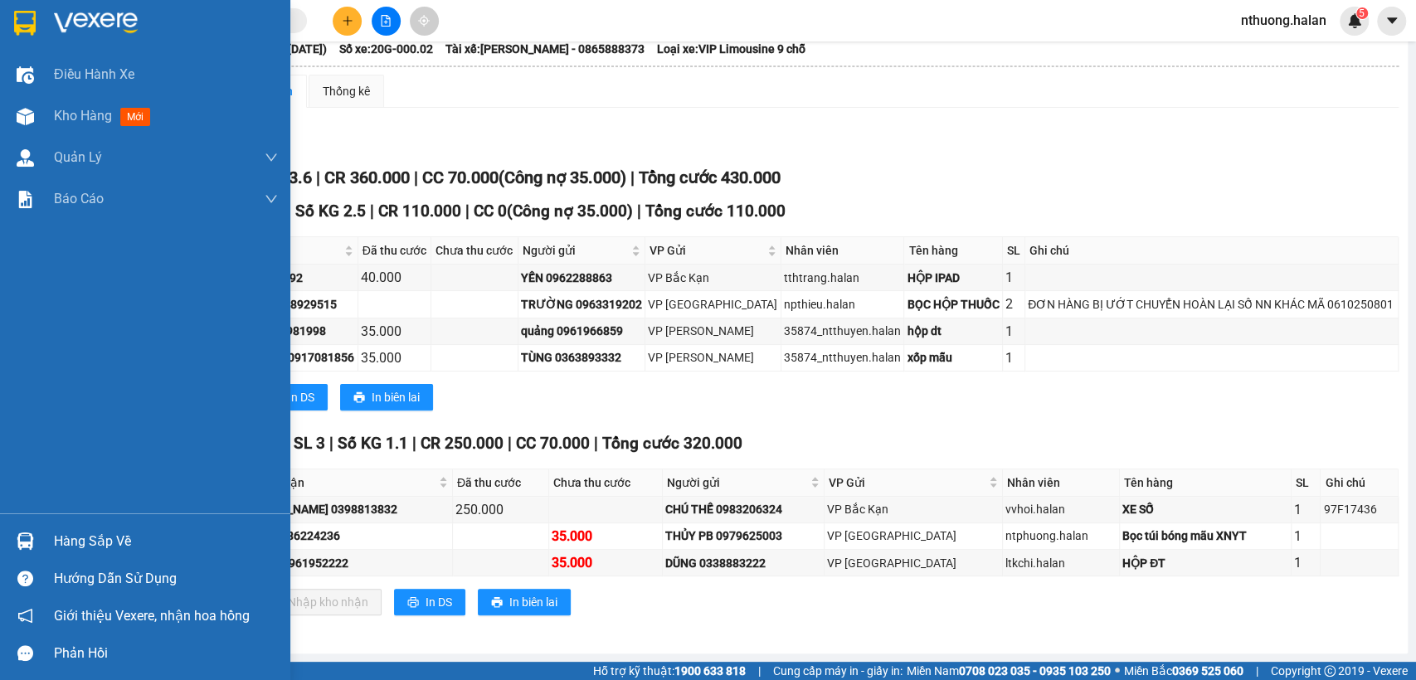
click at [136, 541] on div "Hàng sắp về" at bounding box center [166, 541] width 224 height 25
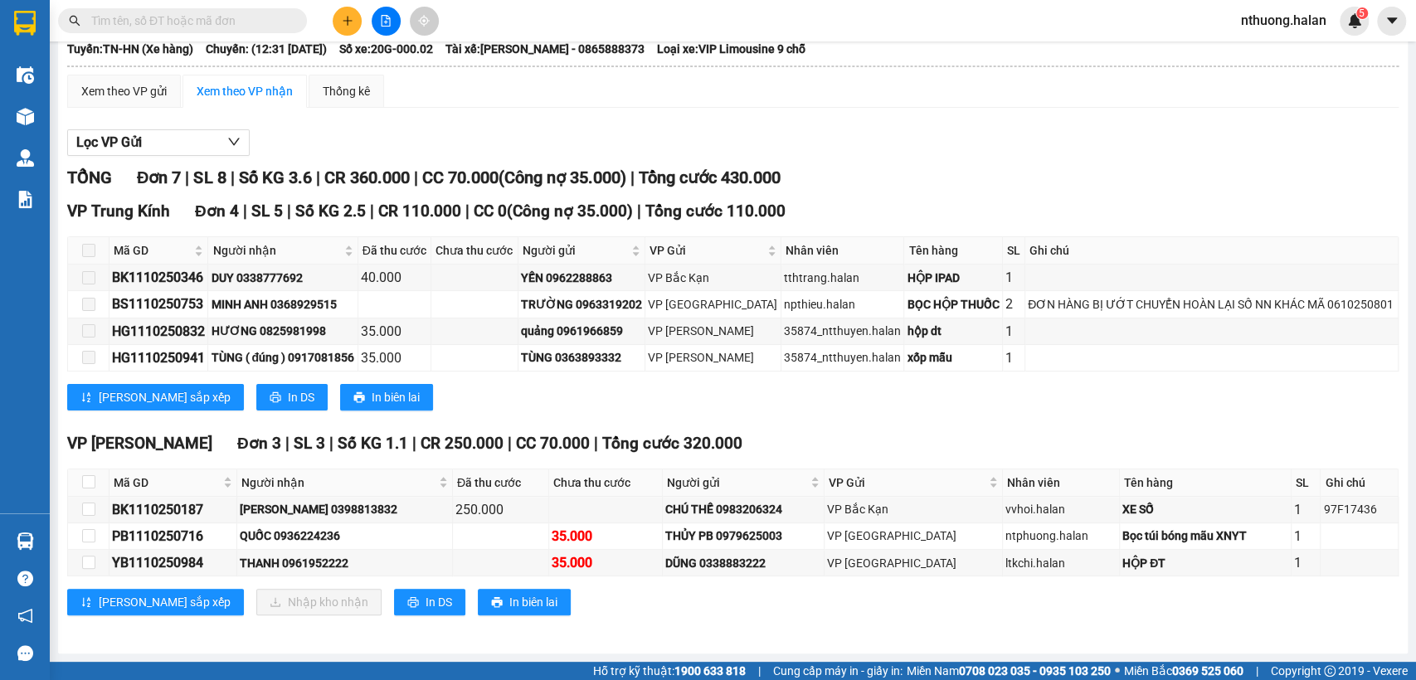
click at [837, 411] on section "Kết quả tìm kiếm ( 1 ) Bộ lọc Mã ĐH Trạng thái Món hàng Thu hộ Tổng cước Chưa c…" at bounding box center [708, 340] width 1416 height 680
